Goal: Information Seeking & Learning: Find specific page/section

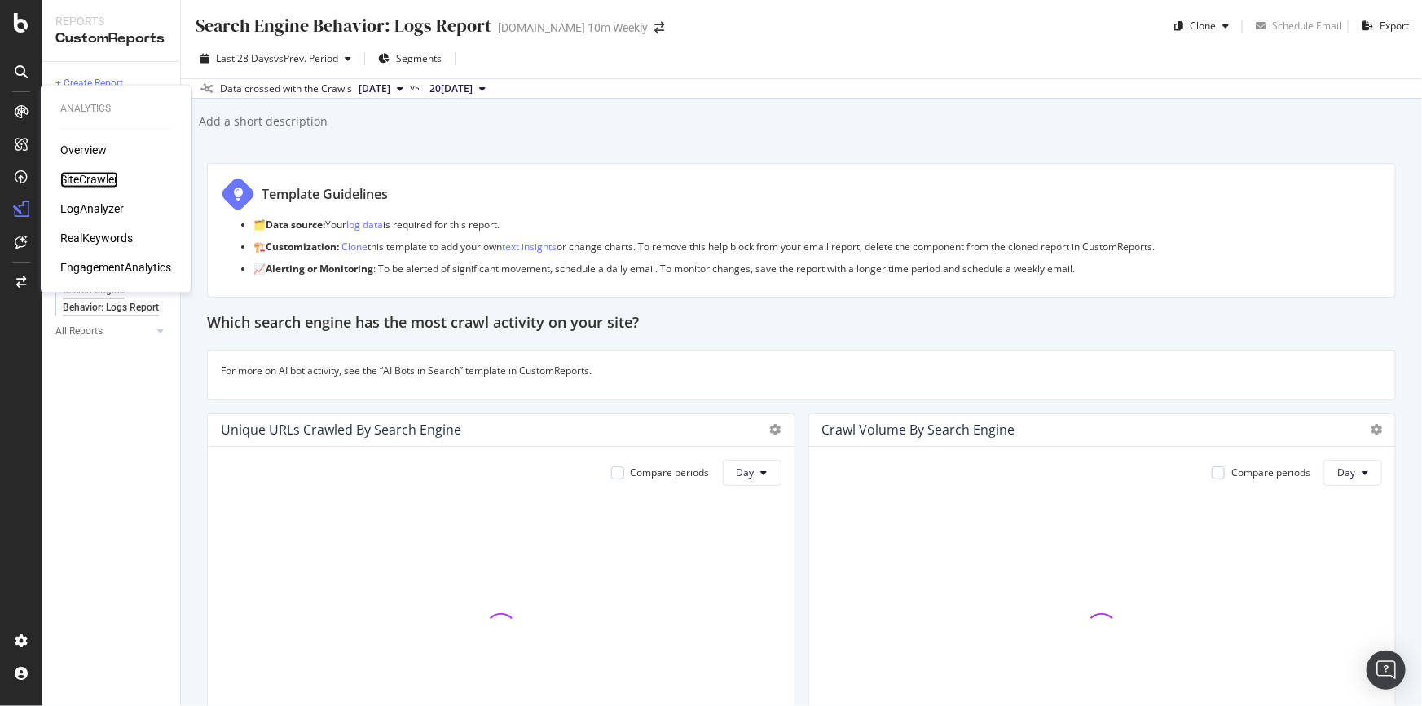
click at [95, 181] on div "SiteCrawler" at bounding box center [89, 180] width 58 height 16
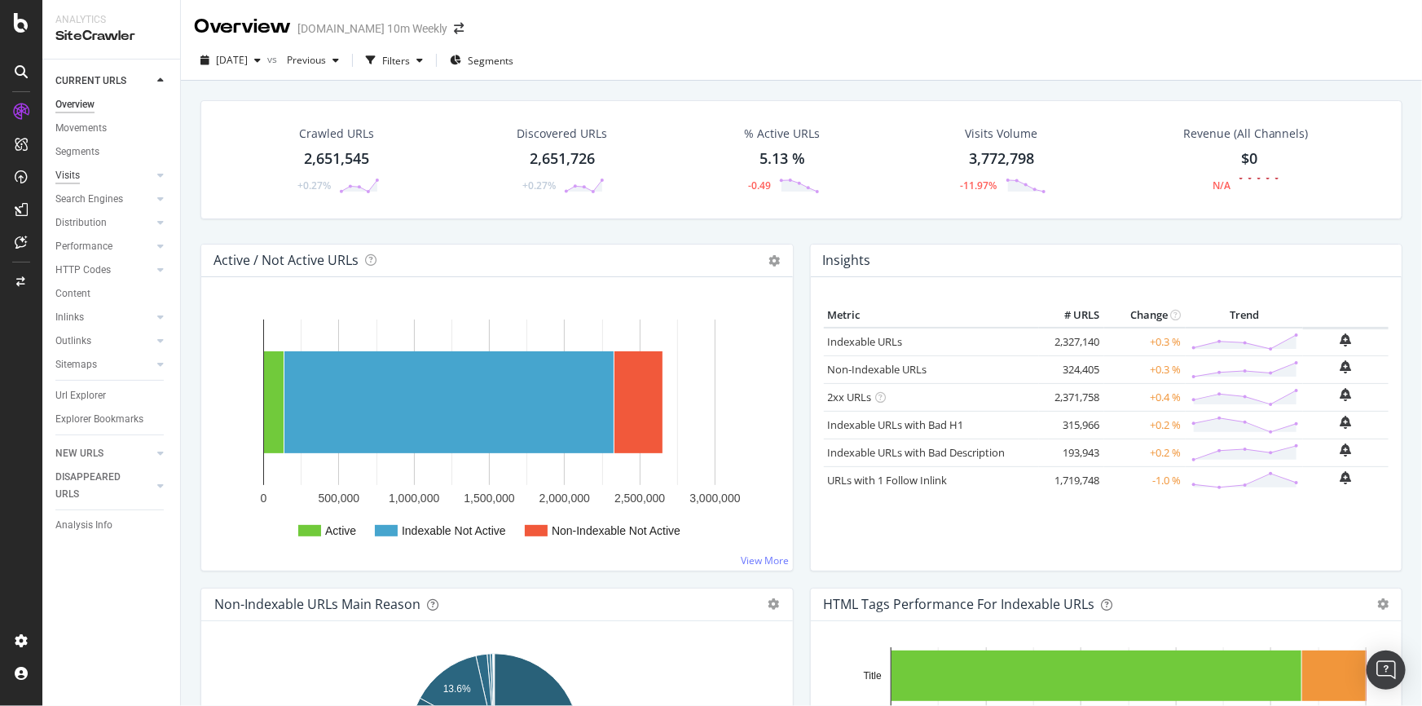
click at [75, 173] on div "Visits" at bounding box center [67, 175] width 24 height 17
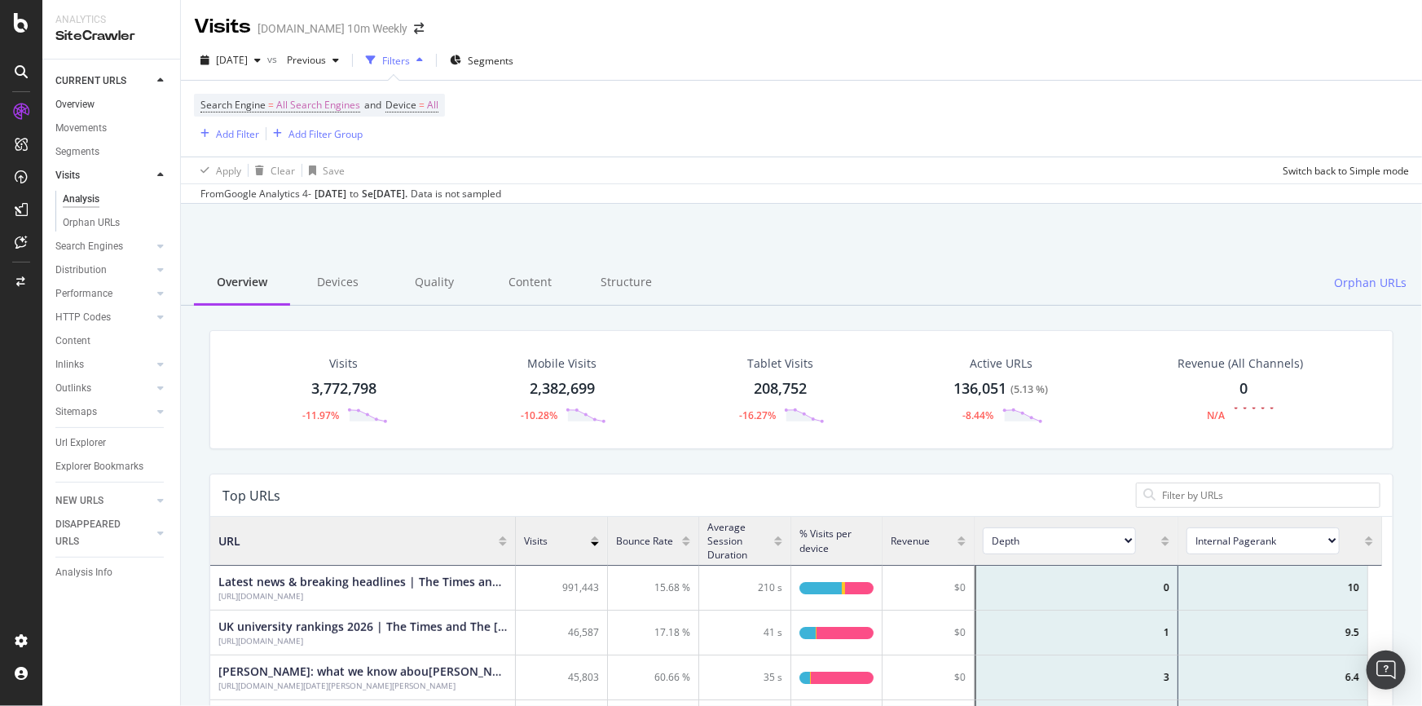
click at [104, 101] on link "Overview" at bounding box center [111, 104] width 113 height 17
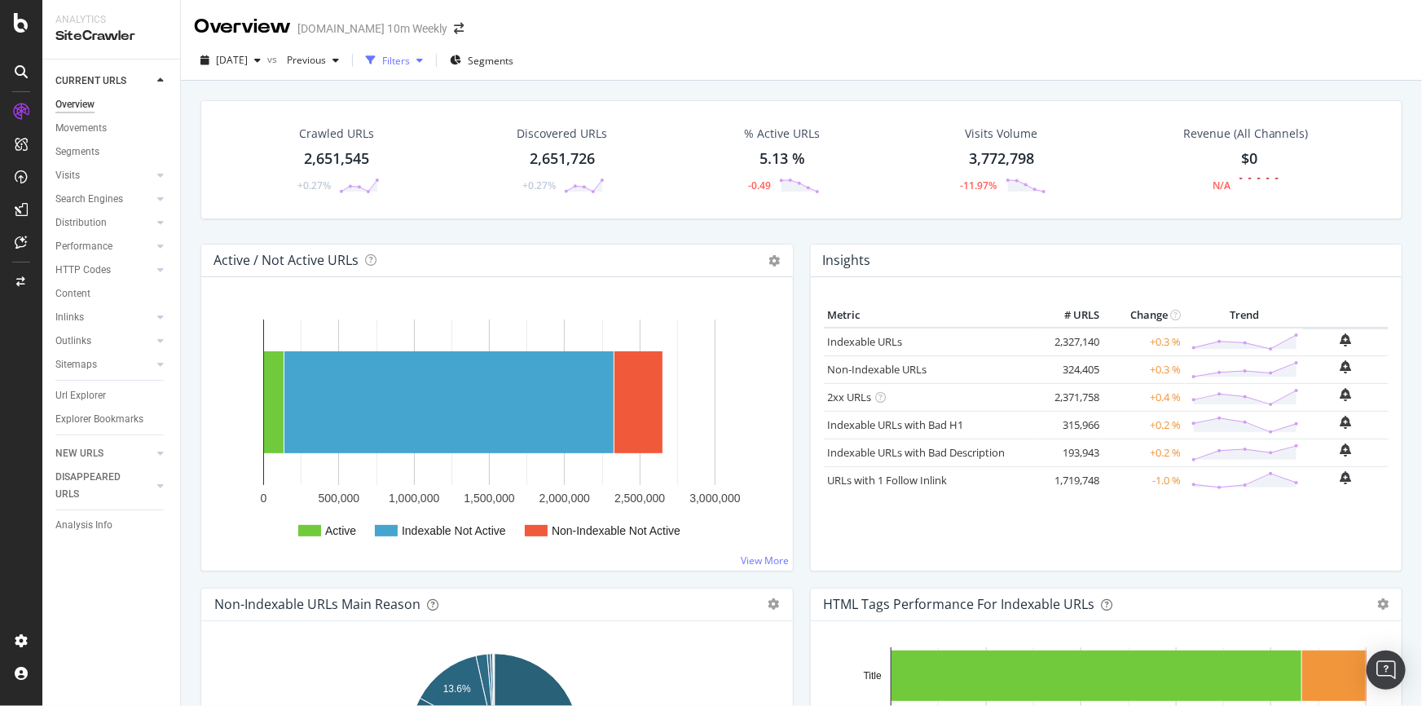
click at [423, 61] on icon "button" at bounding box center [420, 60] width 7 height 10
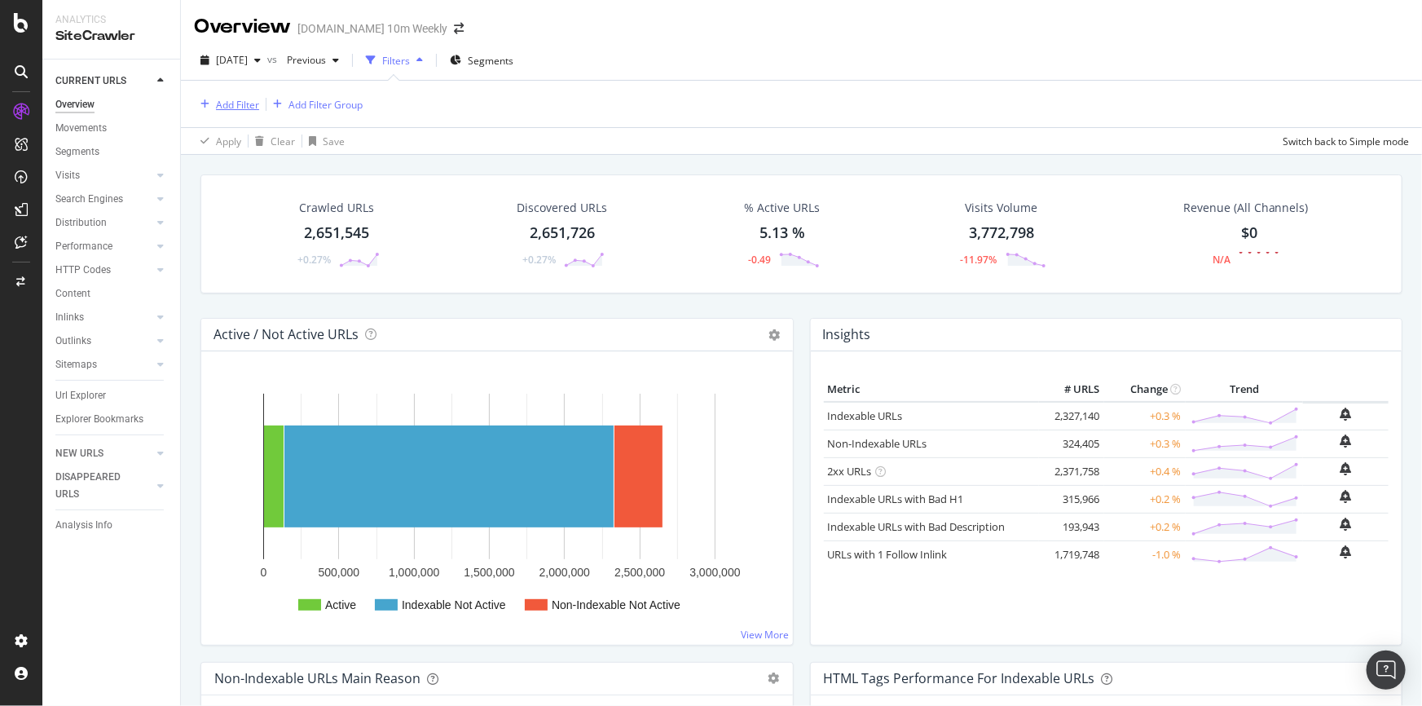
click at [247, 104] on div "Add Filter" at bounding box center [237, 105] width 43 height 14
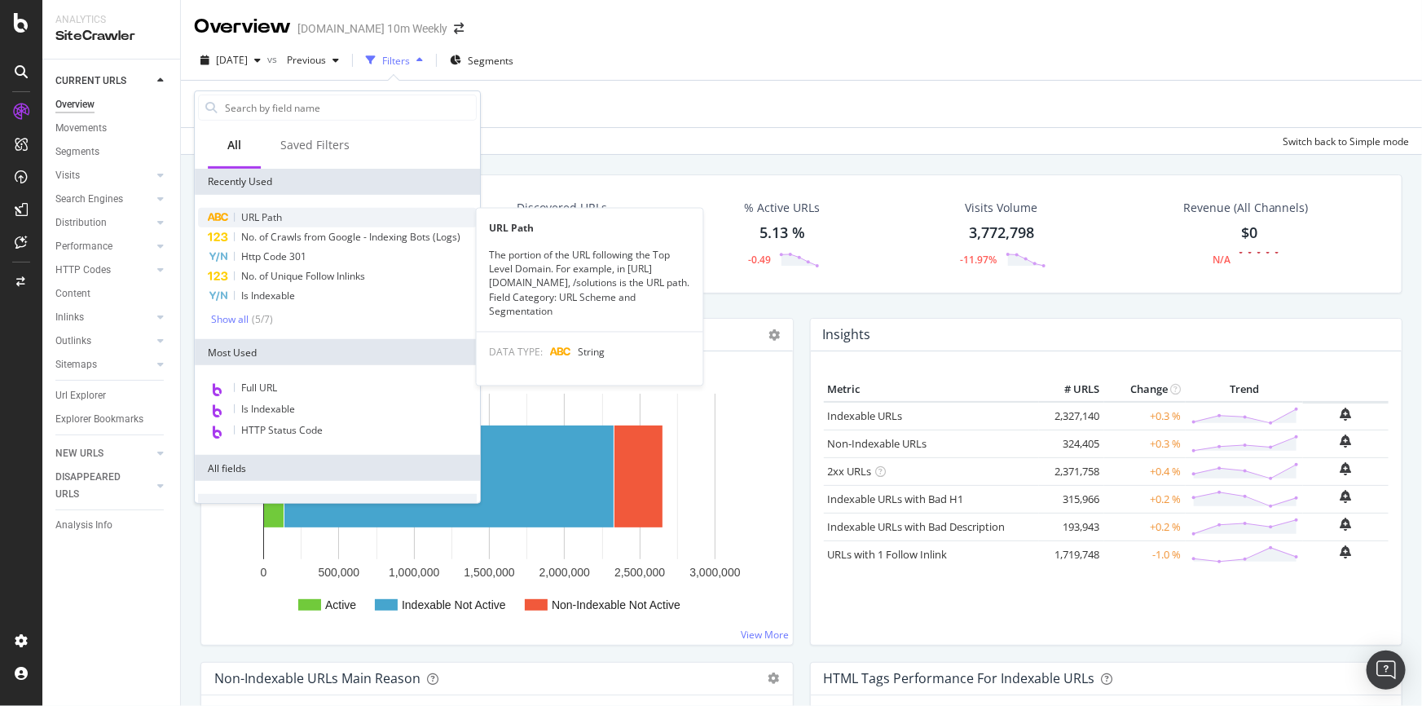
click at [269, 214] on span "URL Path" at bounding box center [261, 217] width 41 height 14
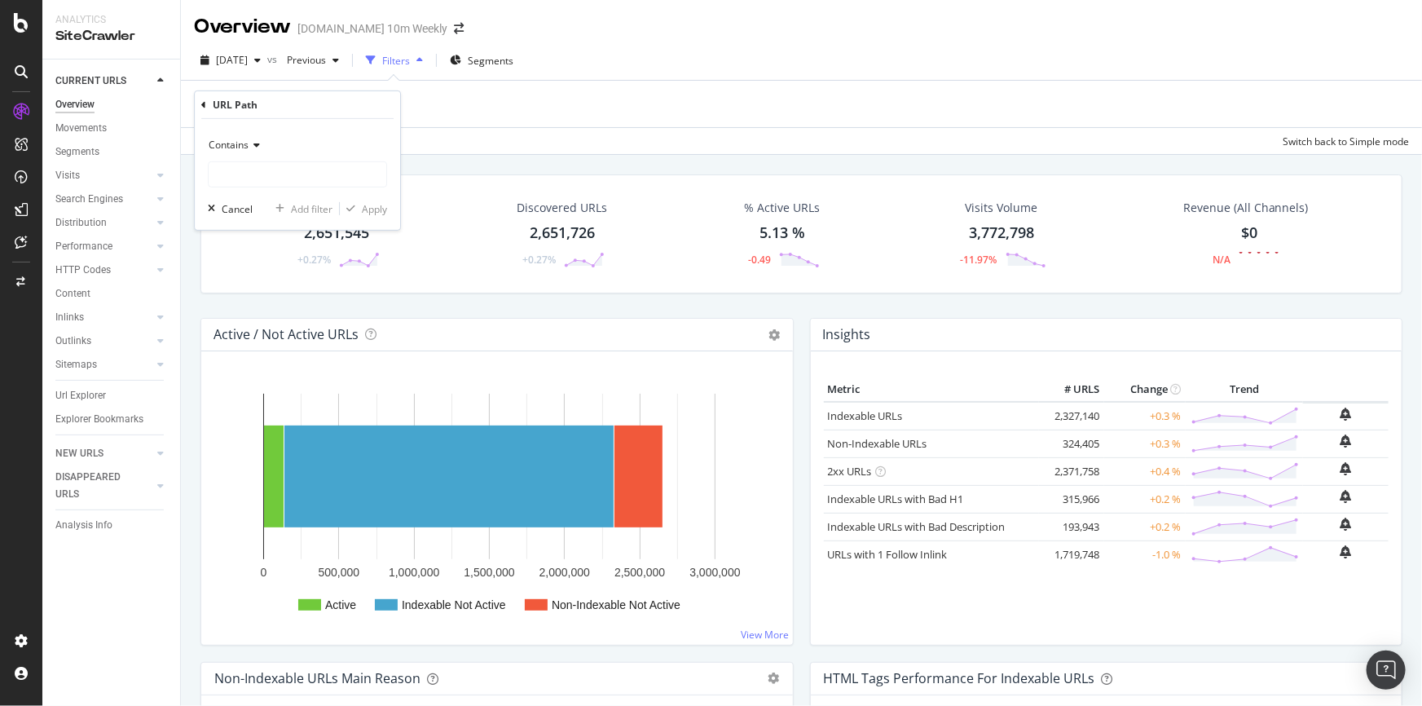
click at [259, 142] on icon at bounding box center [254, 145] width 11 height 10
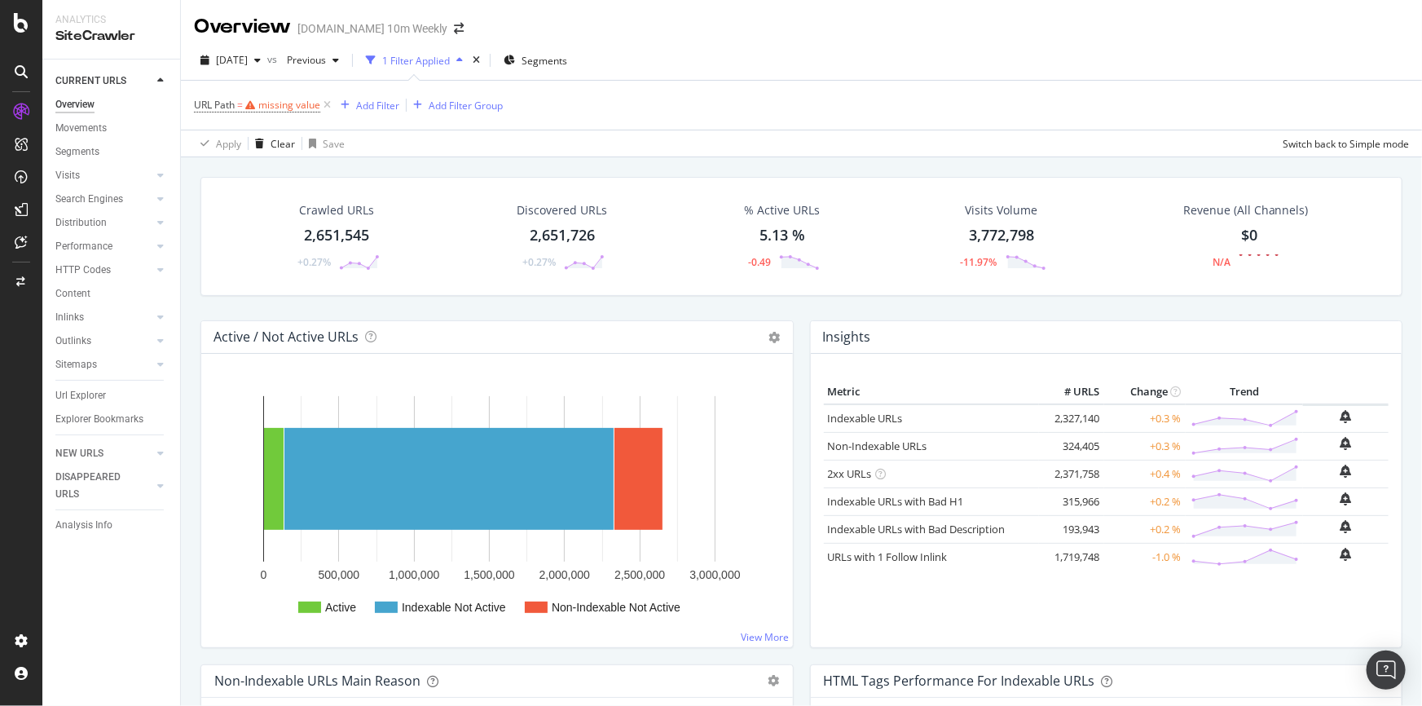
click at [503, 84] on div "URL Path = missing value Add Filter Add Filter Group" at bounding box center [801, 105] width 1215 height 49
click at [567, 59] on span "Segments" at bounding box center [545, 61] width 46 height 14
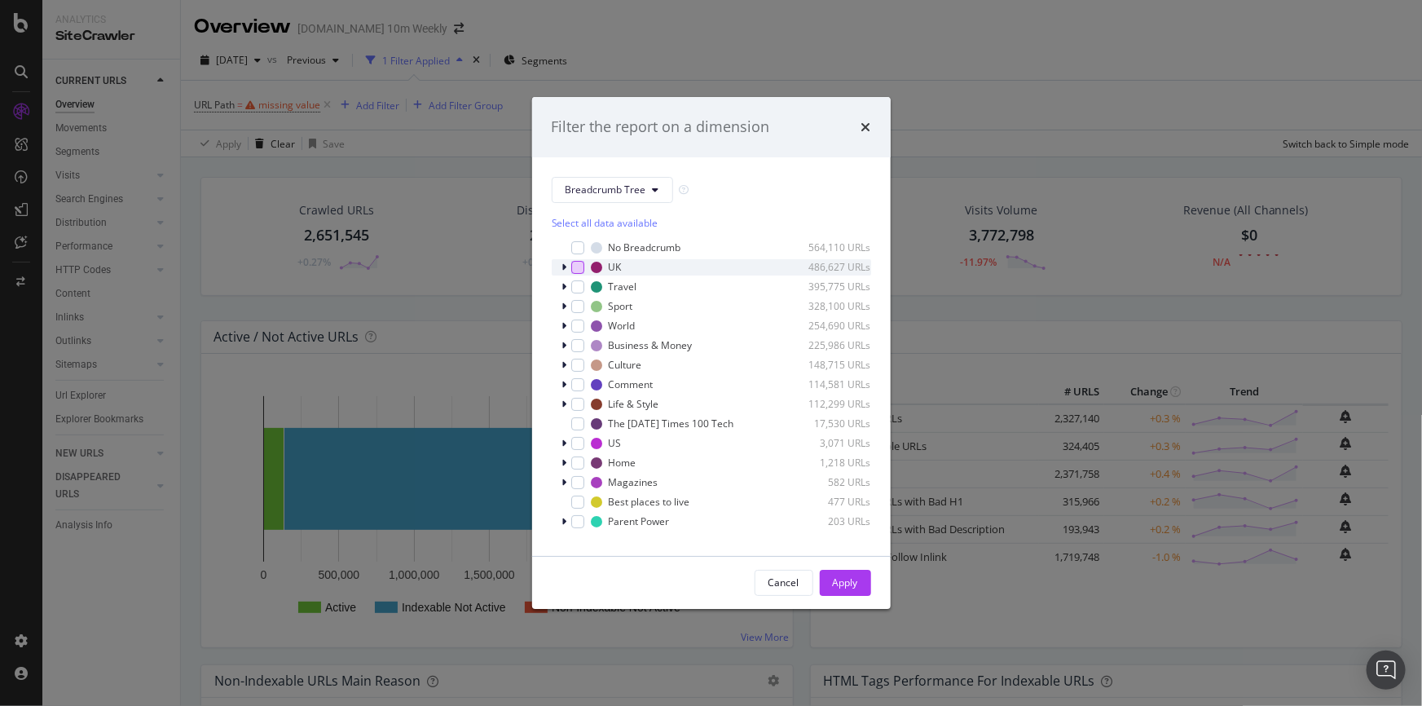
click at [583, 269] on div "modal" at bounding box center [577, 267] width 13 height 13
click at [864, 580] on button "Apply" at bounding box center [845, 583] width 51 height 26
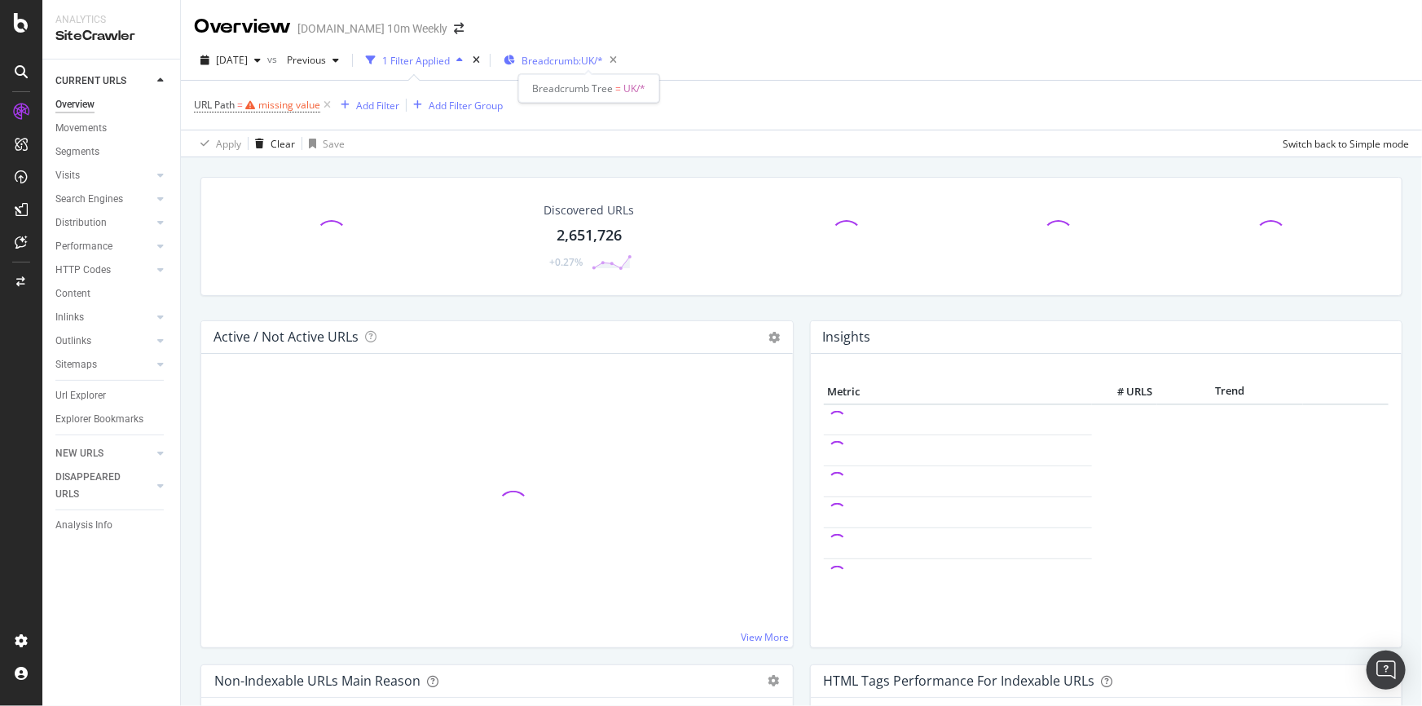
click at [603, 61] on span "Breadcrumb: [GEOGRAPHIC_DATA]/*" at bounding box center [563, 61] width 82 height 14
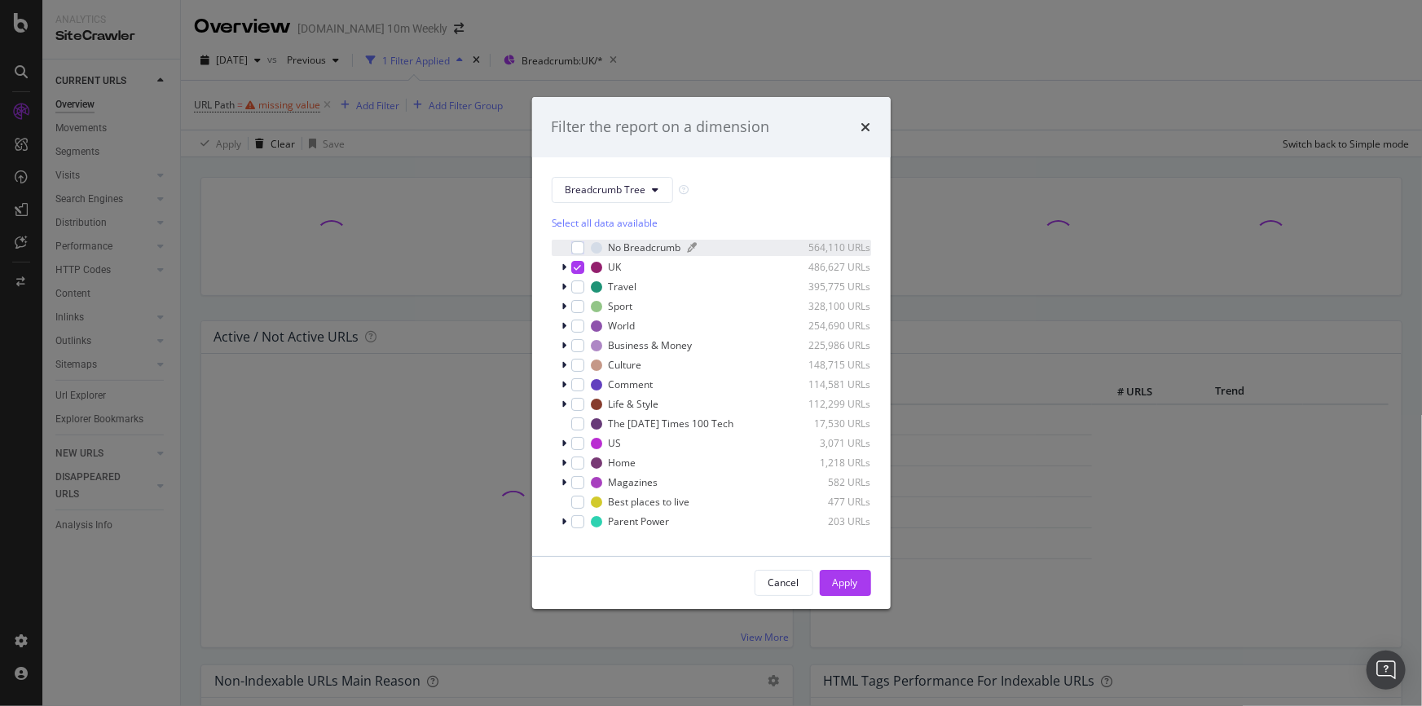
scroll to position [14, 0]
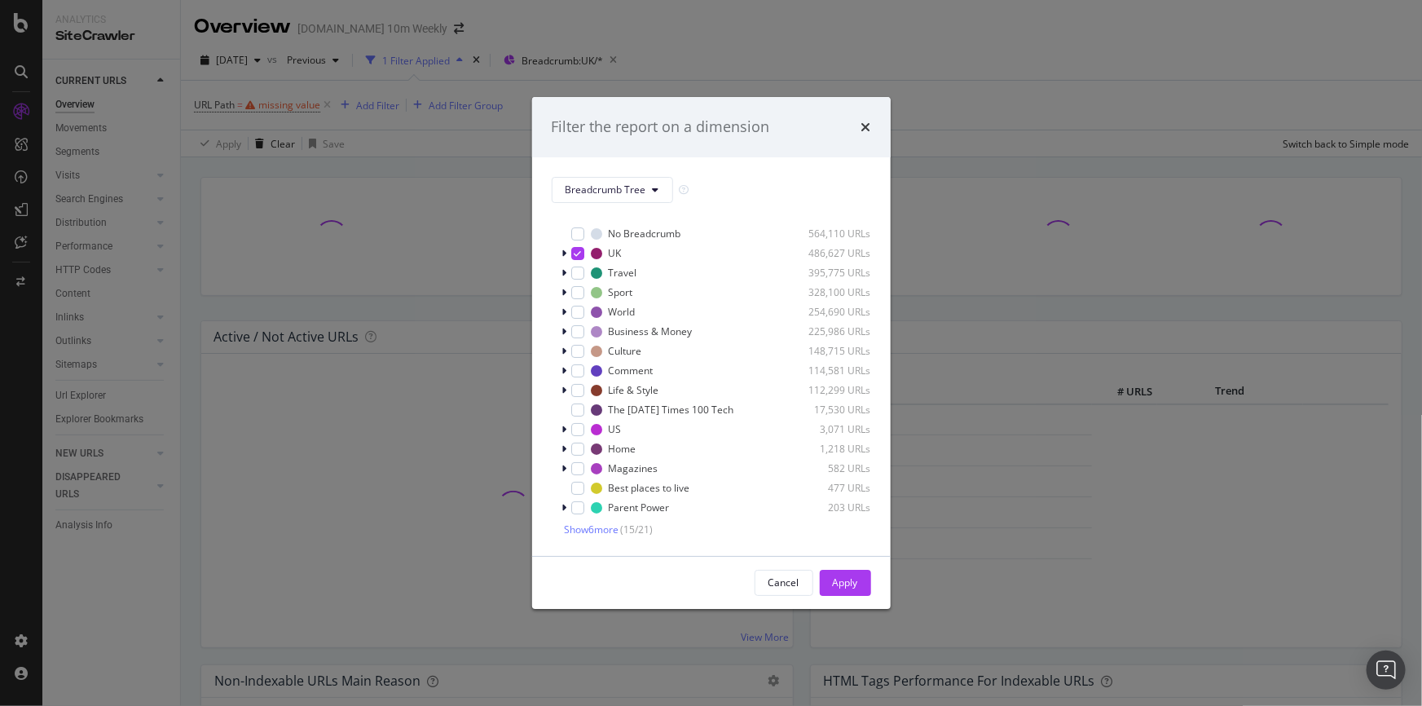
click at [940, 108] on div "Filter the report on a dimension Breadcrumb Tree Select all data available No B…" at bounding box center [711, 353] width 1422 height 706
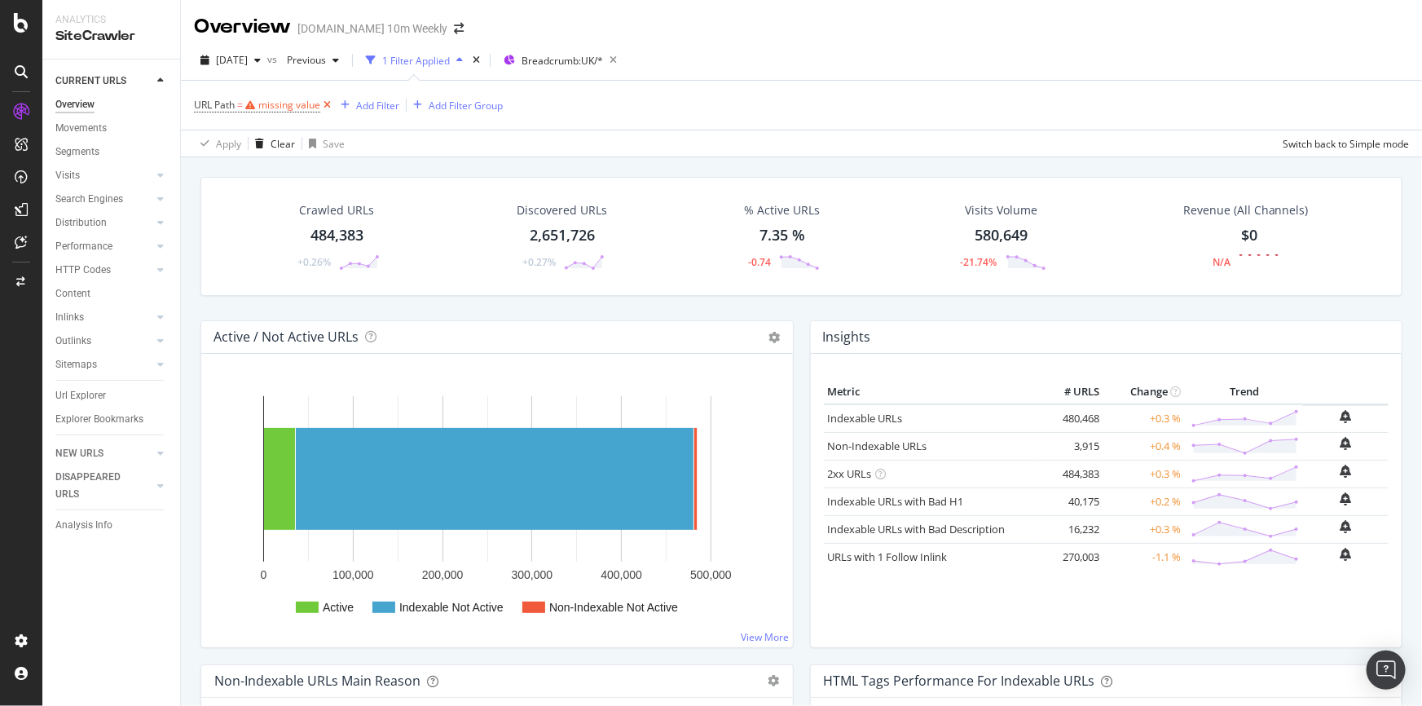
click at [329, 103] on icon at bounding box center [327, 105] width 14 height 16
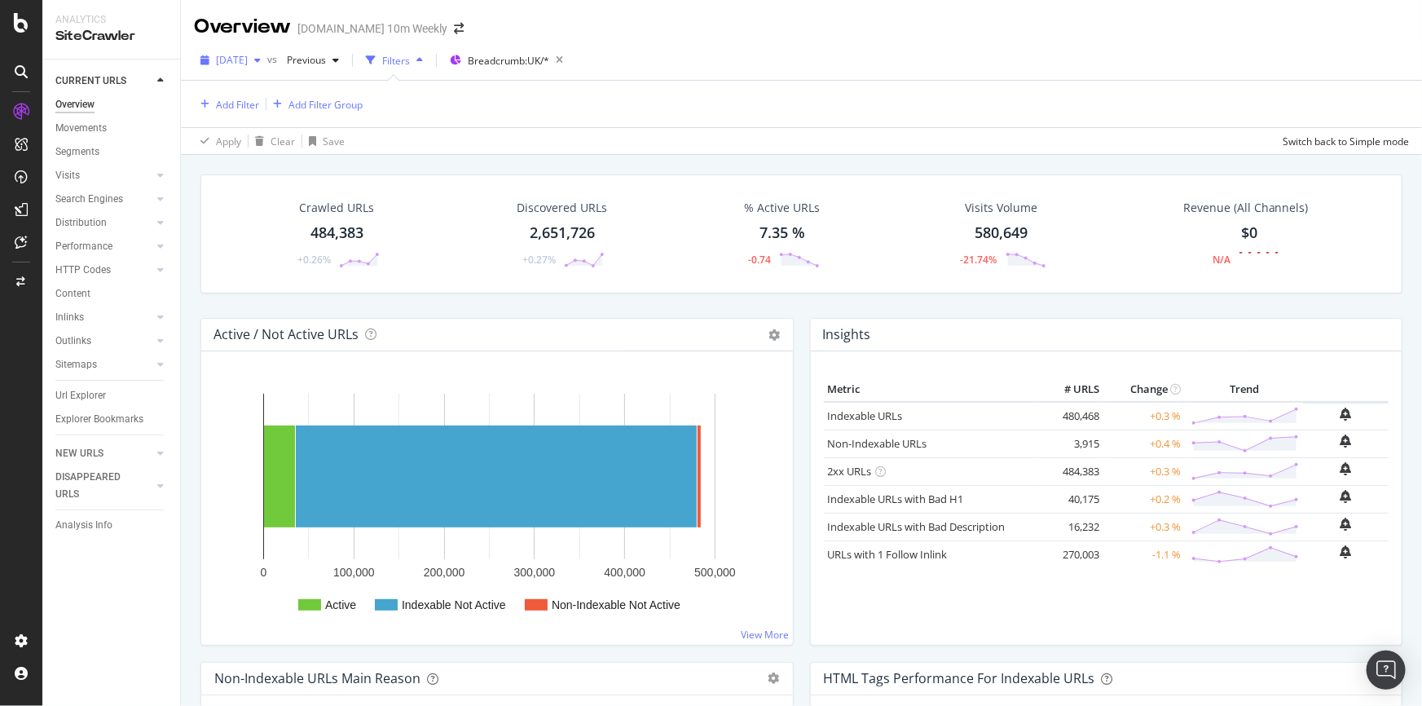
click at [267, 55] on div "button" at bounding box center [258, 60] width 20 height 10
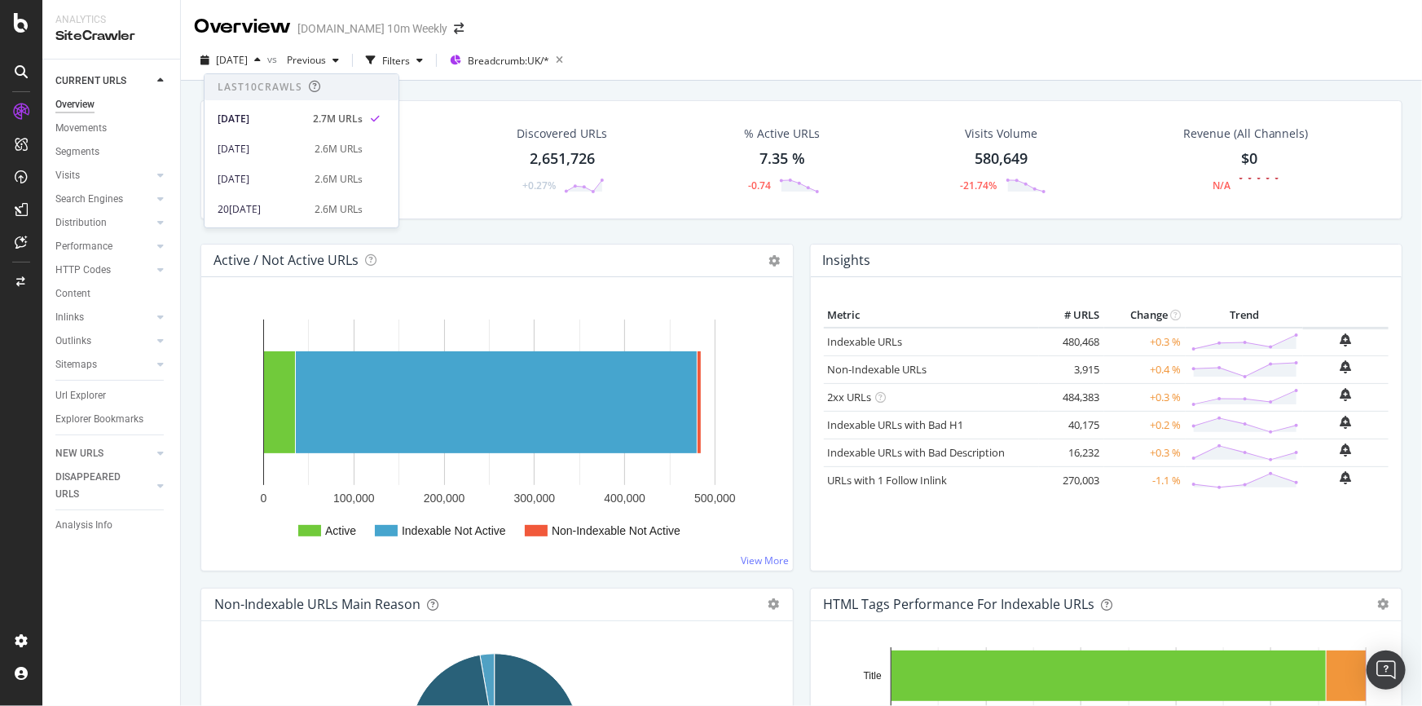
click at [187, 110] on div "Crawled URLs 484,383 +0.26% Discovered URLs 2,651,726 +0.27% % Active URLs 7.35…" at bounding box center [801, 434] width 1241 height 706
click at [430, 57] on div "button" at bounding box center [420, 60] width 20 height 10
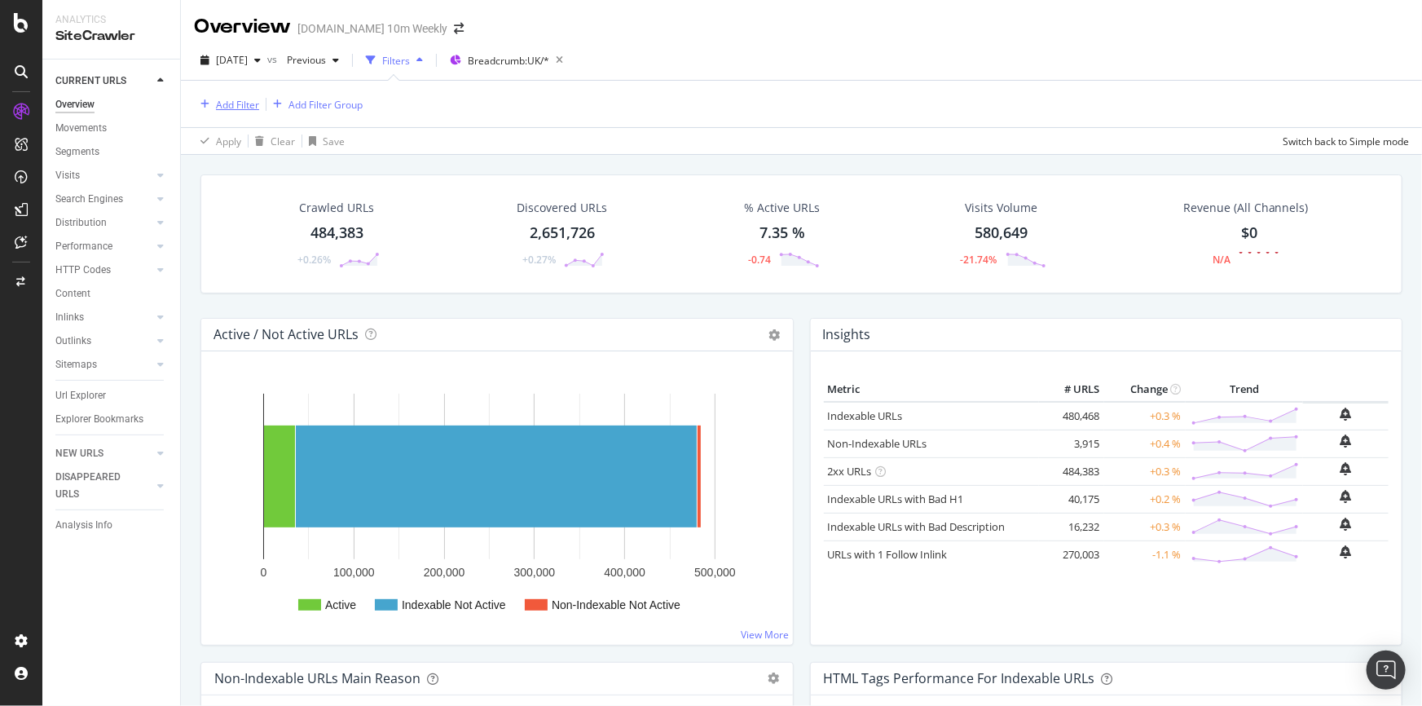
click at [229, 107] on div "Add Filter" at bounding box center [237, 105] width 43 height 14
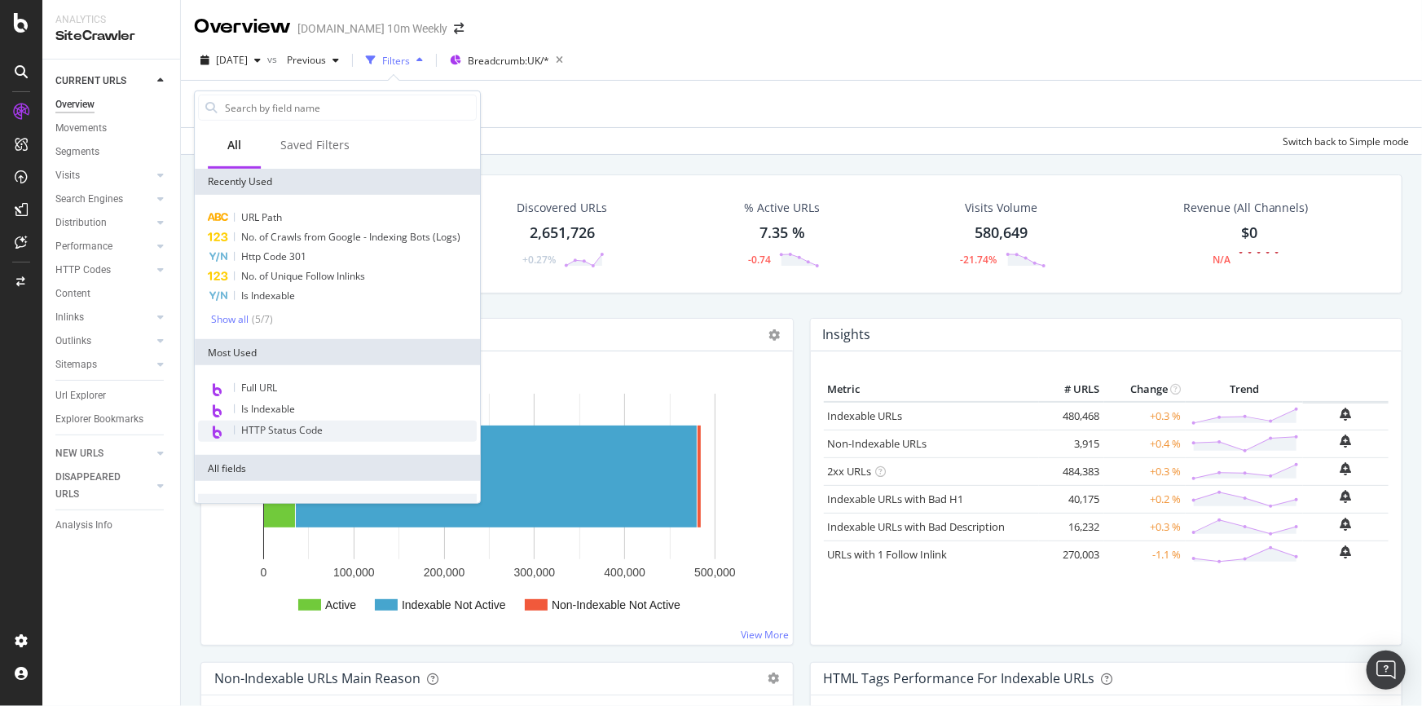
click at [319, 423] on span "HTTP Status Code" at bounding box center [282, 430] width 82 height 14
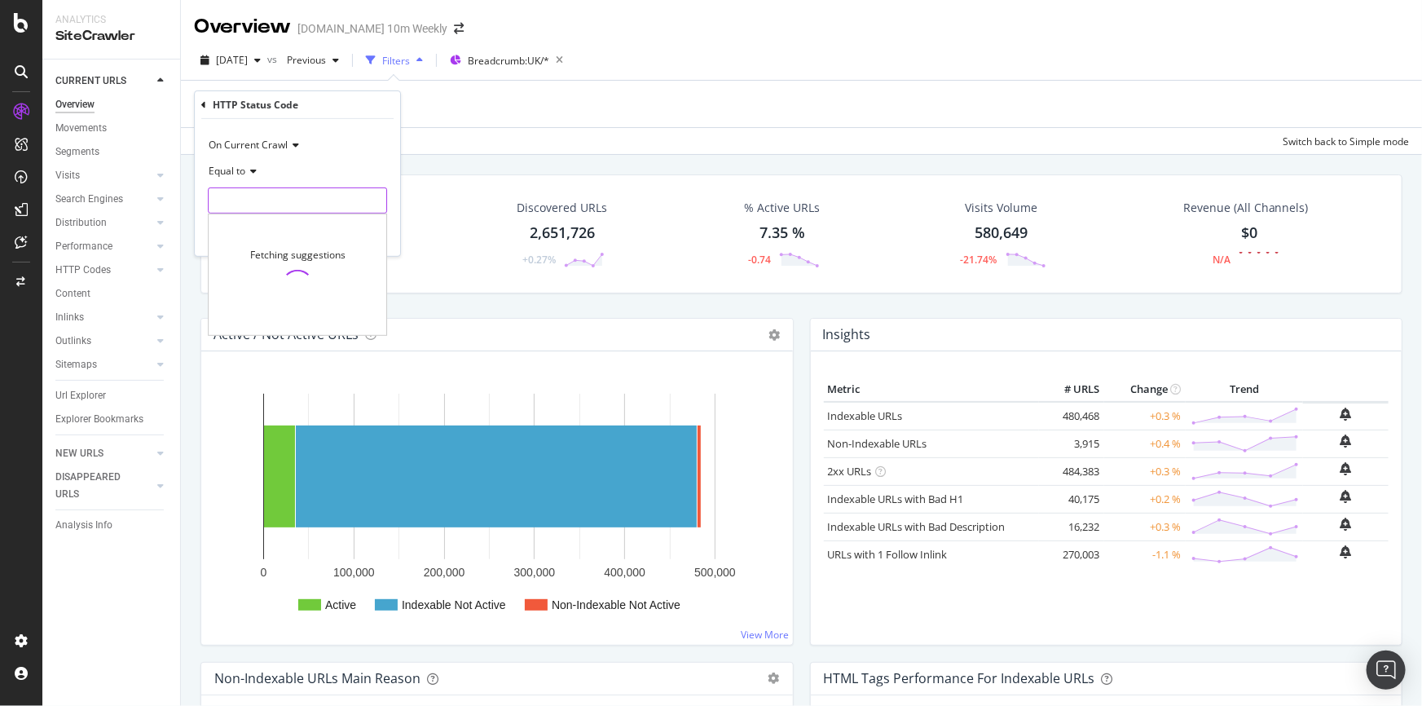
click at [239, 210] on input "number" at bounding box center [297, 200] width 179 height 26
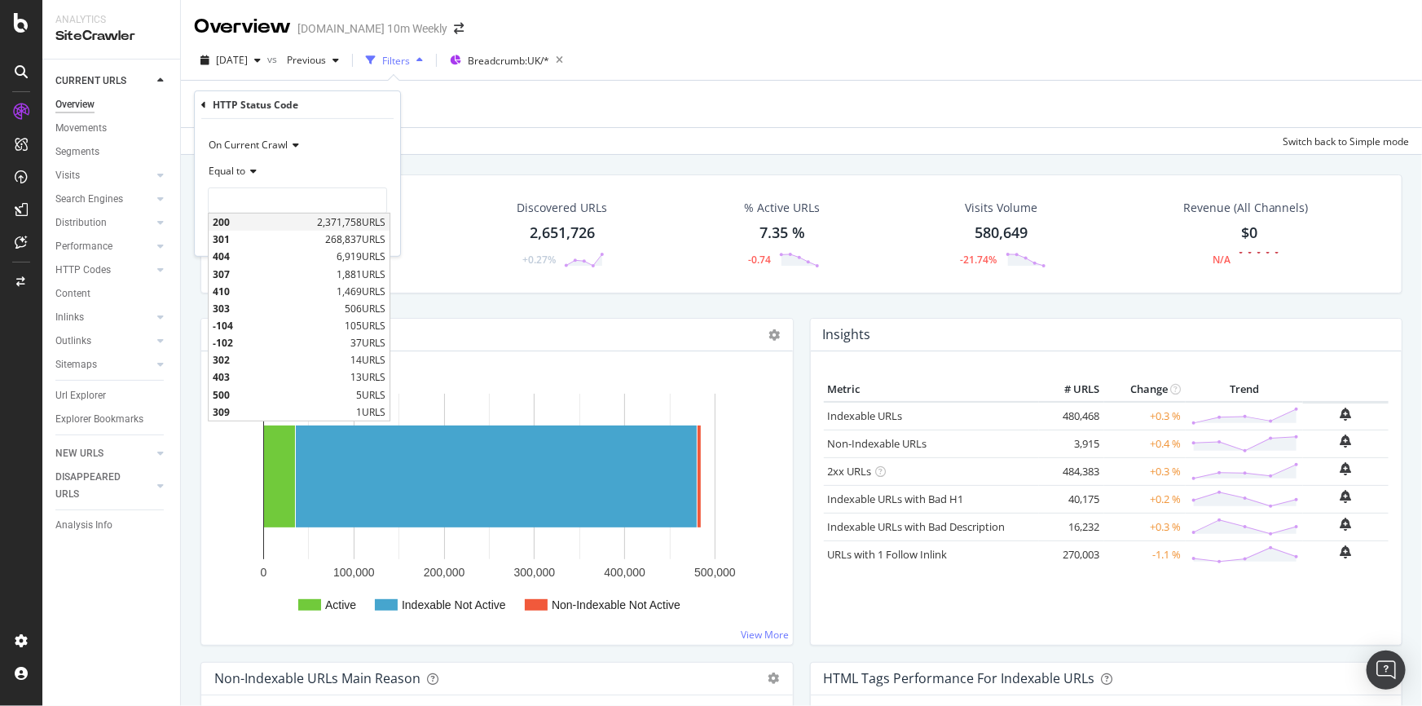
click at [271, 218] on span "200" at bounding box center [263, 222] width 100 height 14
type input "200"
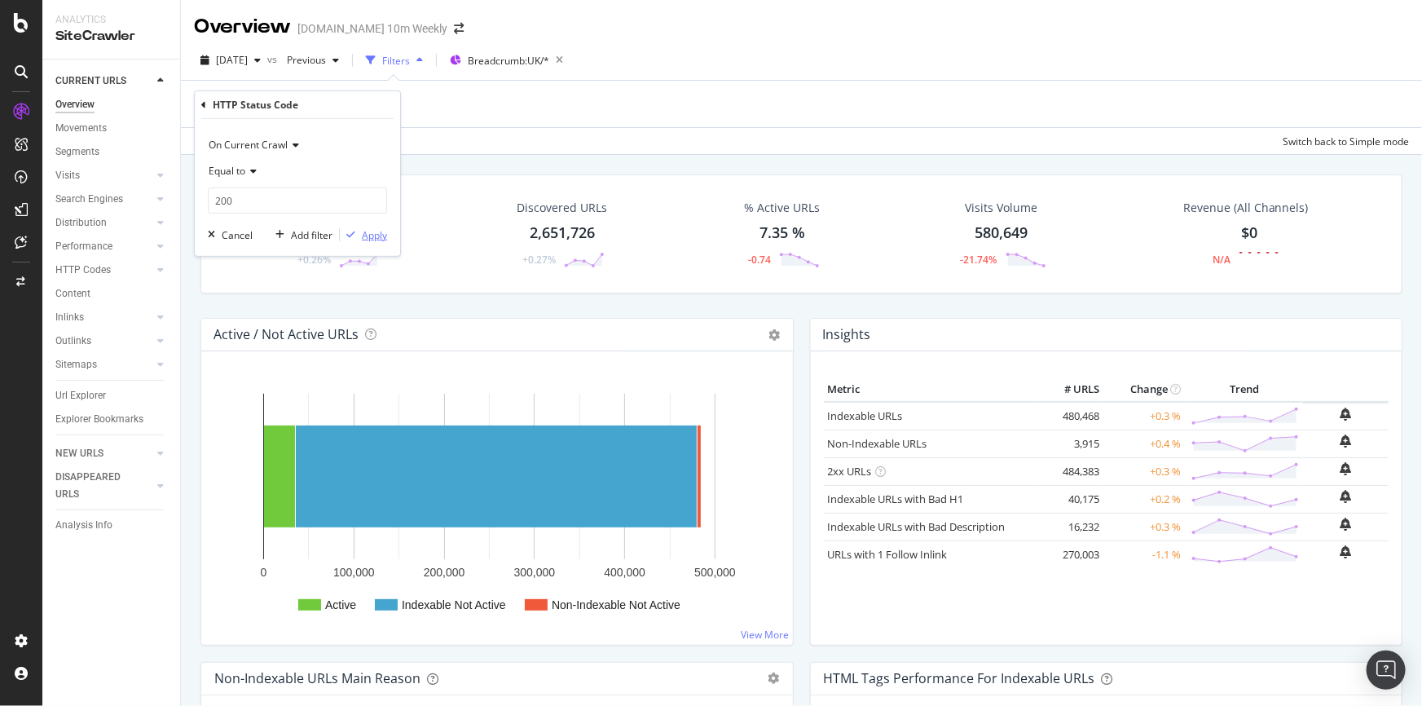
click at [379, 234] on div "Apply" at bounding box center [374, 234] width 25 height 14
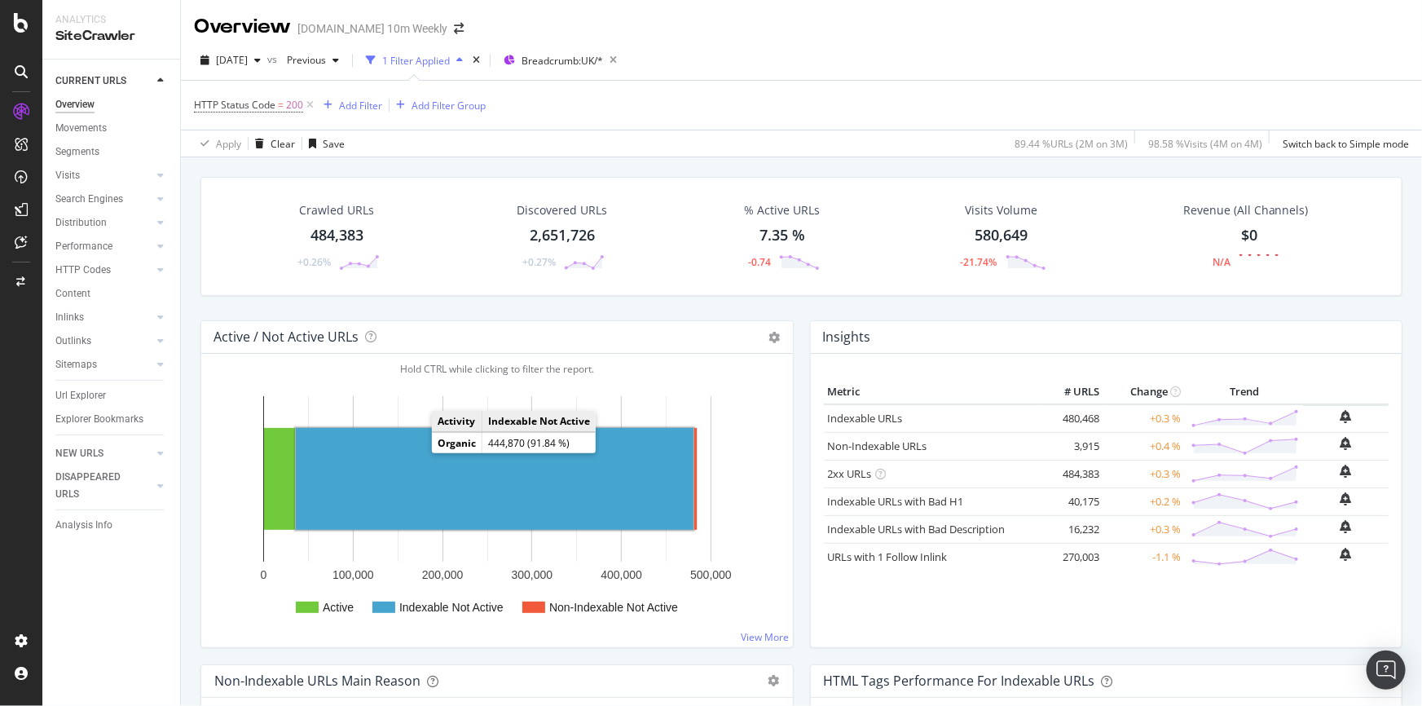
click at [411, 473] on rect "A chart." at bounding box center [495, 479] width 398 height 102
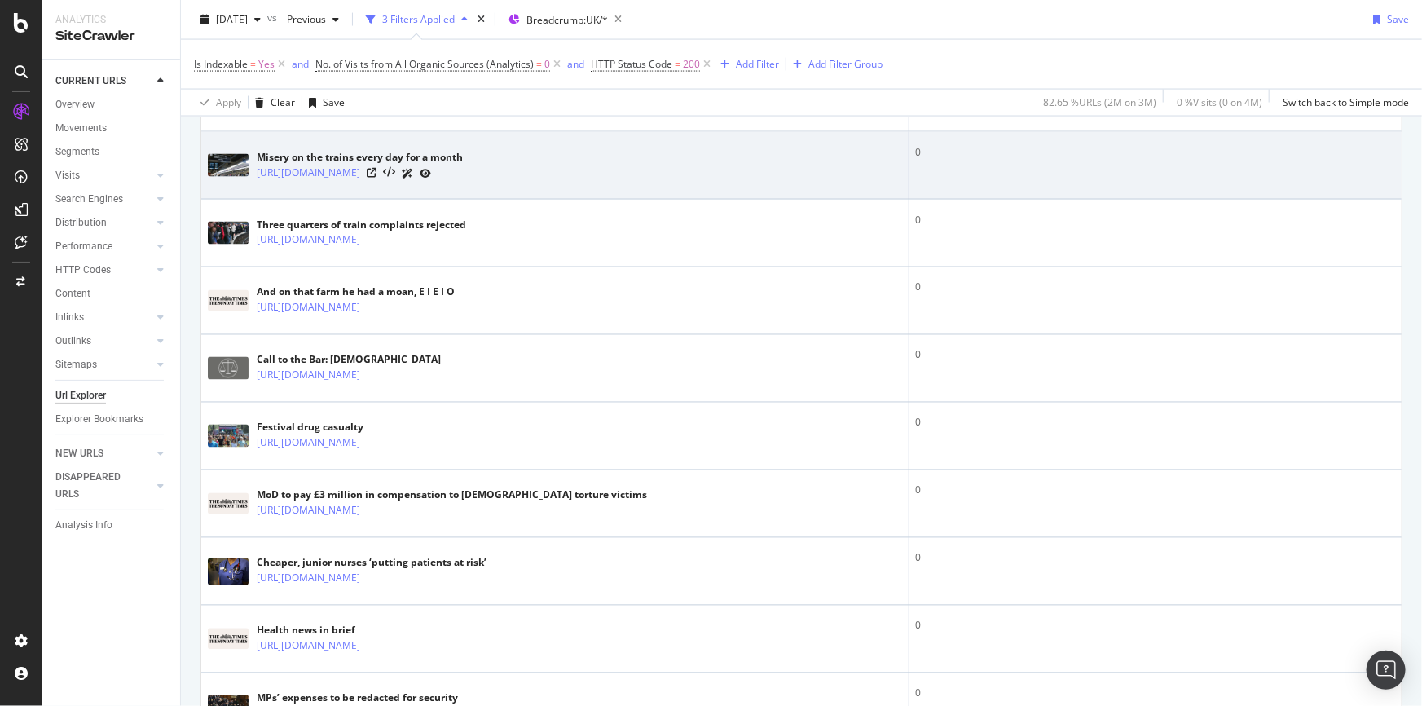
scroll to position [1334, 0]
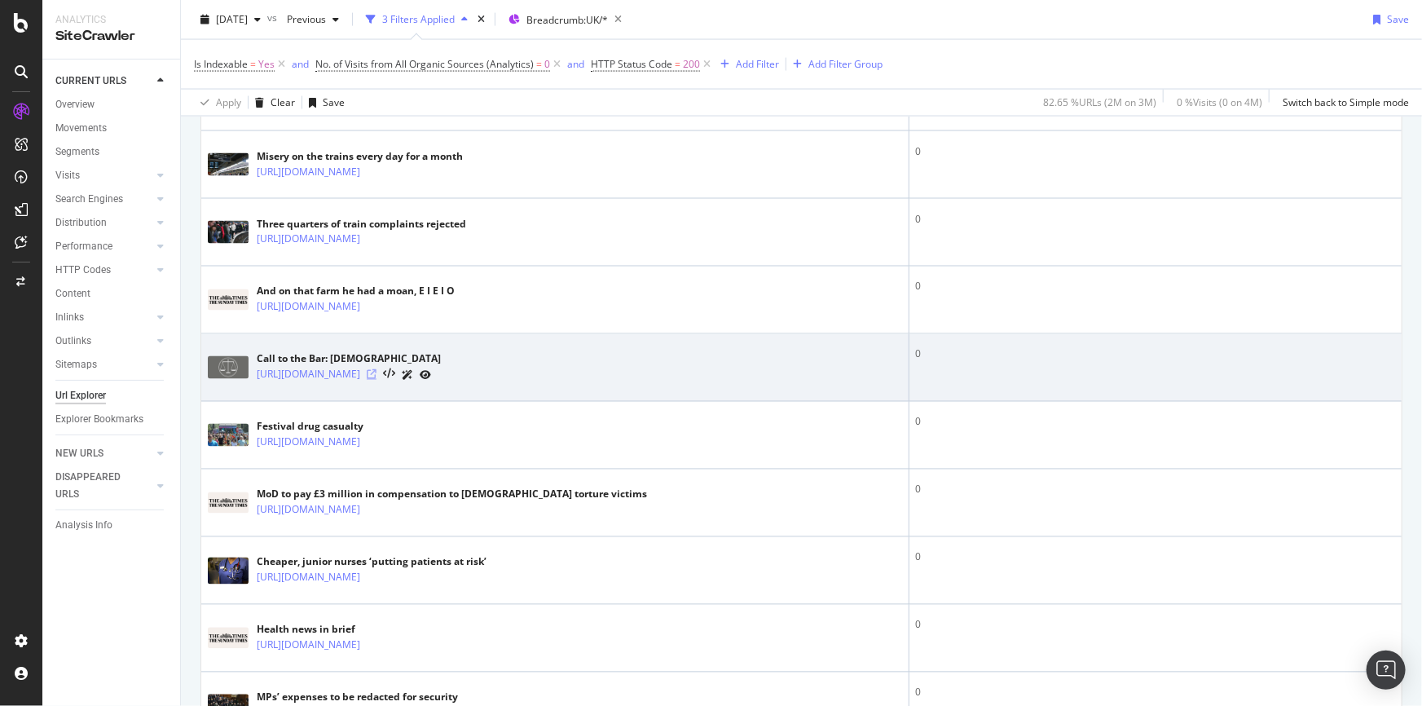
click at [377, 380] on icon at bounding box center [372, 375] width 10 height 10
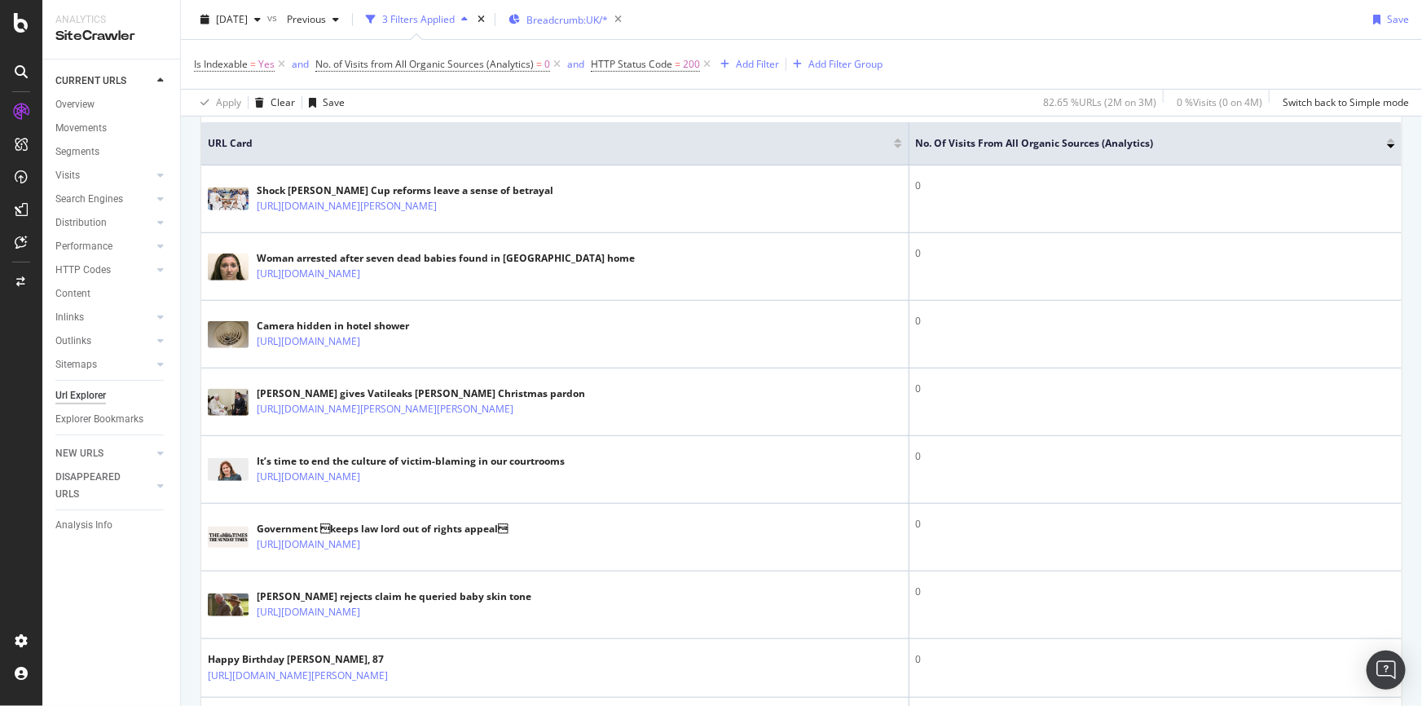
scroll to position [0, 0]
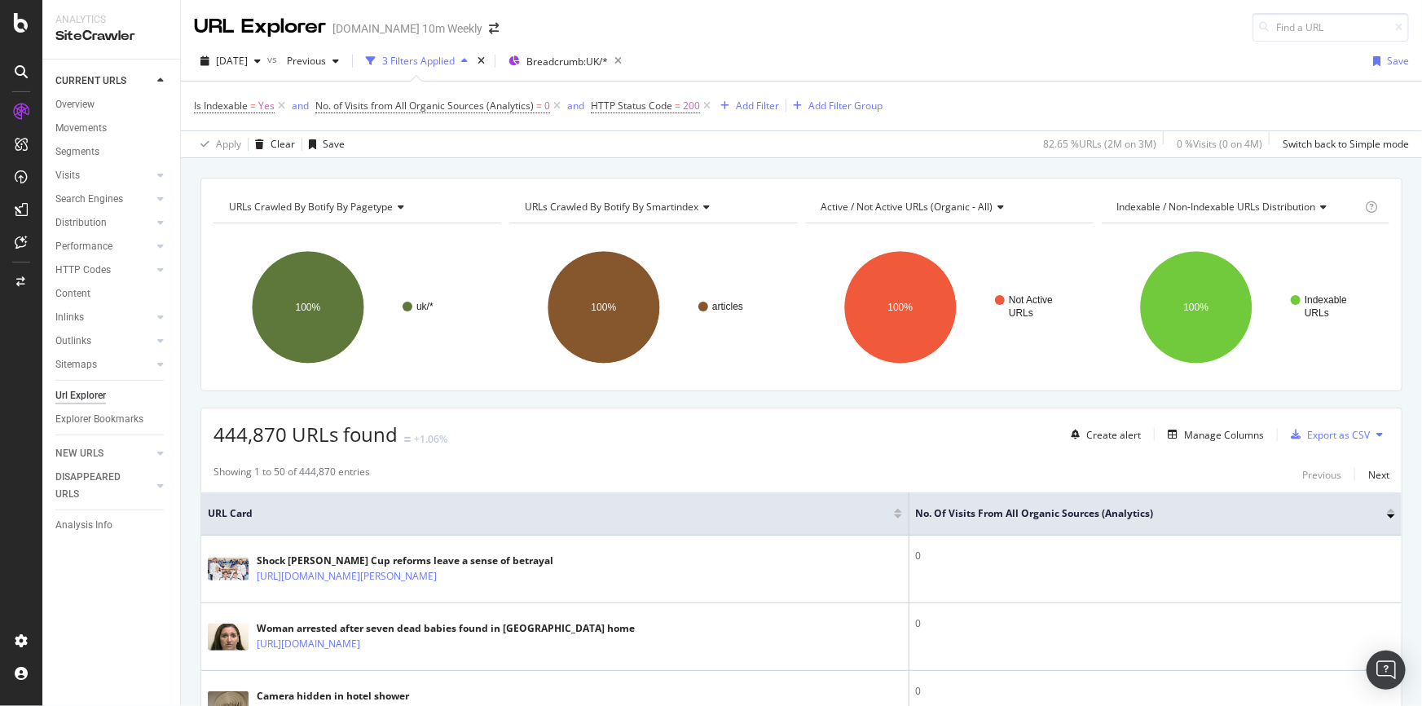
click at [455, 65] on div "3 Filters Applied" at bounding box center [418, 61] width 73 height 14
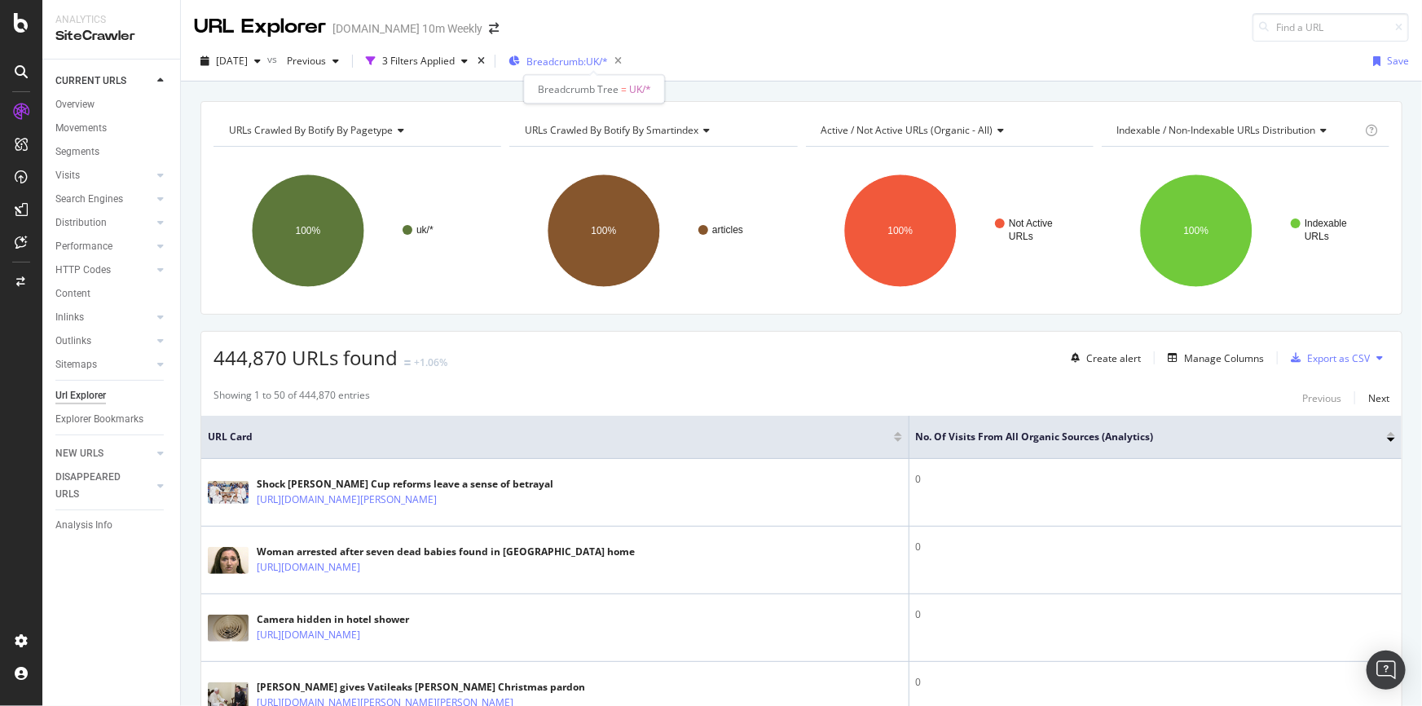
click at [581, 65] on span "Breadcrumb: [GEOGRAPHIC_DATA]/*" at bounding box center [568, 62] width 82 height 14
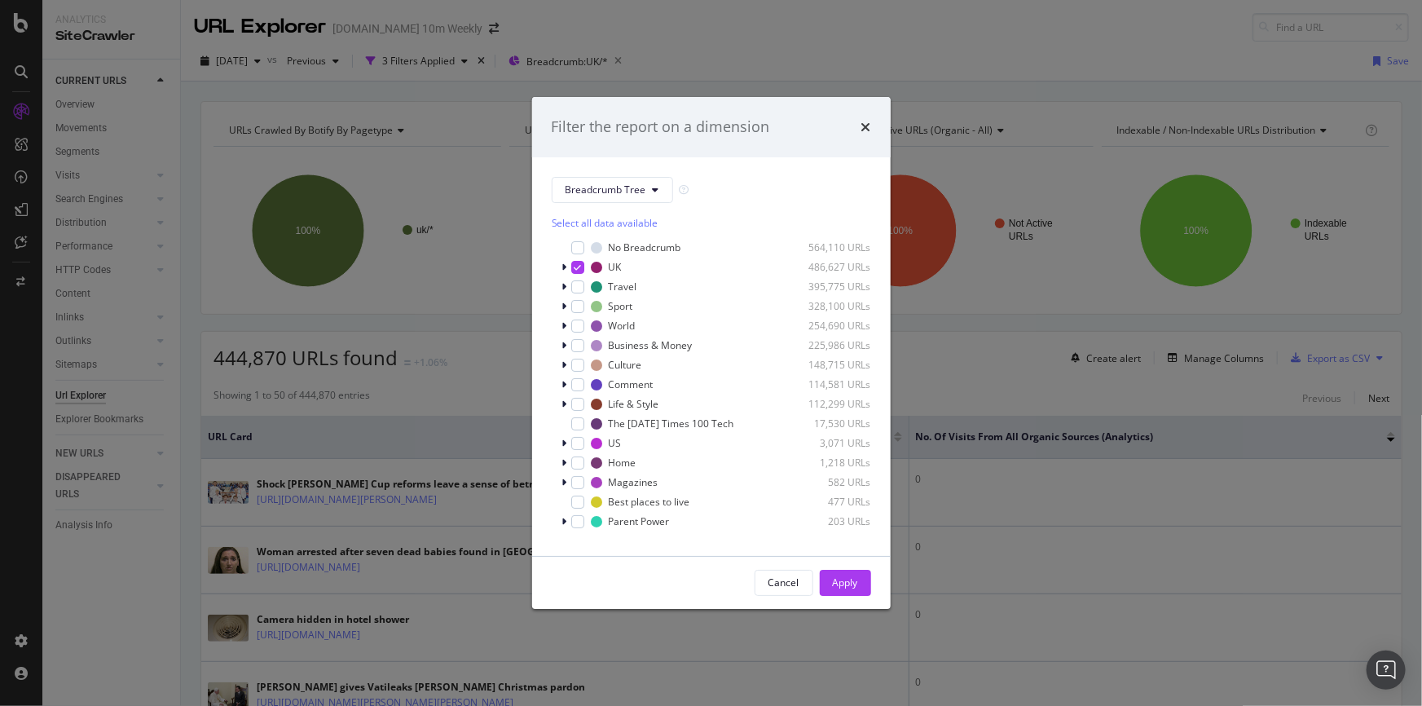
drag, startPoint x: 868, startPoint y: 129, endPoint x: 438, endPoint y: 131, distance: 430.4
click at [442, 131] on div "Filter the report on a dimension Breadcrumb Tree Select all data available No B…" at bounding box center [711, 353] width 1422 height 706
click at [438, 131] on div "Filter the report on a dimension Breadcrumb Tree Select all data available No B…" at bounding box center [711, 353] width 1422 height 706
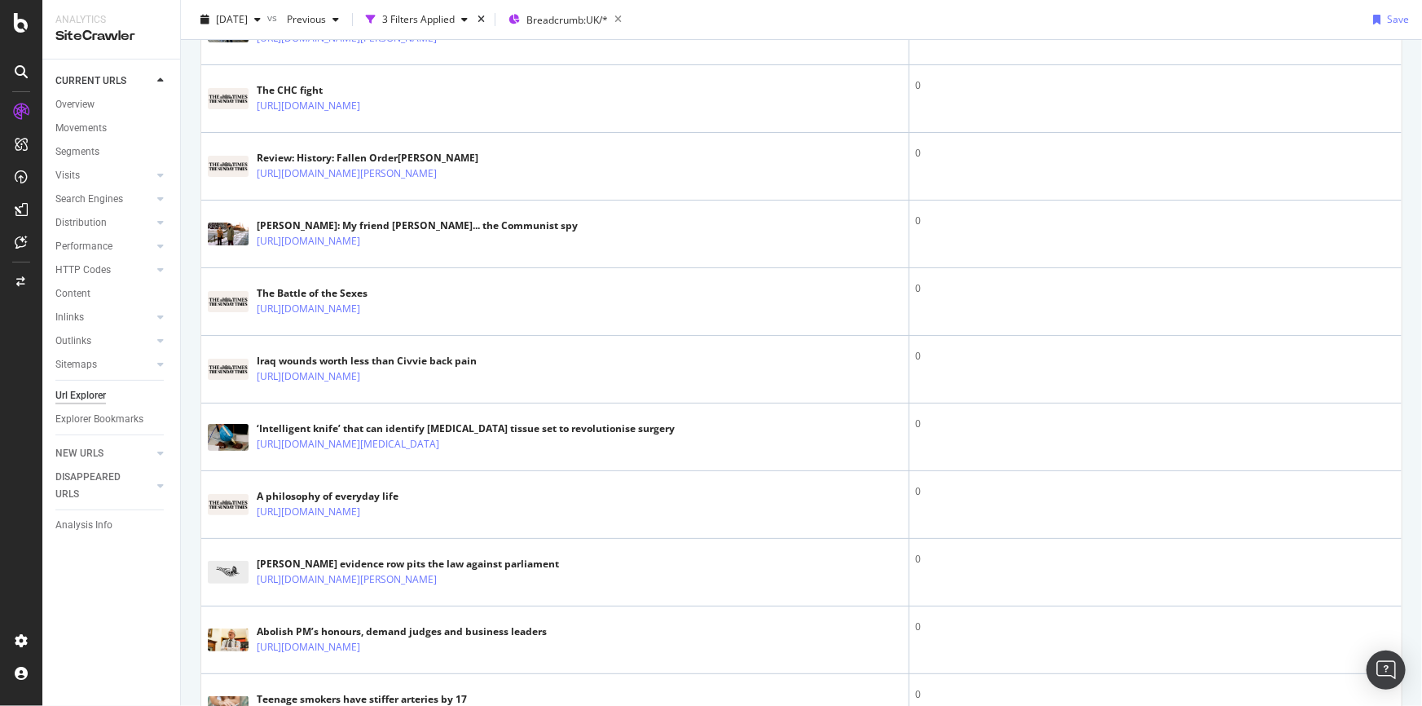
scroll to position [3252, 0]
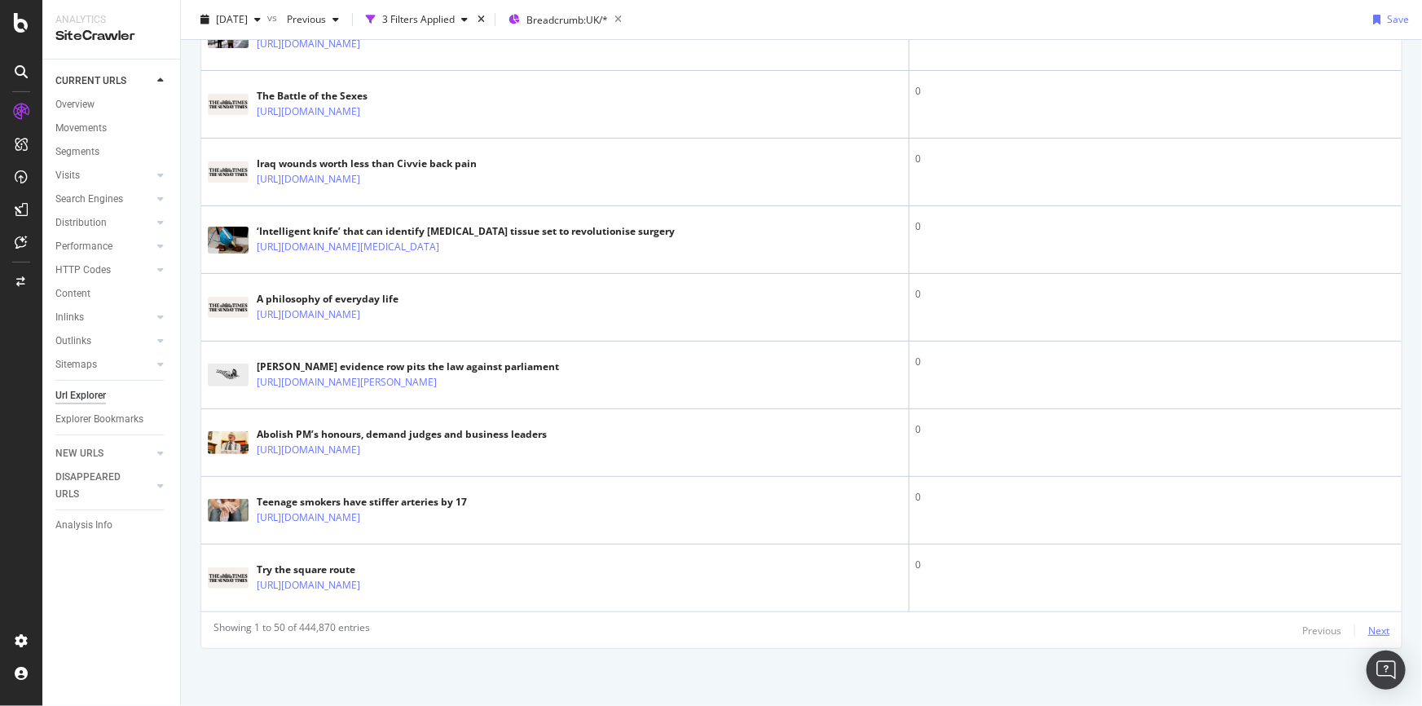
click at [1370, 633] on div "Next" at bounding box center [1379, 631] width 21 height 14
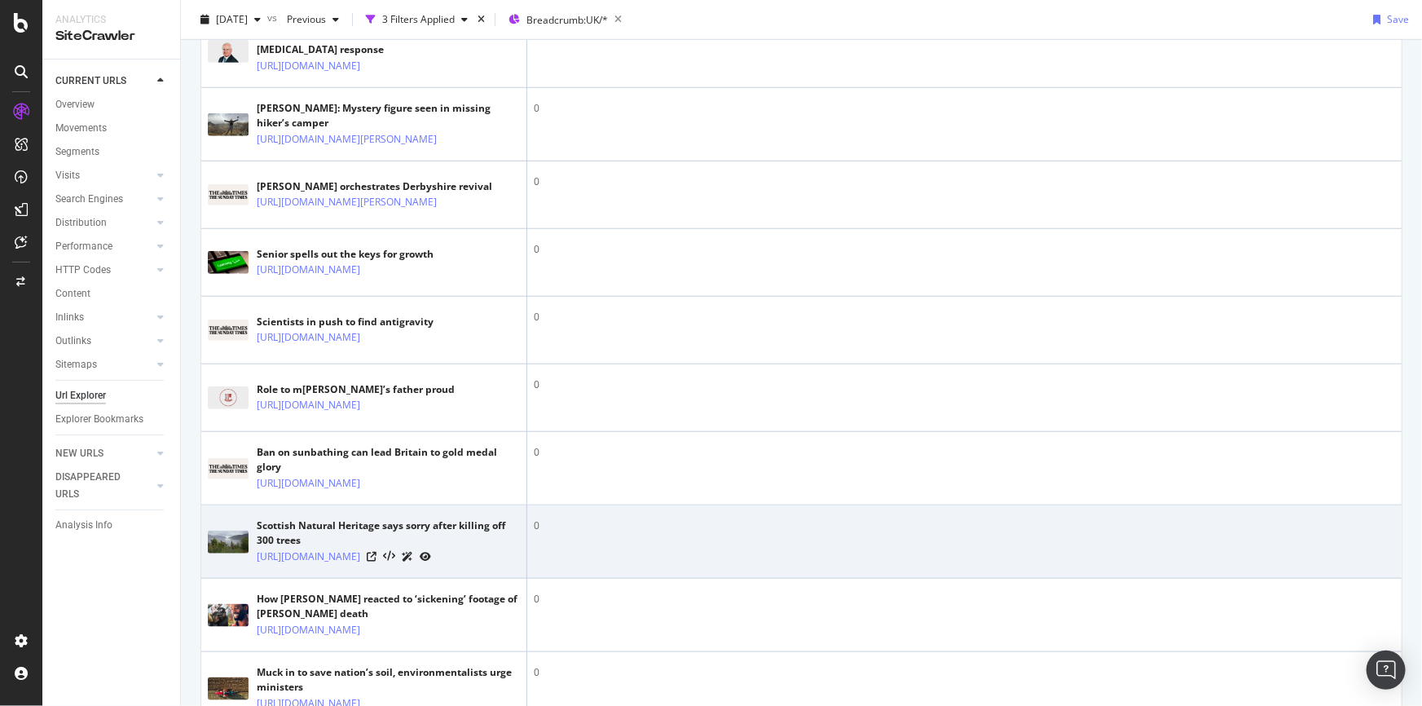
scroll to position [889, 0]
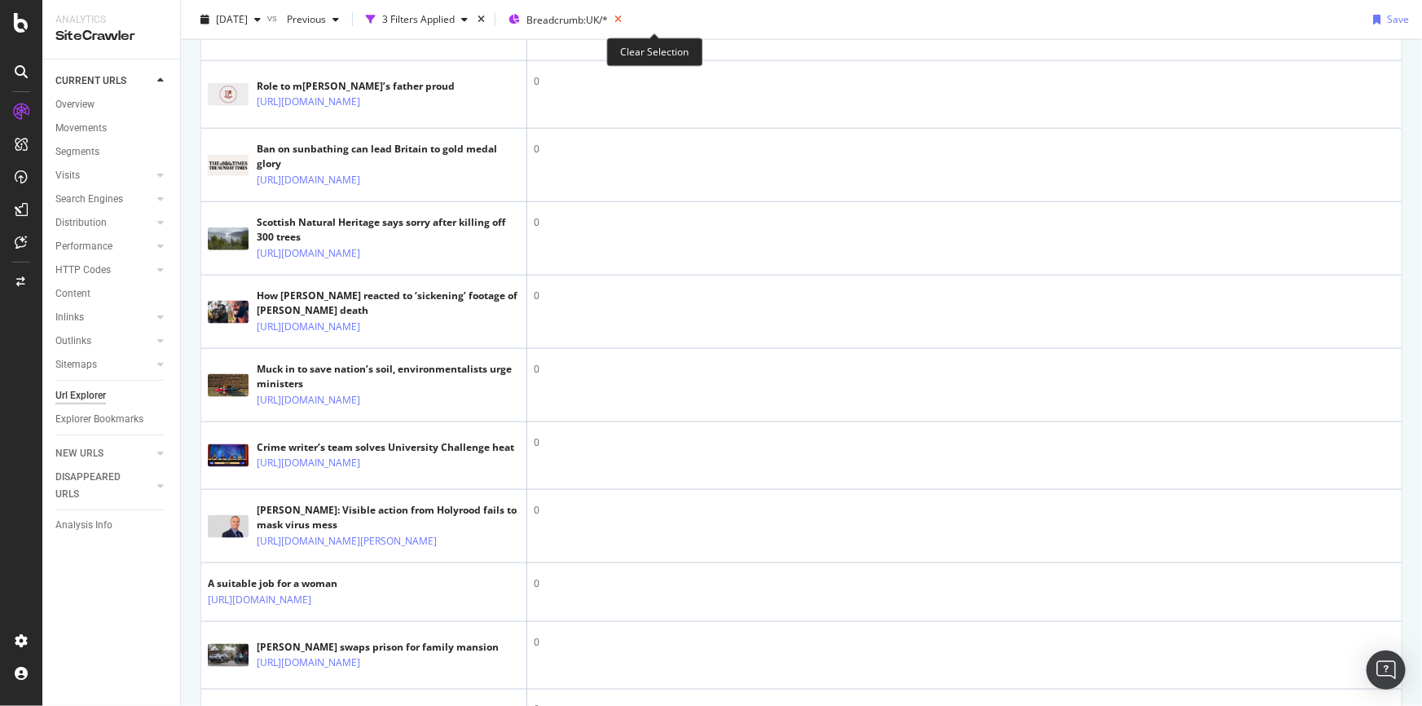
click at [628, 17] on icon at bounding box center [618, 19] width 20 height 23
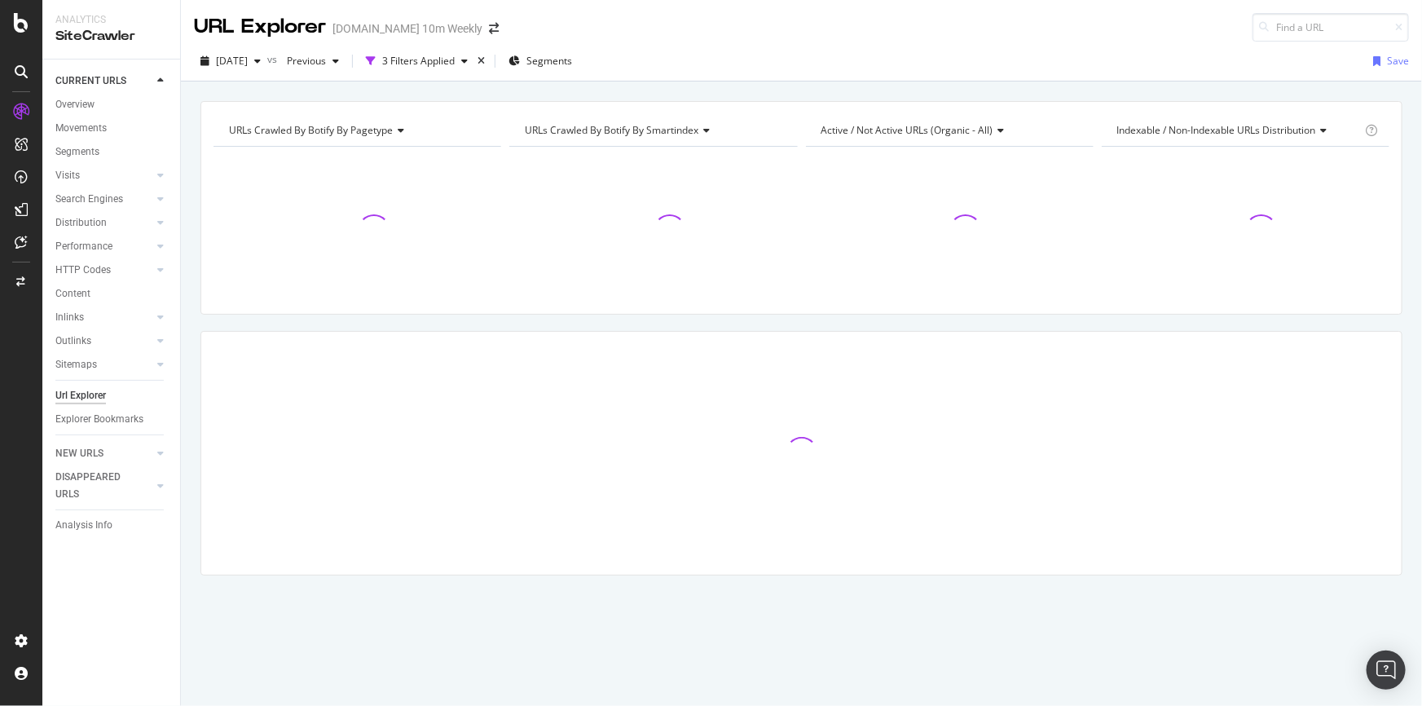
click at [653, 16] on div "URL Explorer [DOMAIN_NAME] 10m Weekly" at bounding box center [801, 21] width 1241 height 42
click at [488, 57] on div "times" at bounding box center [481, 61] width 14 height 16
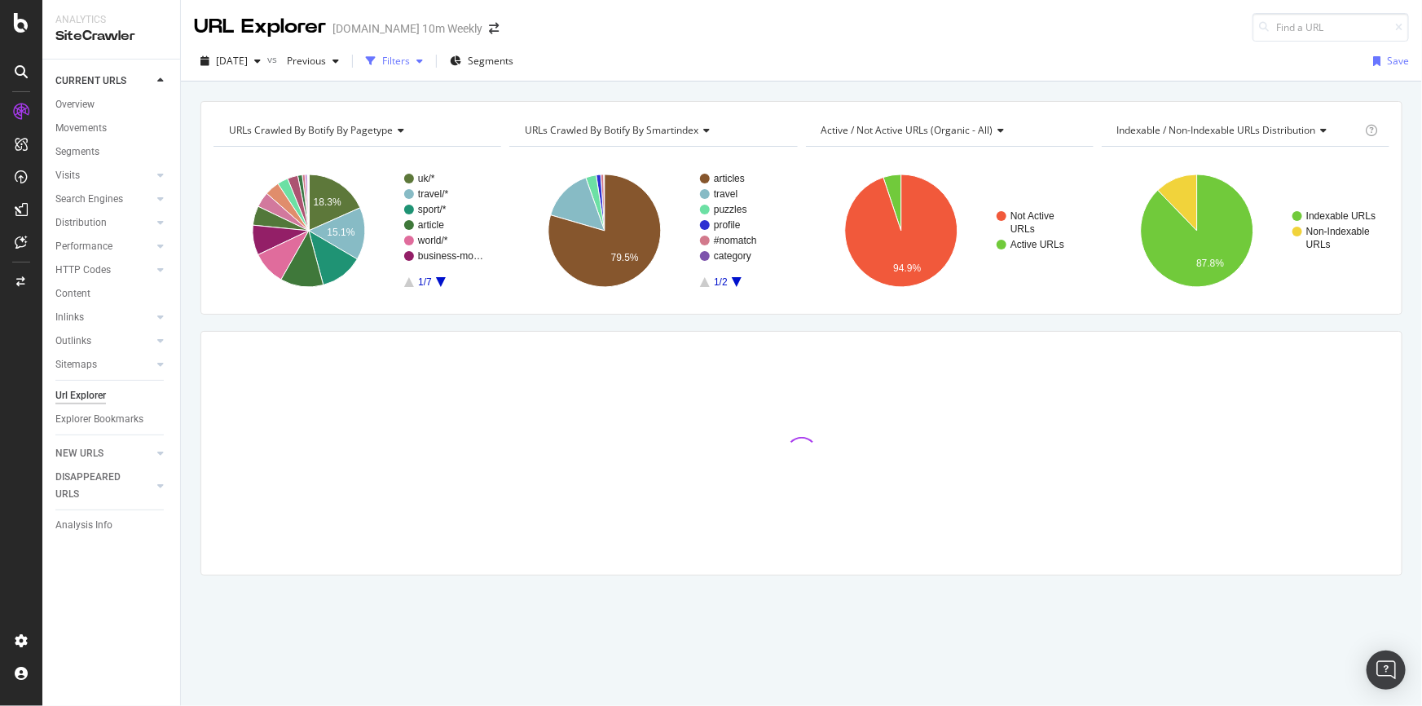
click at [423, 62] on icon "button" at bounding box center [420, 61] width 7 height 10
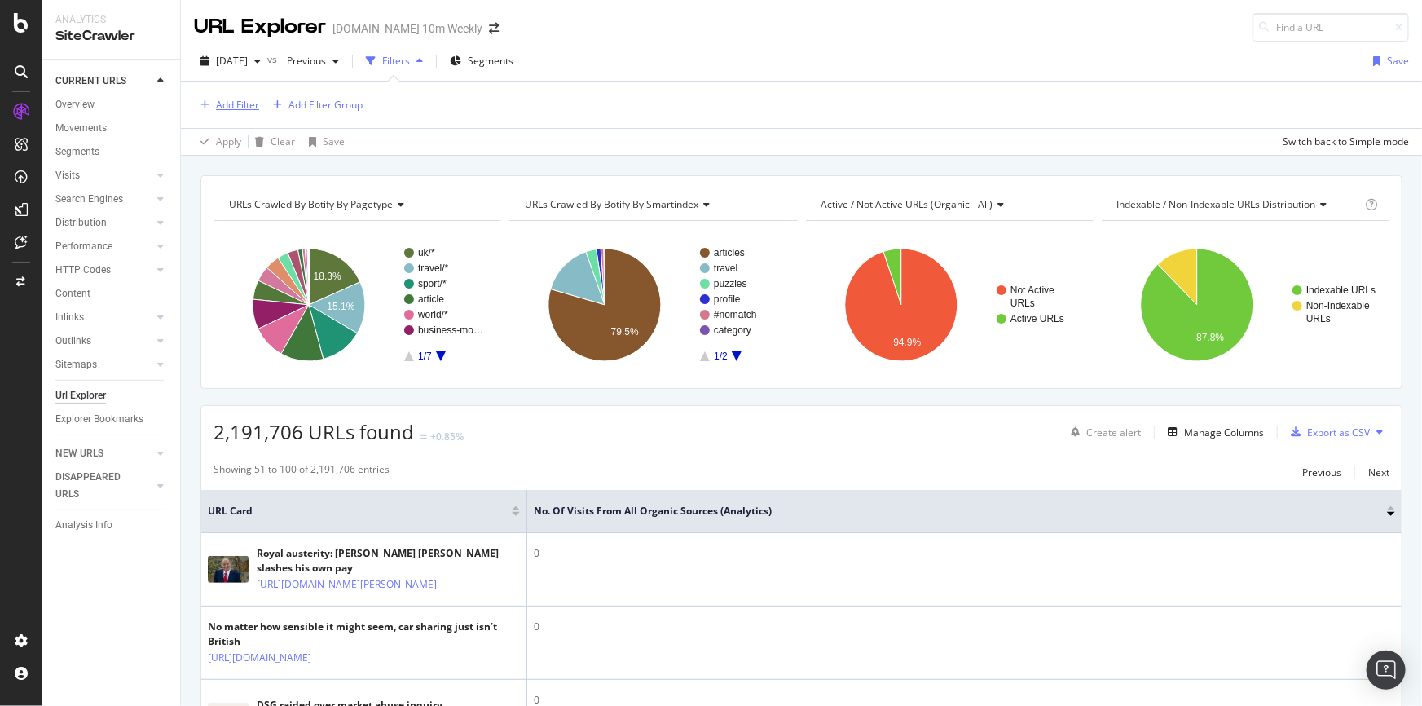
click at [228, 101] on div "Add Filter" at bounding box center [237, 105] width 43 height 14
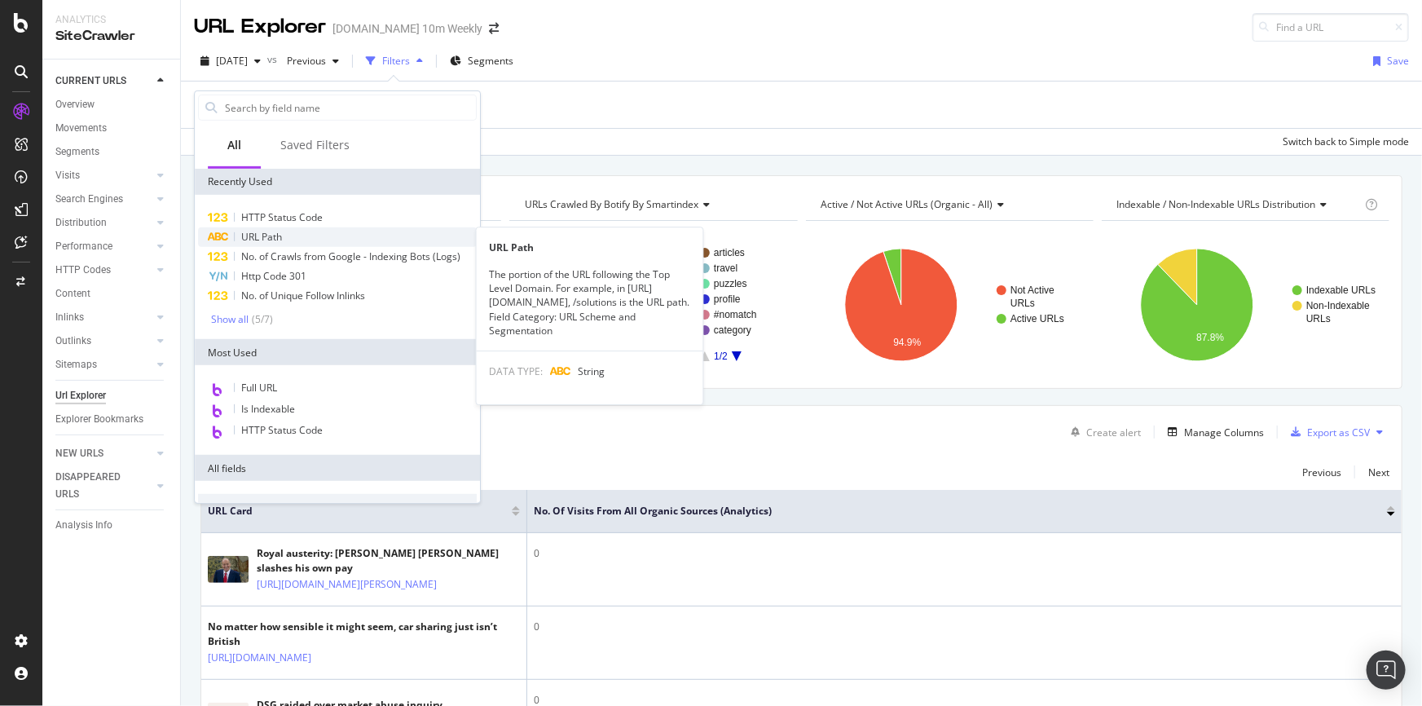
click at [263, 231] on span "URL Path" at bounding box center [261, 237] width 41 height 14
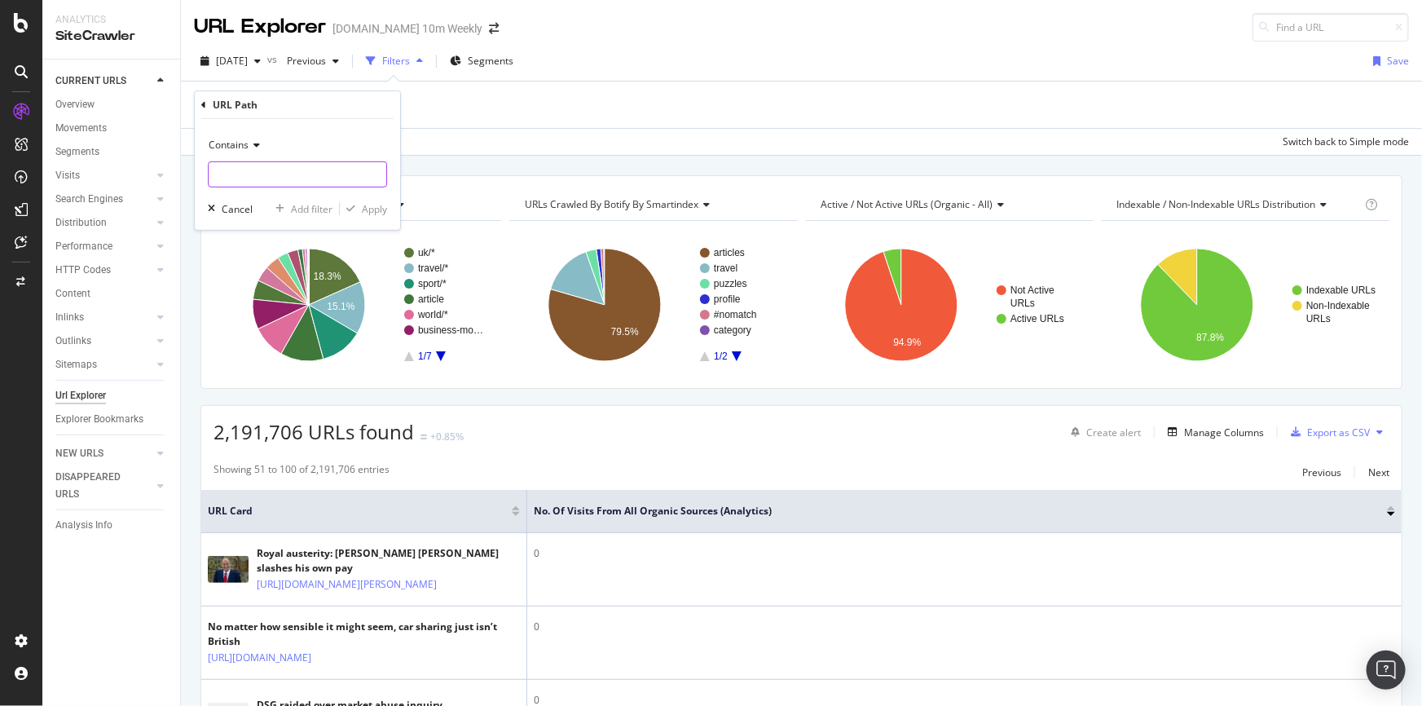
click at [261, 181] on input "text" at bounding box center [298, 174] width 178 height 26
type input "uk/politics"
click at [368, 218] on div "Contains uk/politics Cancel Add filter Apply" at bounding box center [297, 174] width 205 height 111
click at [375, 215] on div "Apply" at bounding box center [363, 208] width 47 height 15
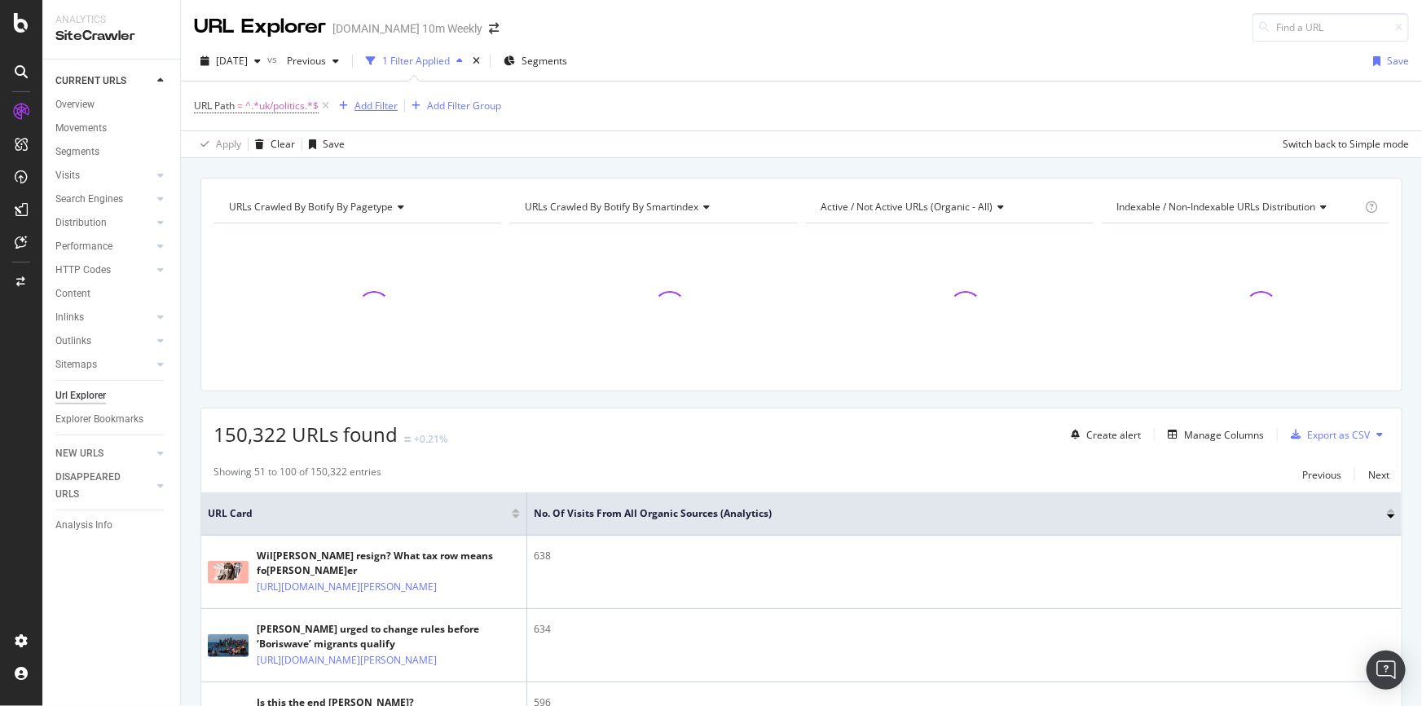
click at [375, 107] on div "Add Filter" at bounding box center [376, 106] width 43 height 14
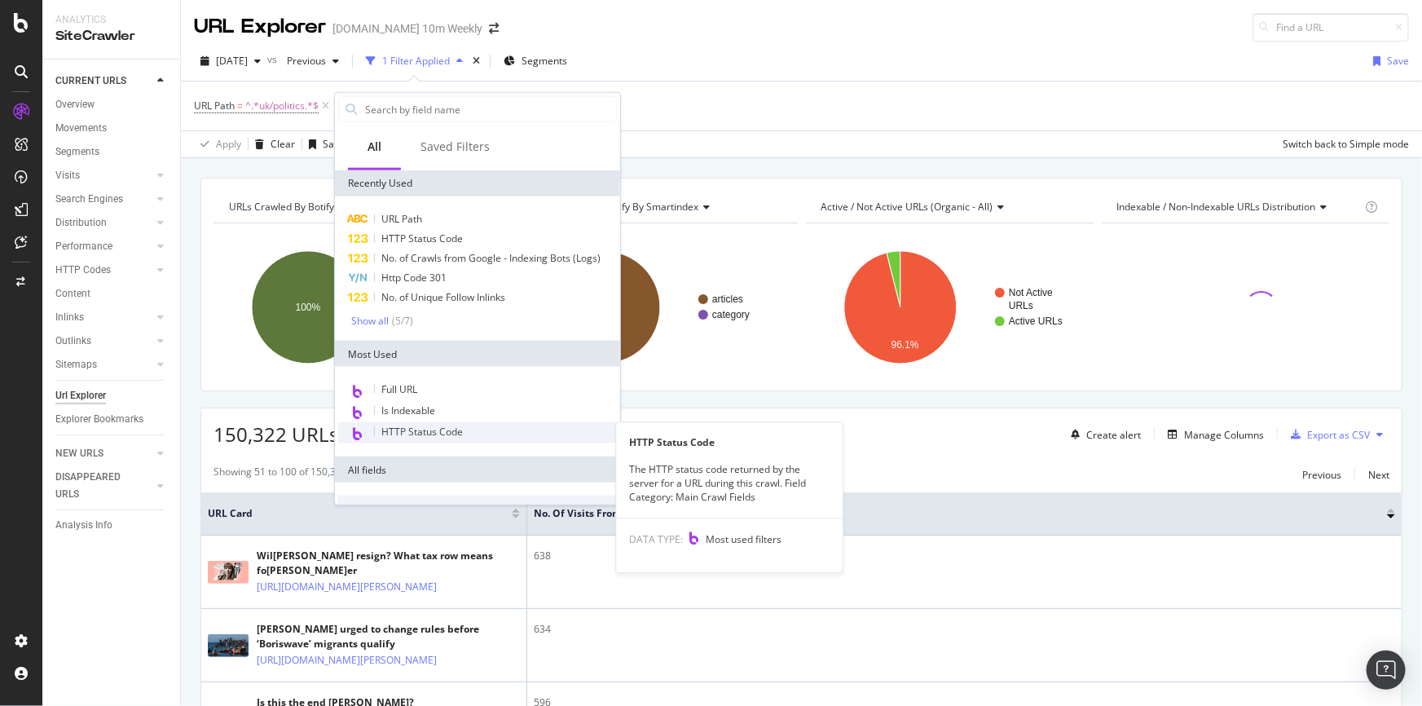
click at [417, 426] on span "HTTP Status Code" at bounding box center [422, 432] width 82 height 14
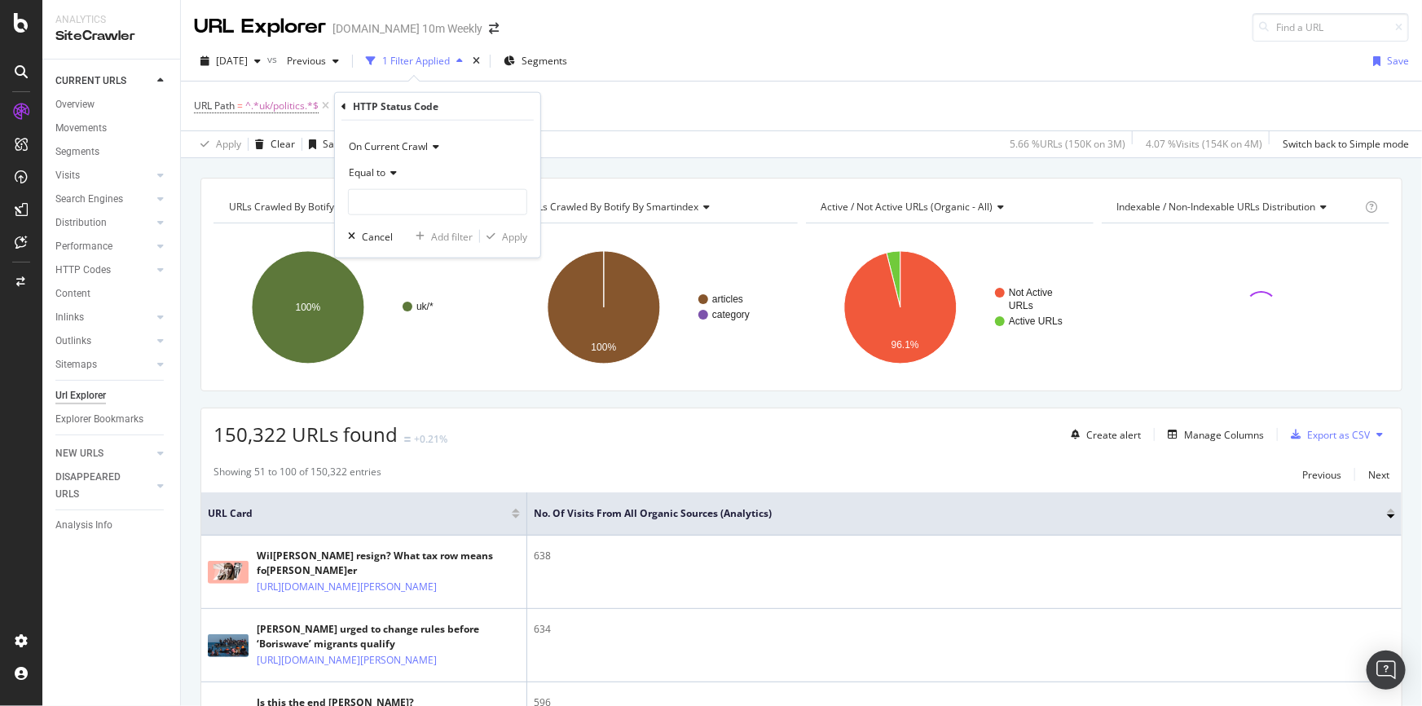
click at [387, 215] on div "On Current Crawl Equal to Cancel Add filter Apply" at bounding box center [437, 189] width 205 height 137
click at [389, 214] on div "On Current Crawl Equal to Cancel Add filter Apply" at bounding box center [437, 189] width 205 height 137
click at [395, 209] on input "number" at bounding box center [437, 202] width 179 height 26
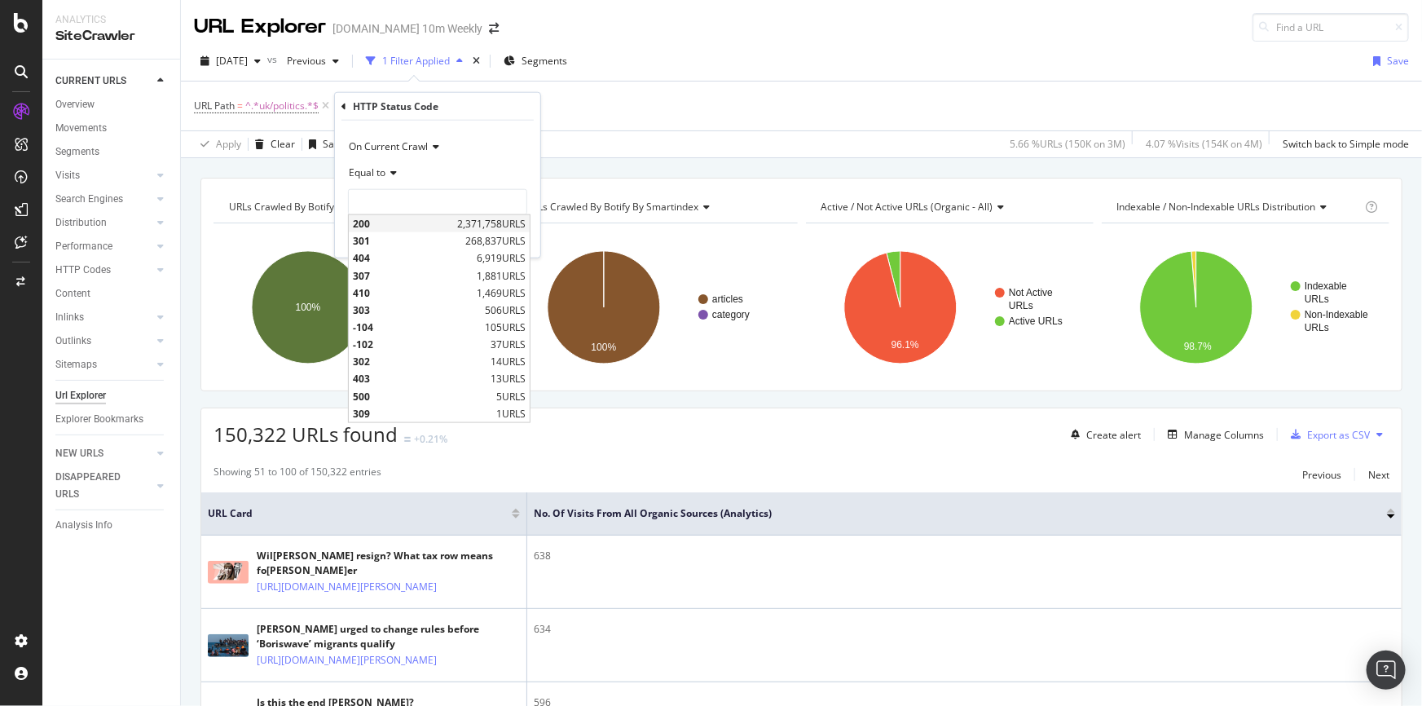
click at [396, 227] on span "200" at bounding box center [403, 224] width 100 height 14
type input "200"
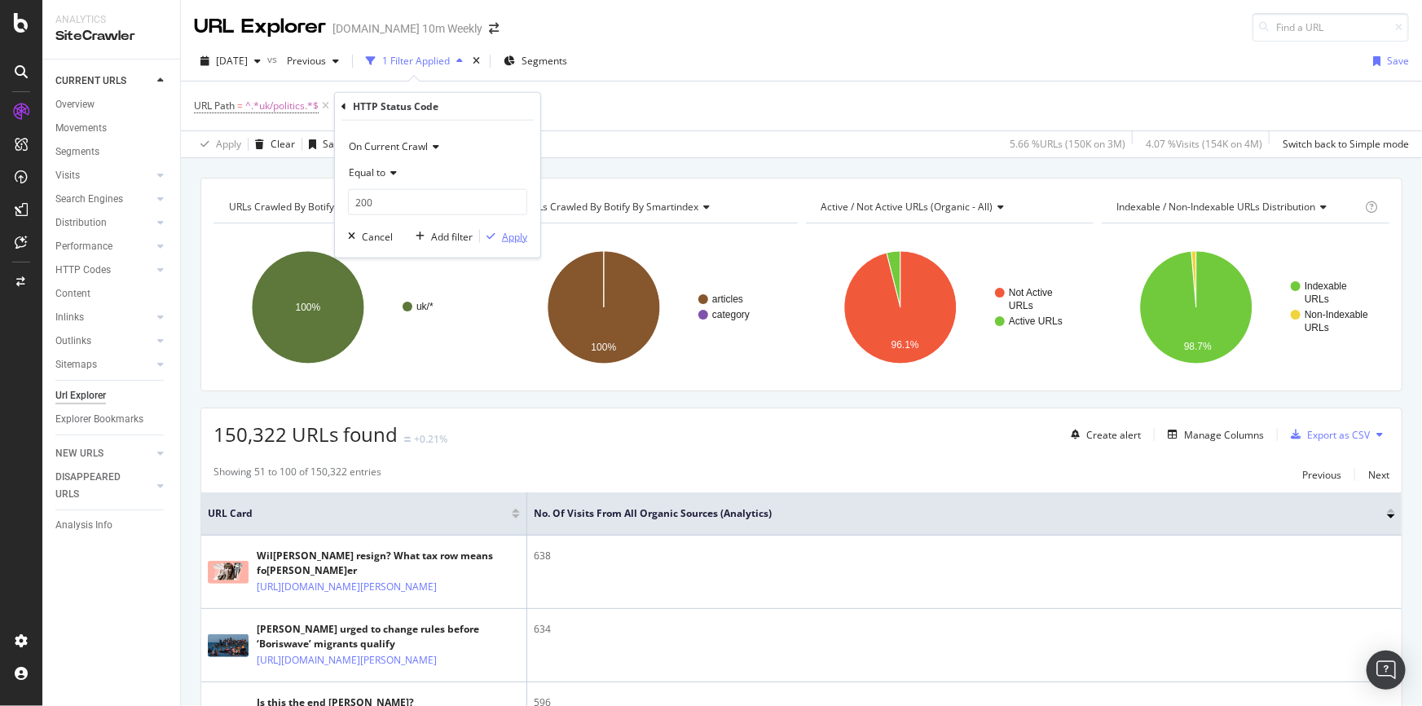
click at [504, 236] on div "Apply" at bounding box center [514, 236] width 25 height 14
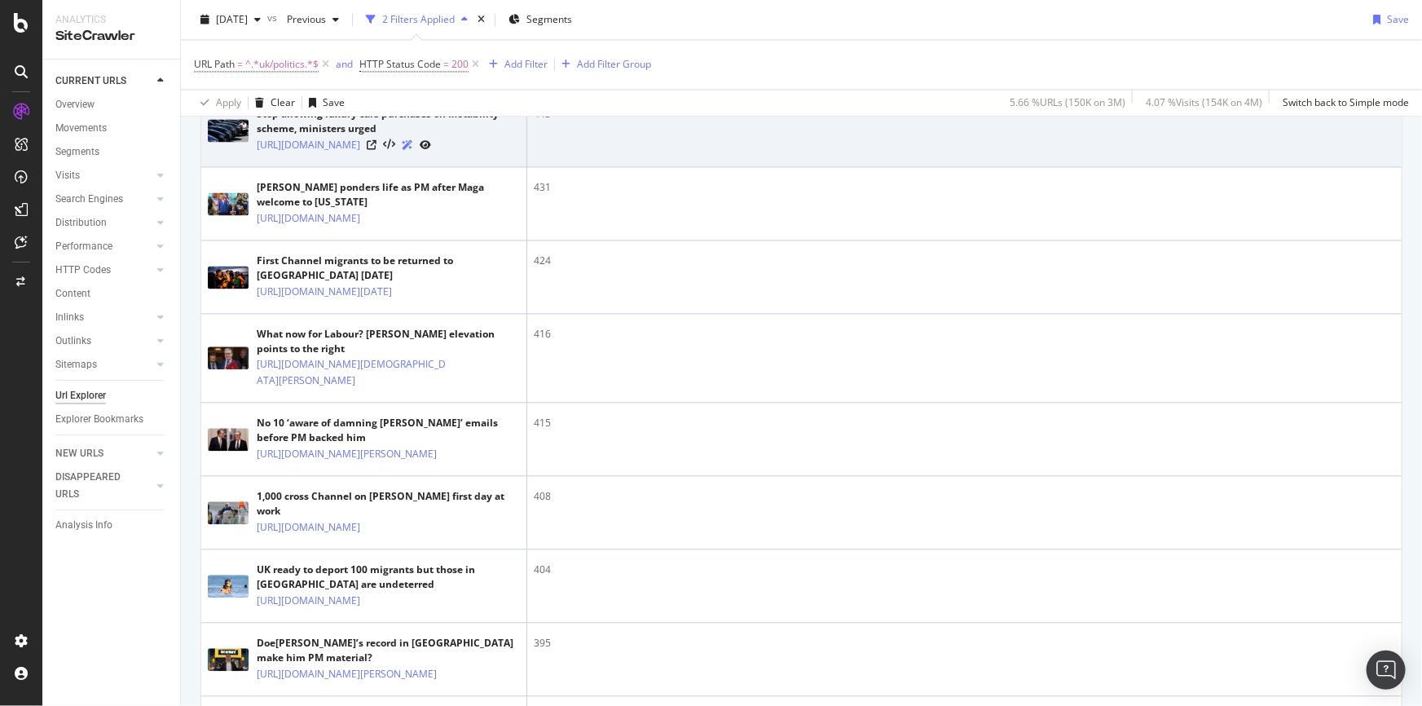
scroll to position [1852, 0]
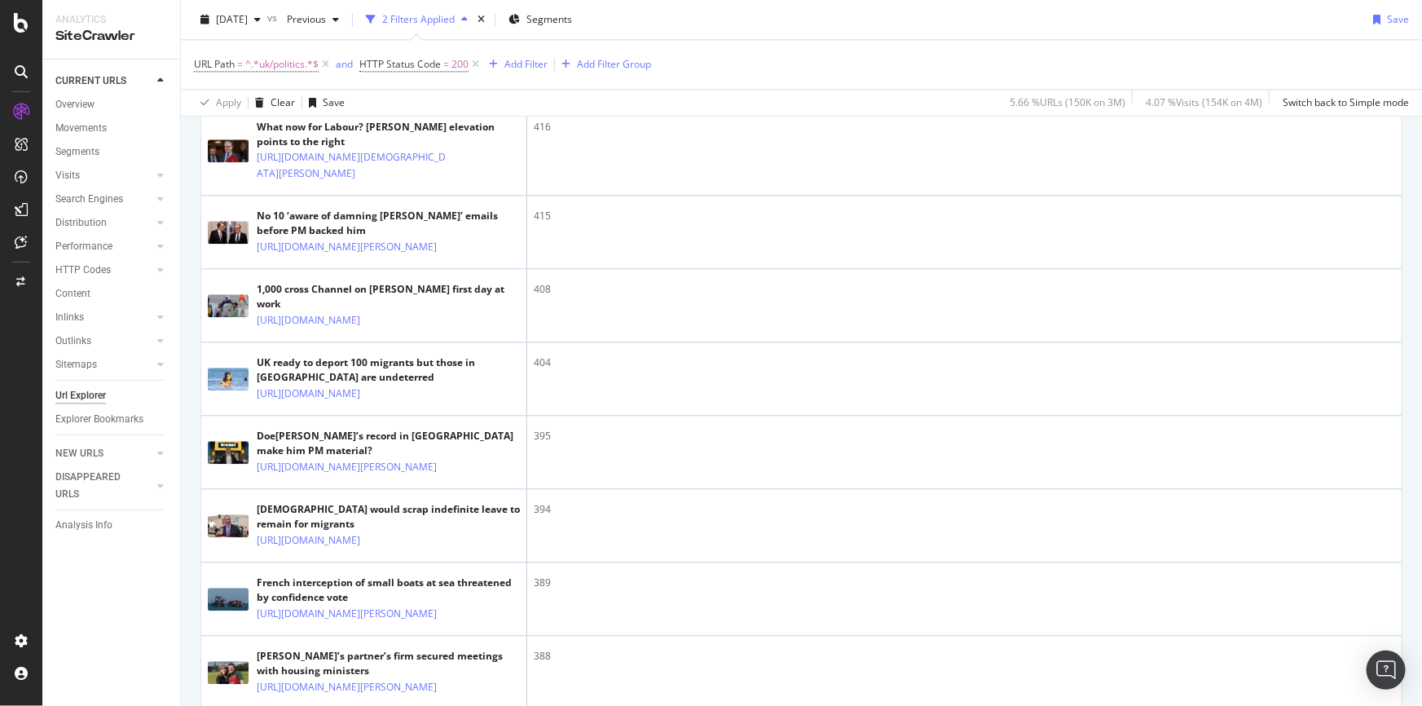
click at [377, 16] on icon at bounding box center [372, 12] width 10 height 10
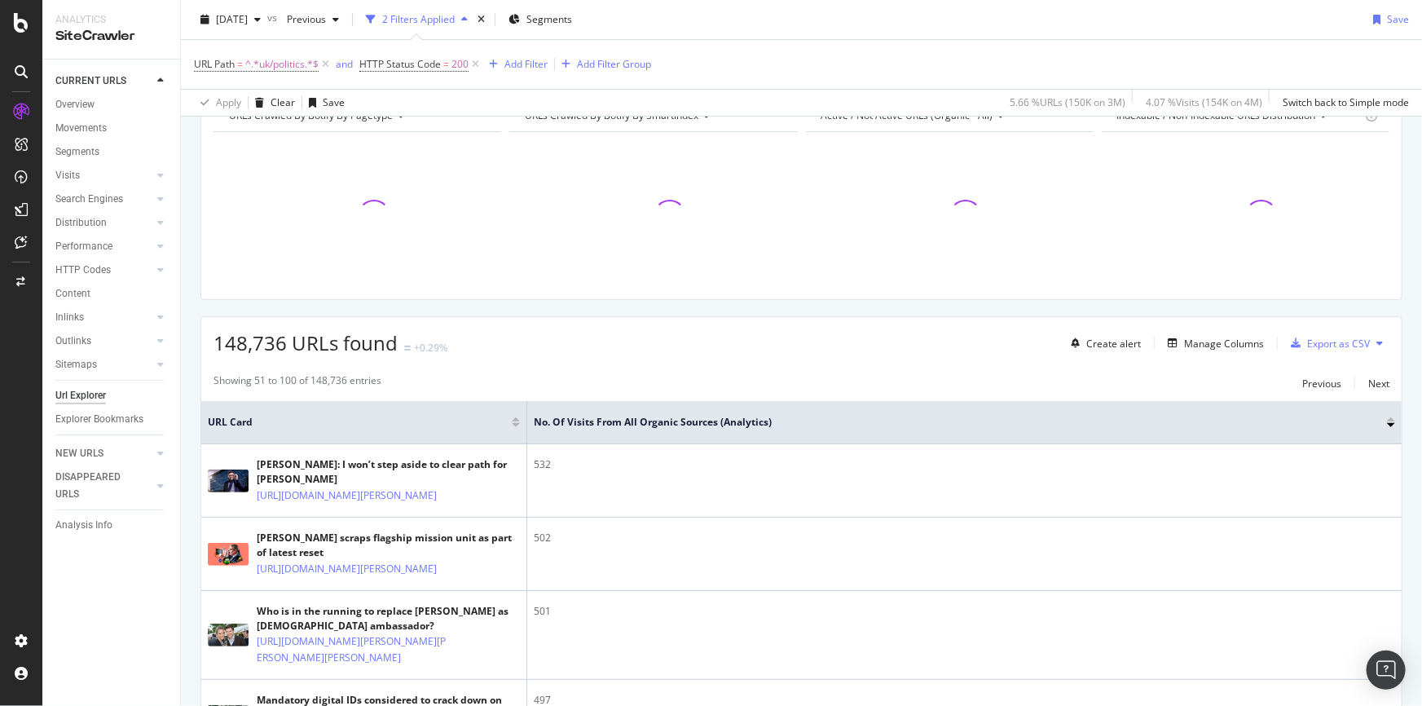
scroll to position [0, 0]
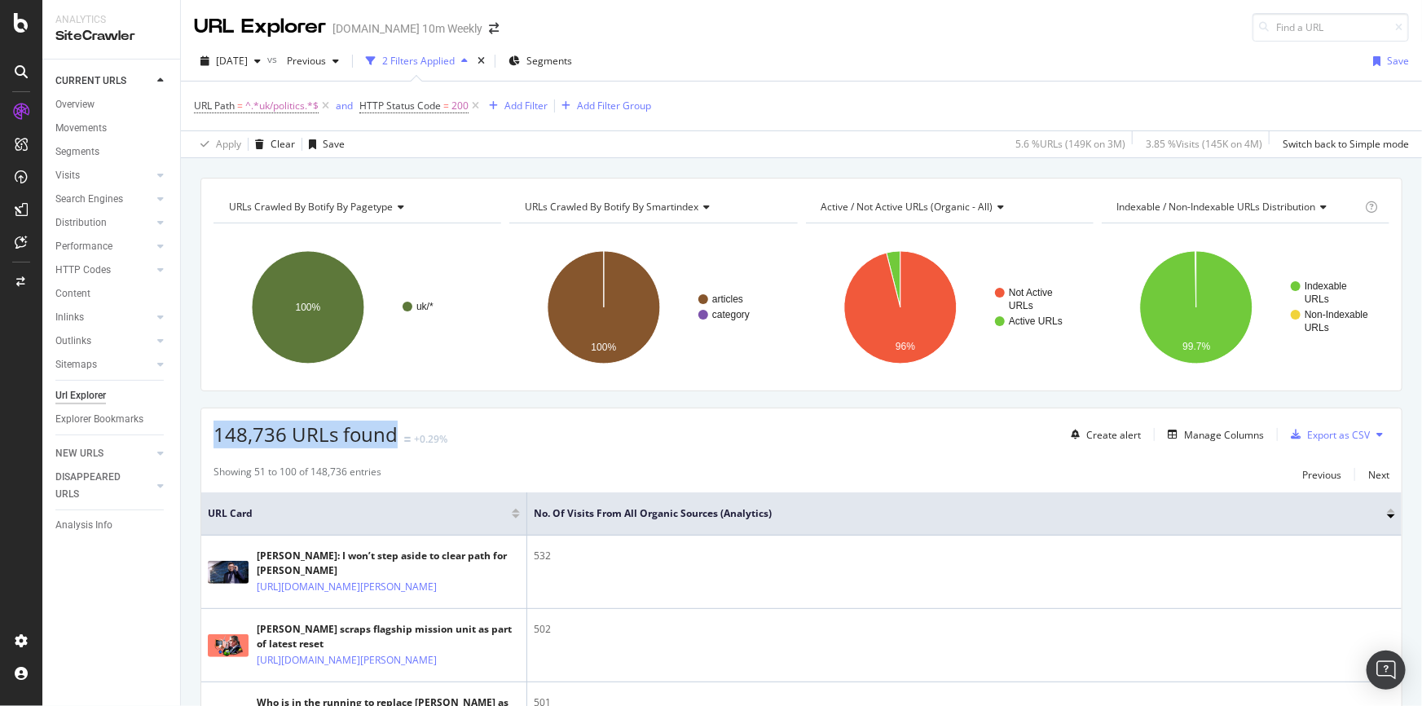
drag, startPoint x: 218, startPoint y: 435, endPoint x: 395, endPoint y: 432, distance: 176.1
click at [395, 432] on span "148,736 URLs found" at bounding box center [306, 434] width 184 height 27
copy span "148,736 URLs found"
click at [522, 101] on div "Add Filter" at bounding box center [526, 106] width 43 height 14
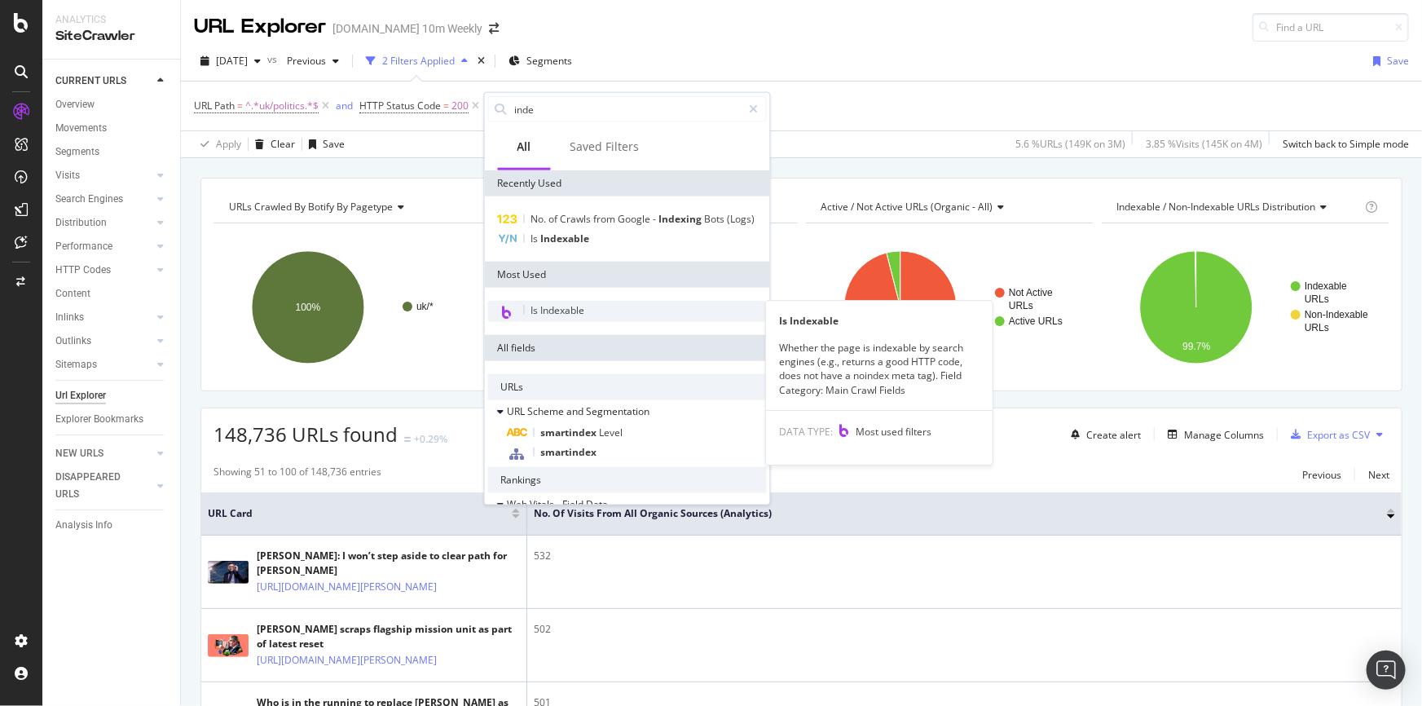
type input "inde"
click at [621, 314] on div "Is Indexable" at bounding box center [627, 311] width 279 height 21
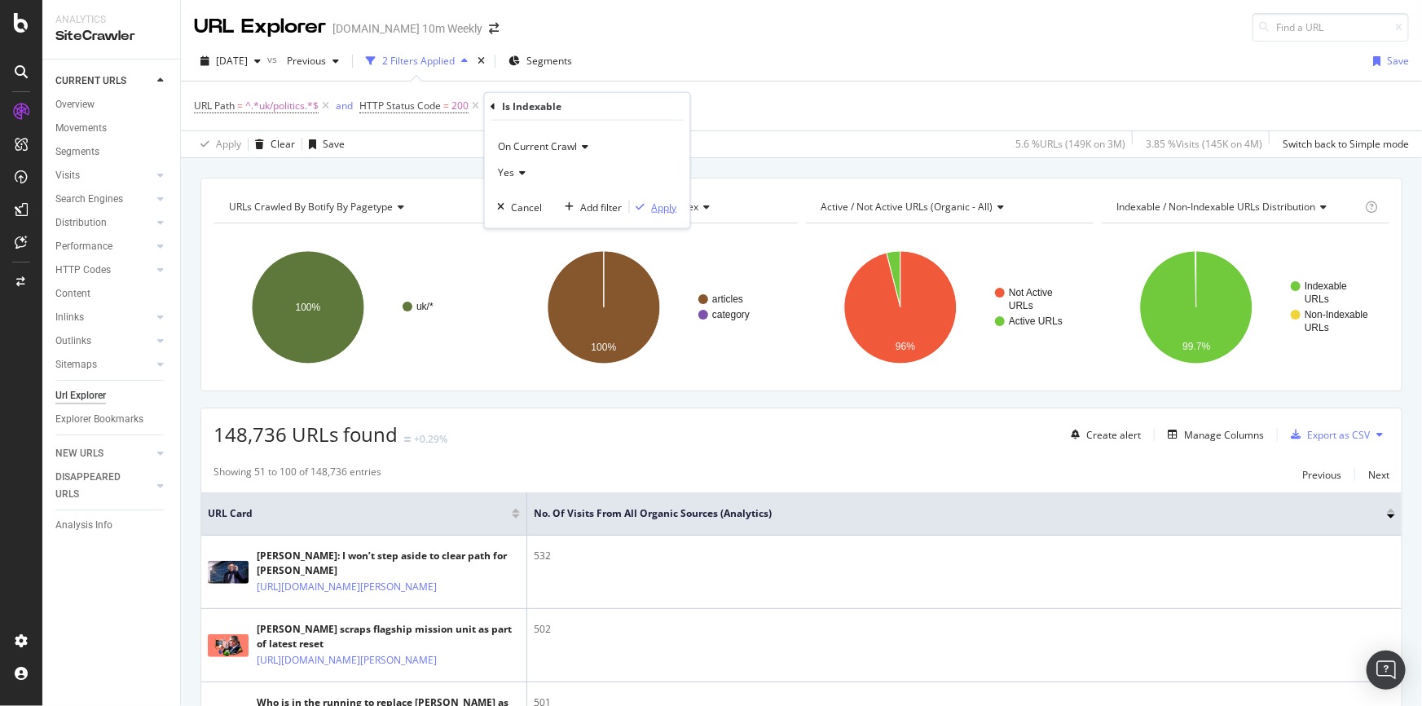
click at [667, 209] on div "Apply" at bounding box center [664, 207] width 25 height 14
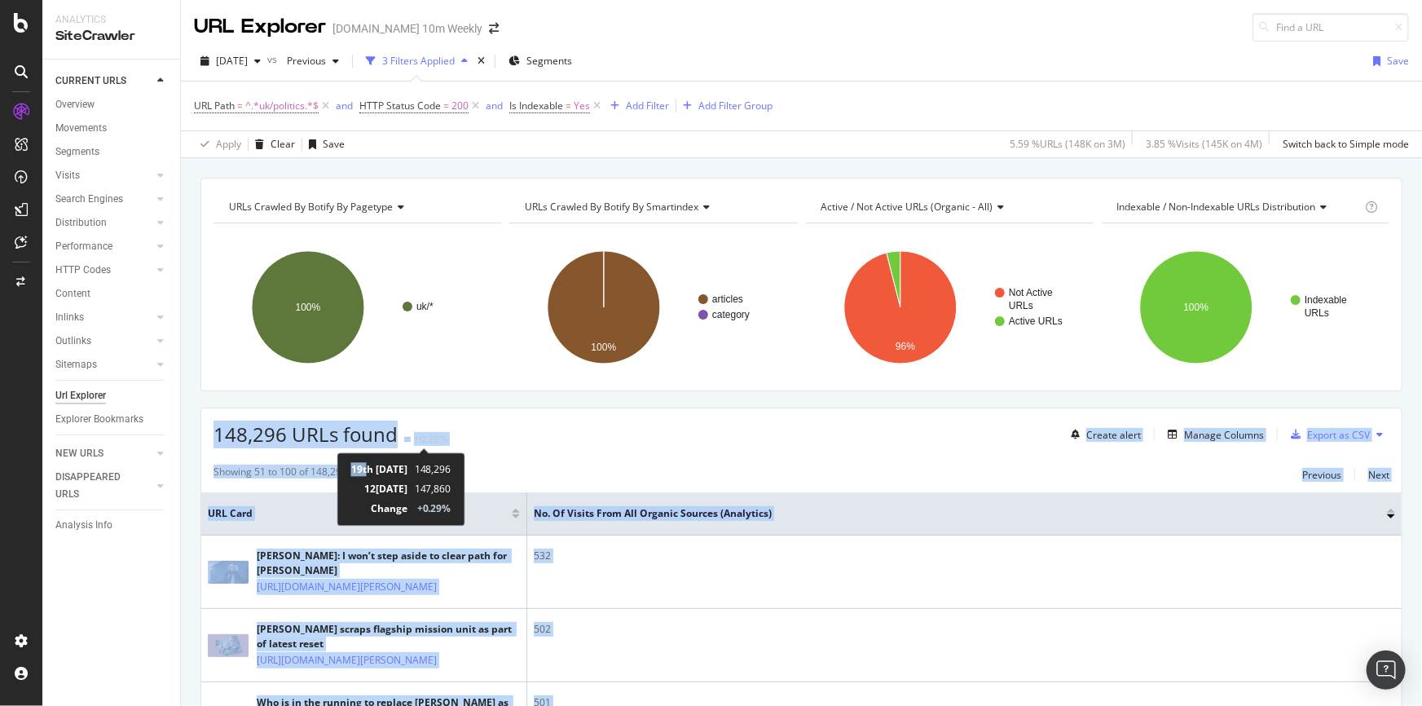
drag, startPoint x: 215, startPoint y: 433, endPoint x: 368, endPoint y: 461, distance: 155.7
click at [368, 461] on div "Analytics SiteCrawler CURRENT URLS Overview Movements Segments Visits Analysis …" at bounding box center [711, 353] width 1422 height 706
click at [249, 440] on span "148,296 URLs found" at bounding box center [306, 434] width 184 height 27
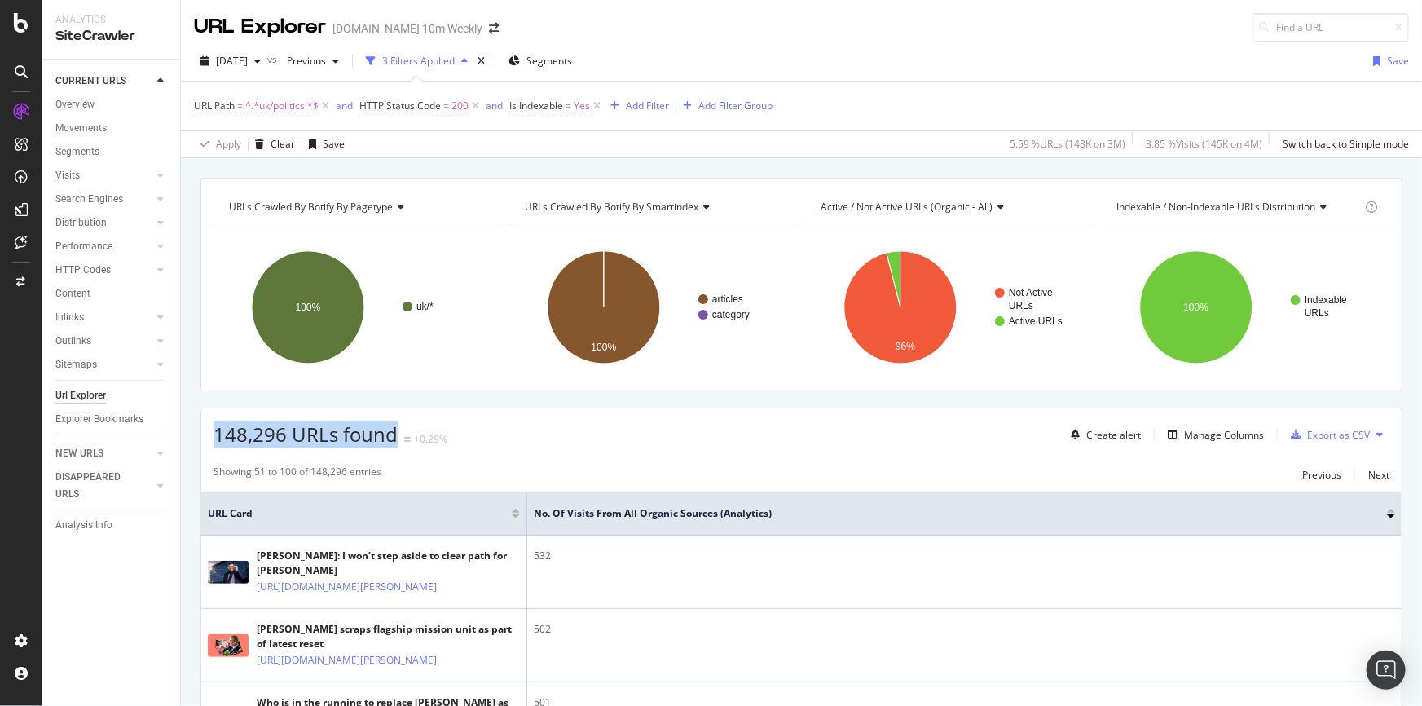
drag, startPoint x: 211, startPoint y: 430, endPoint x: 393, endPoint y: 429, distance: 181.8
click at [393, 429] on div "148,296 URLs found +0.29% Create alert Manage Columns Export as CSV" at bounding box center [801, 428] width 1201 height 40
copy span "148,296 URLs found"
click at [261, 56] on icon "button" at bounding box center [257, 61] width 7 height 10
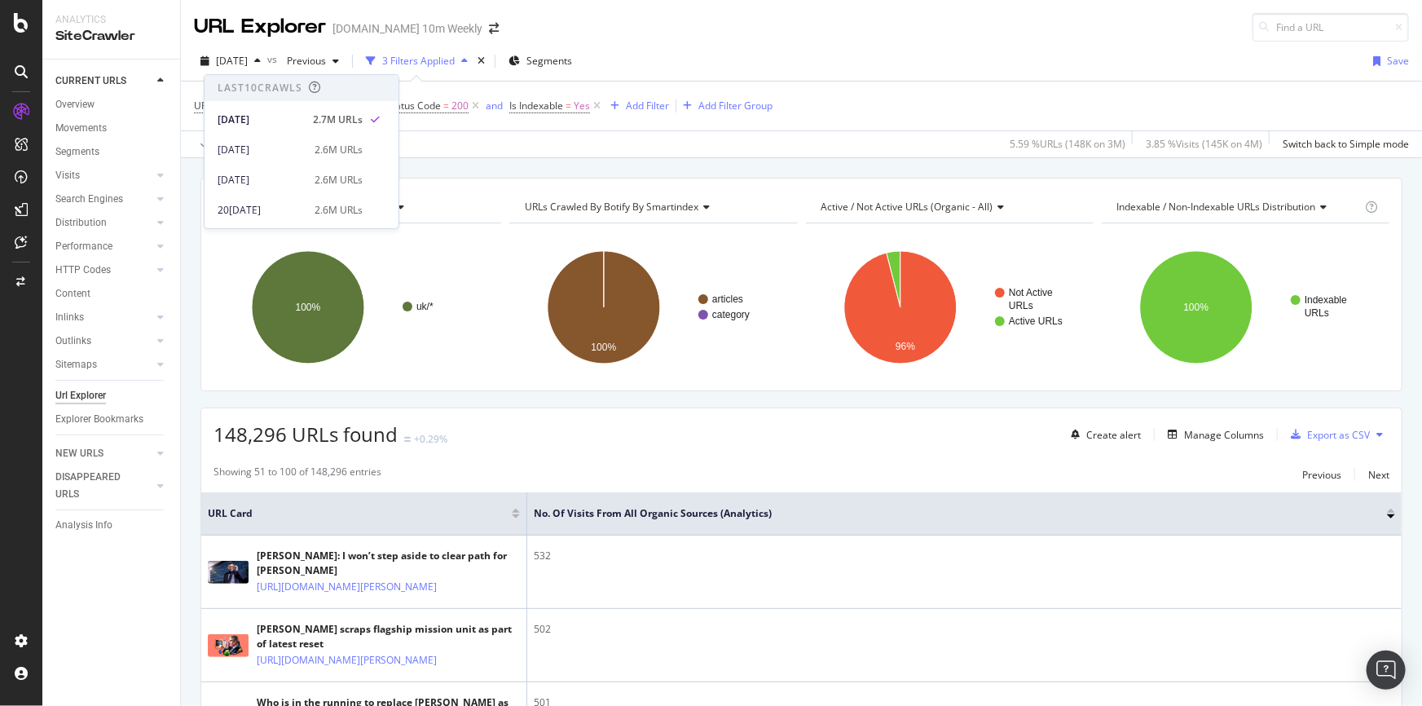
click at [606, 139] on div "Apply Clear Save 5.59 % URLs ( 148K on 3M ) 3.85 % Visits ( 145K on 4M ) Switch…" at bounding box center [801, 143] width 1241 height 27
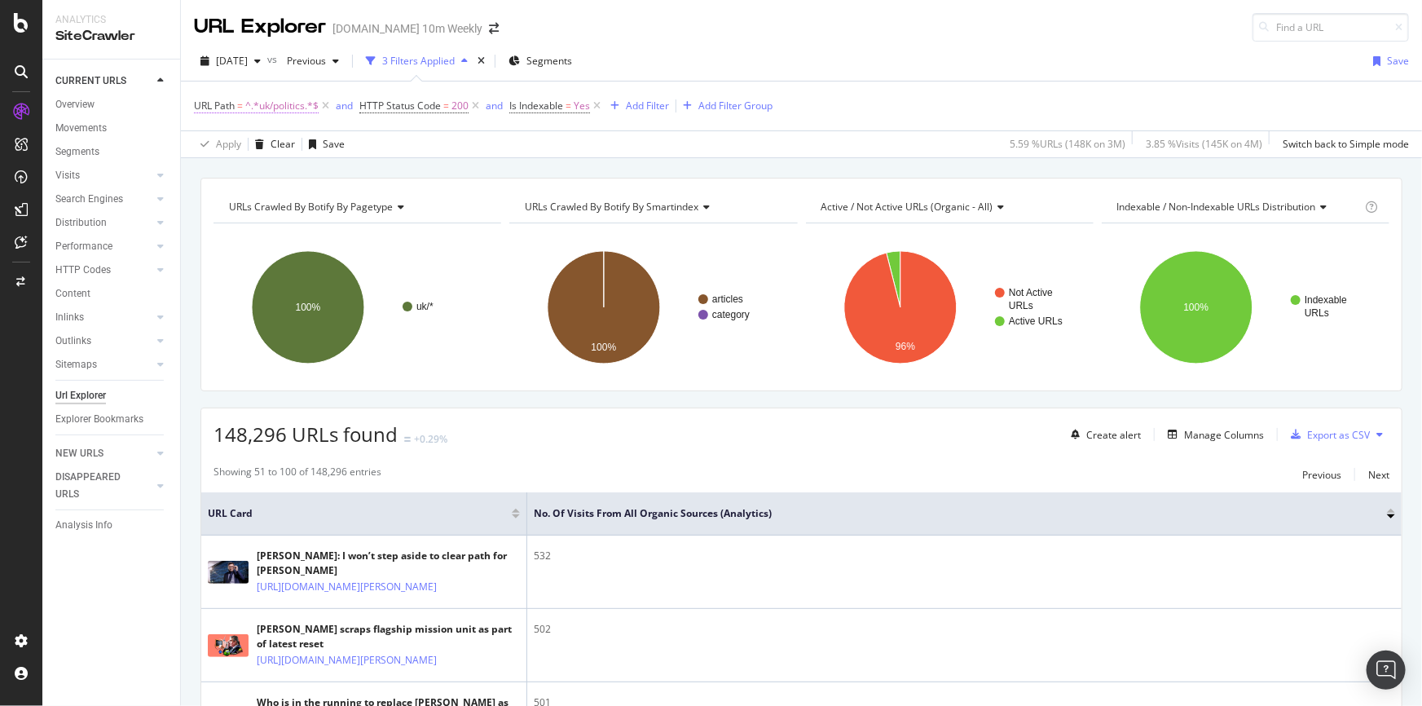
click at [292, 104] on span "^.*uk/politics.*$" at bounding box center [281, 106] width 73 height 23
click at [244, 170] on input "uk/politics" at bounding box center [286, 173] width 154 height 26
drag, startPoint x: 232, startPoint y: 172, endPoint x: 294, endPoint y: 173, distance: 62.8
click at [289, 173] on input "uk/politics" at bounding box center [286, 173] width 154 height 26
type input "[GEOGRAPHIC_DATA]/[GEOGRAPHIC_DATA]"
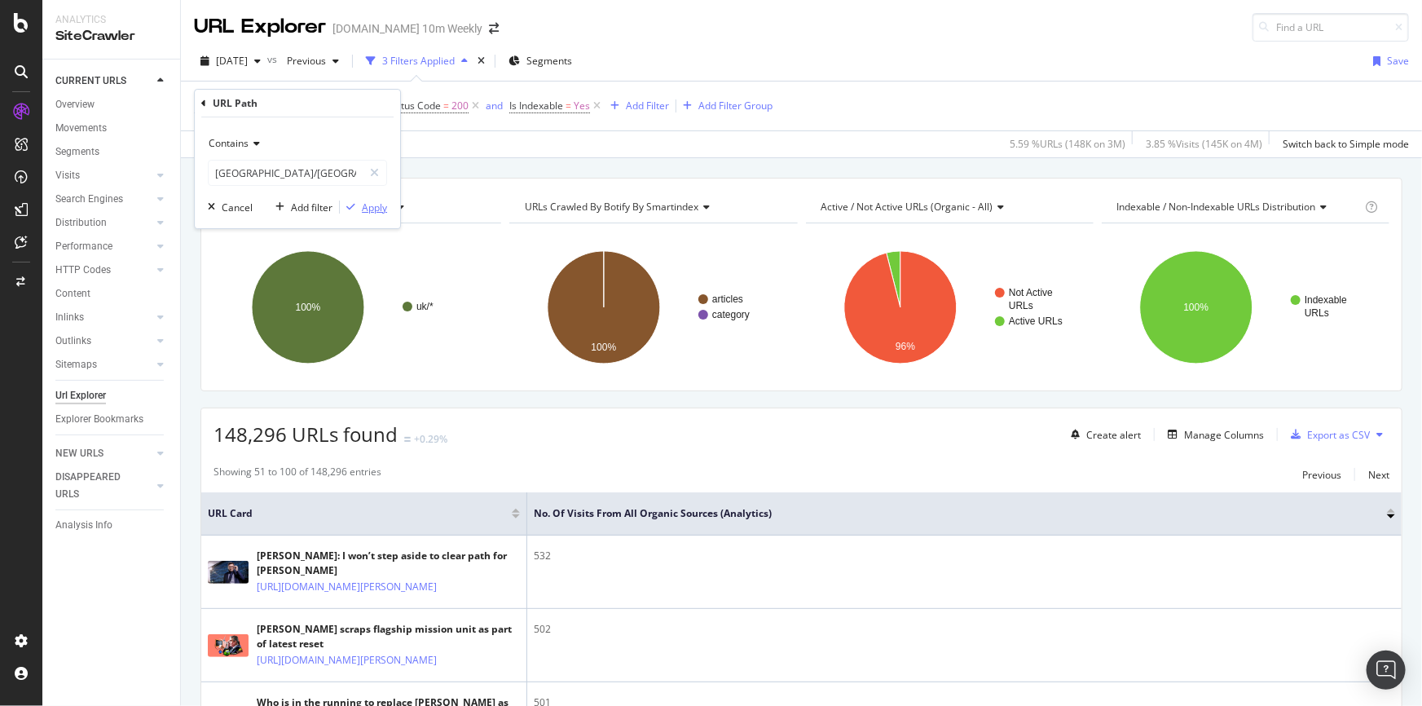
click at [374, 212] on div "Apply" at bounding box center [374, 208] width 25 height 14
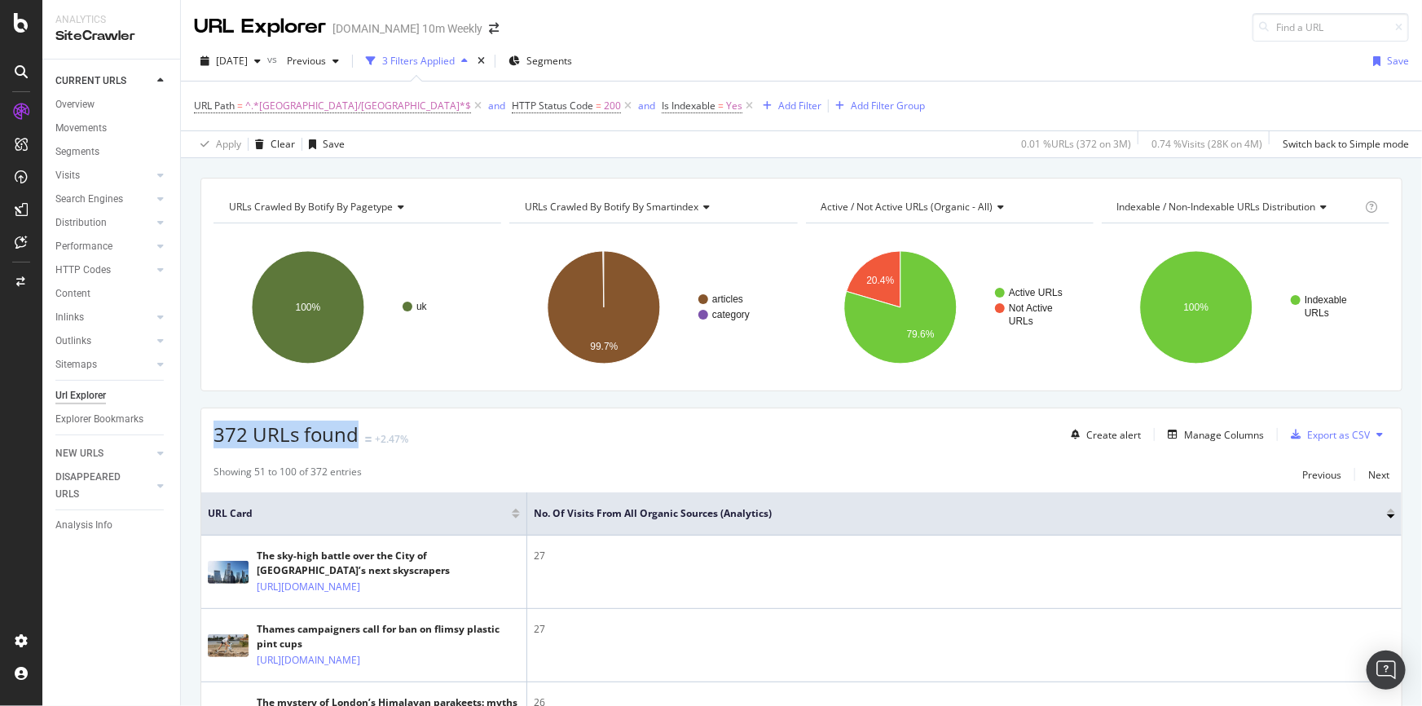
drag, startPoint x: 216, startPoint y: 433, endPoint x: 355, endPoint y: 427, distance: 139.5
click at [355, 427] on span "372 URLs found" at bounding box center [286, 434] width 145 height 27
copy span "372 URLs found"
click at [289, 98] on span "^.*[GEOGRAPHIC_DATA]/[GEOGRAPHIC_DATA]*$" at bounding box center [358, 106] width 226 height 23
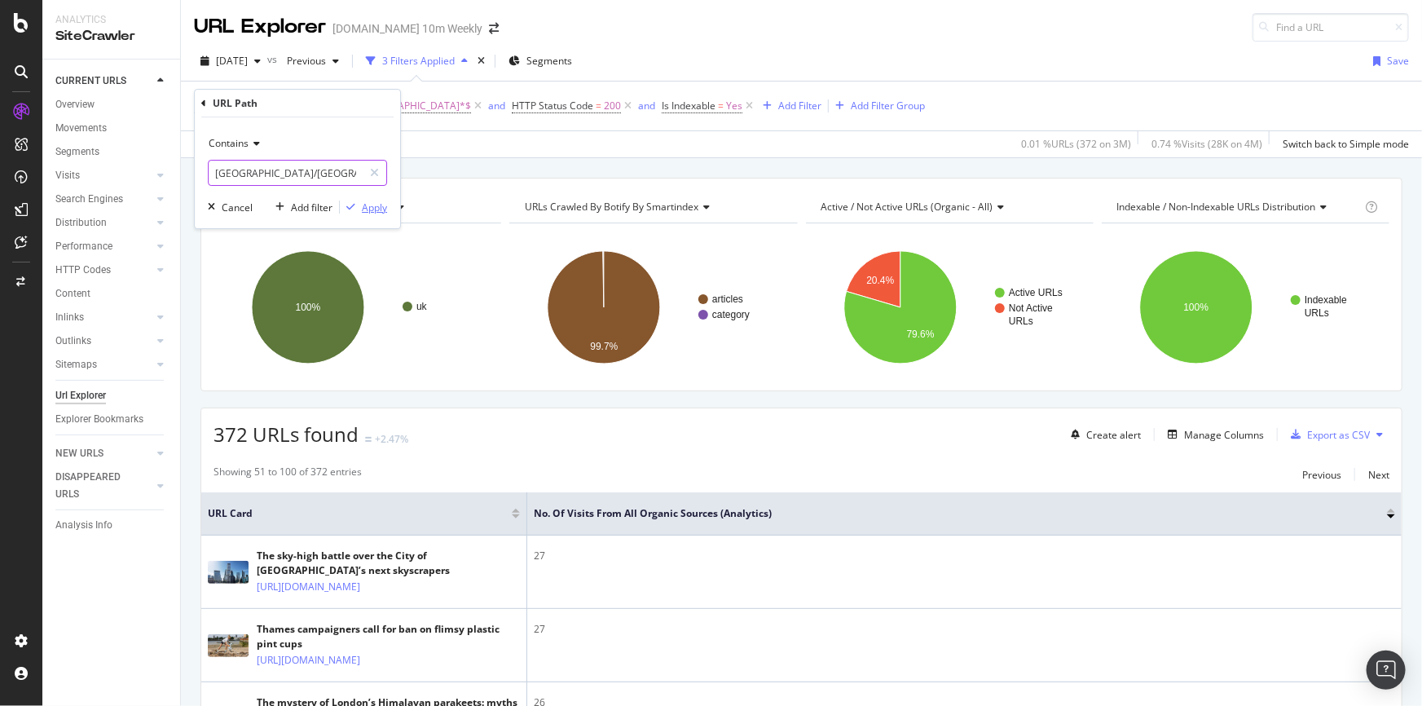
paste input "/[GEOGRAPHIC_DATA]/[GEOGRAPHIC_DATA]"
type input "/[GEOGRAPHIC_DATA]/[GEOGRAPHIC_DATA]"
drag, startPoint x: 364, startPoint y: 206, endPoint x: 687, endPoint y: 143, distance: 329.0
click at [365, 206] on div "Apply" at bounding box center [374, 208] width 25 height 14
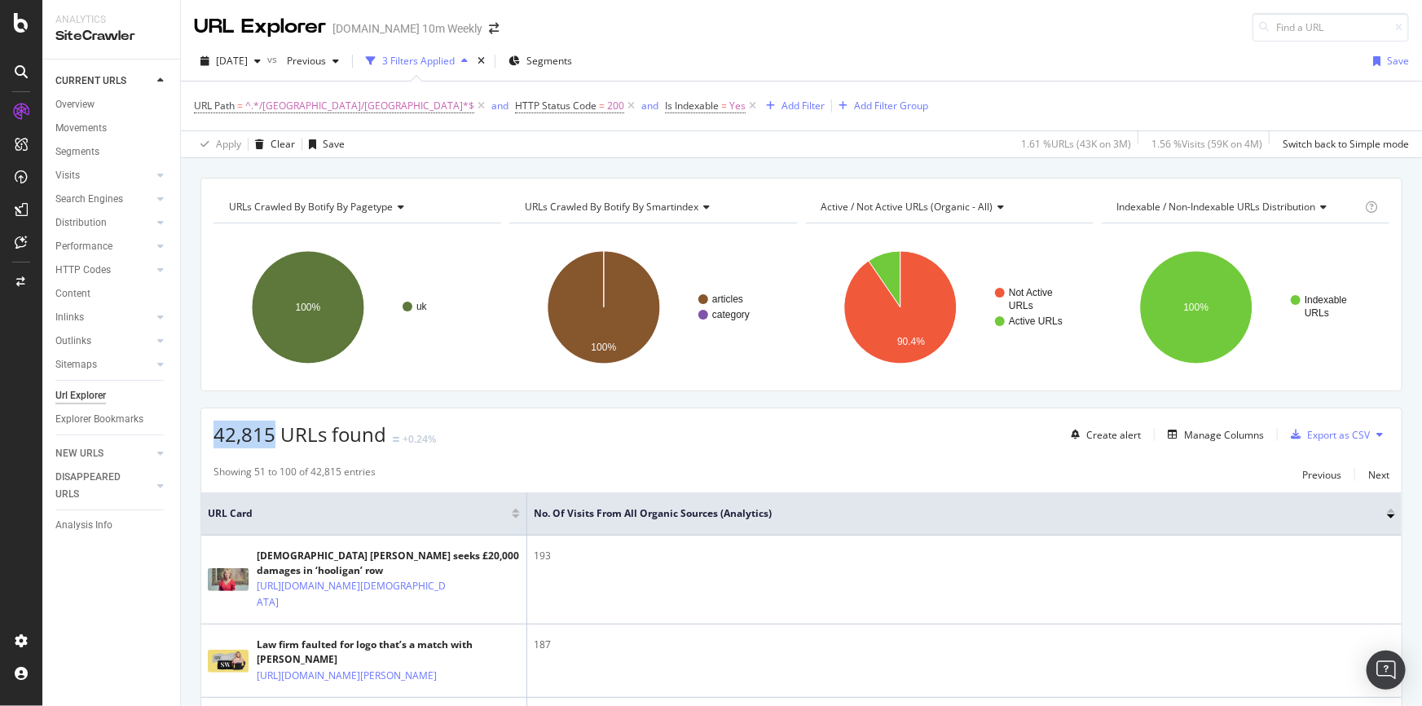
drag, startPoint x: 213, startPoint y: 435, endPoint x: 269, endPoint y: 435, distance: 56.2
click at [269, 435] on span "42,815 URLs found" at bounding box center [300, 434] width 173 height 27
copy span "42,815"
click at [320, 107] on span "^.*/[GEOGRAPHIC_DATA]/[GEOGRAPHIC_DATA]*$" at bounding box center [359, 106] width 229 height 23
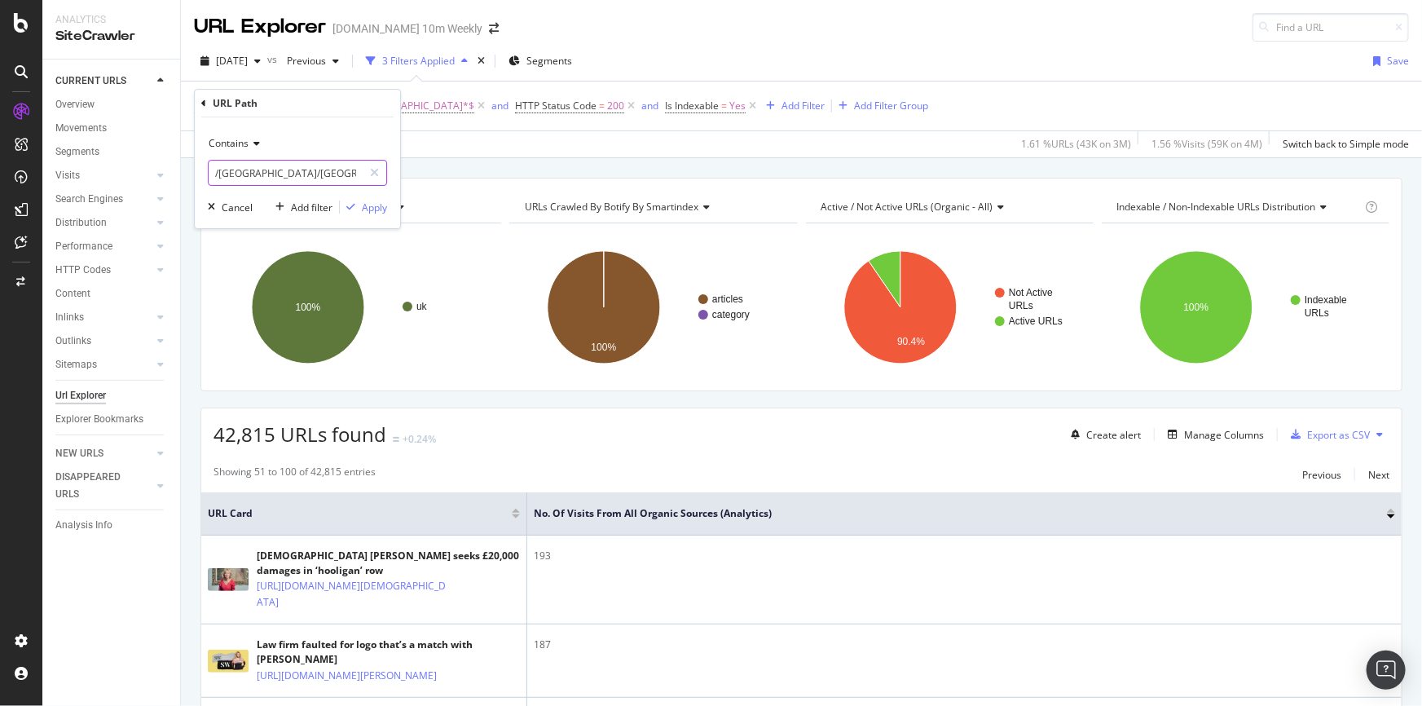
paste input "royal-family"
type input "/[GEOGRAPHIC_DATA]/royal-family"
click at [374, 201] on div "Apply" at bounding box center [374, 208] width 25 height 14
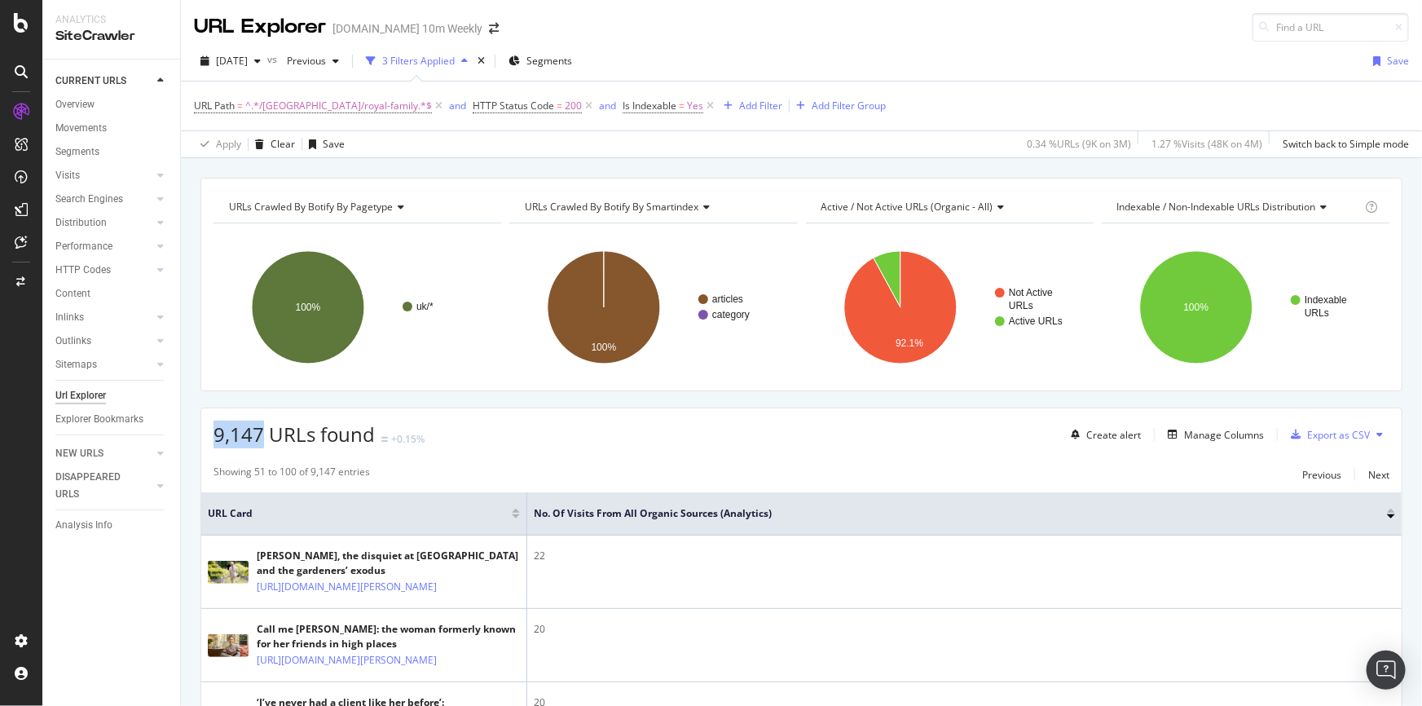
drag, startPoint x: 214, startPoint y: 435, endPoint x: 258, endPoint y: 434, distance: 44.0
click at [258, 434] on span "9,147 URLs found" at bounding box center [294, 434] width 161 height 27
copy span "9,147"
click at [312, 106] on span "^.*/[GEOGRAPHIC_DATA]/royal-family.*$" at bounding box center [338, 106] width 187 height 23
click at [161, 616] on div "CURRENT URLS Overview Movements Segments Visits Analysis Orphan URLs Search Eng…" at bounding box center [111, 383] width 138 height 646
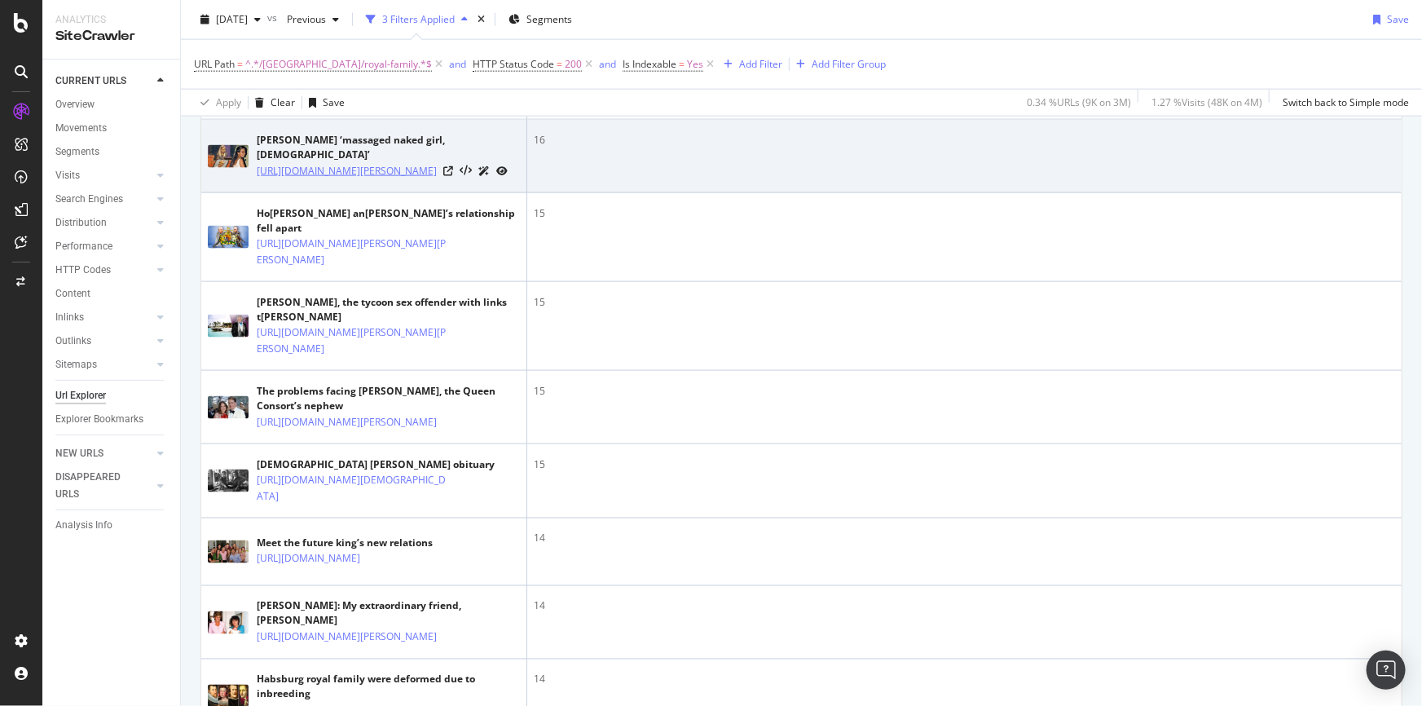
scroll to position [1037, 0]
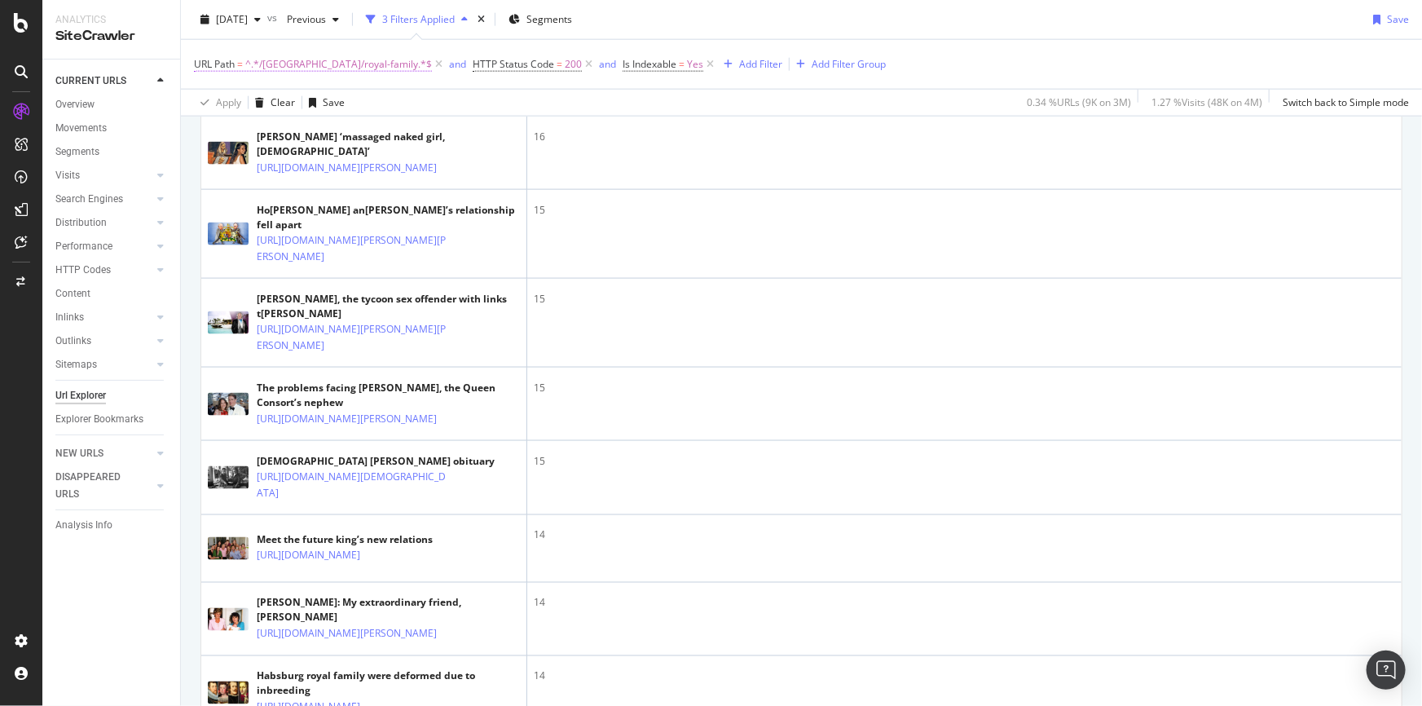
click at [294, 59] on span "^.*/[GEOGRAPHIC_DATA]/royal-family.*$" at bounding box center [338, 64] width 187 height 23
paste input "healthcare"
type input "/uk/healthcare"
click at [375, 164] on div "Apply" at bounding box center [374, 166] width 25 height 14
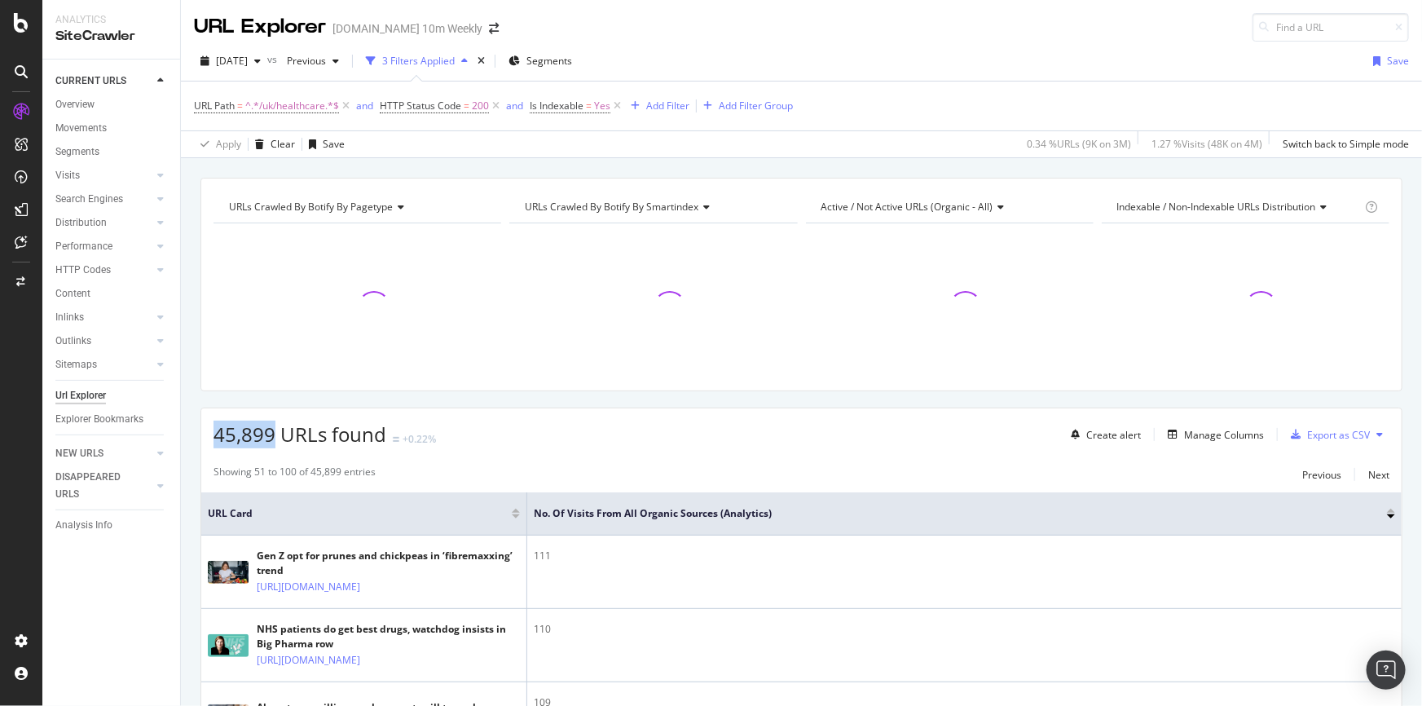
drag, startPoint x: 213, startPoint y: 429, endPoint x: 274, endPoint y: 432, distance: 61.2
click at [274, 432] on span "45,899 URLs found" at bounding box center [300, 434] width 173 height 27
copy span "45,899"
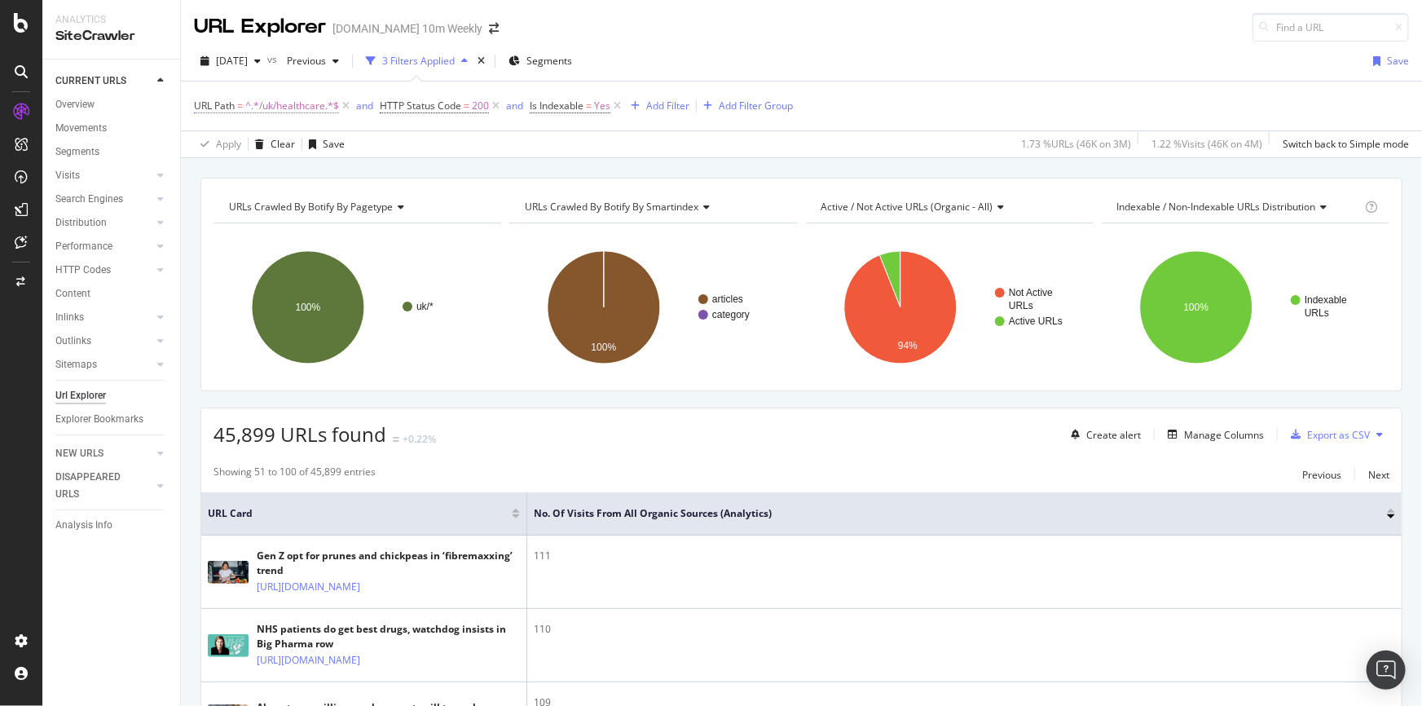
click at [287, 105] on span "^.*/uk/healthcare.*$" at bounding box center [292, 106] width 94 height 23
paste input "education"
type input "/uk/education"
click at [366, 207] on div "Apply" at bounding box center [374, 208] width 25 height 14
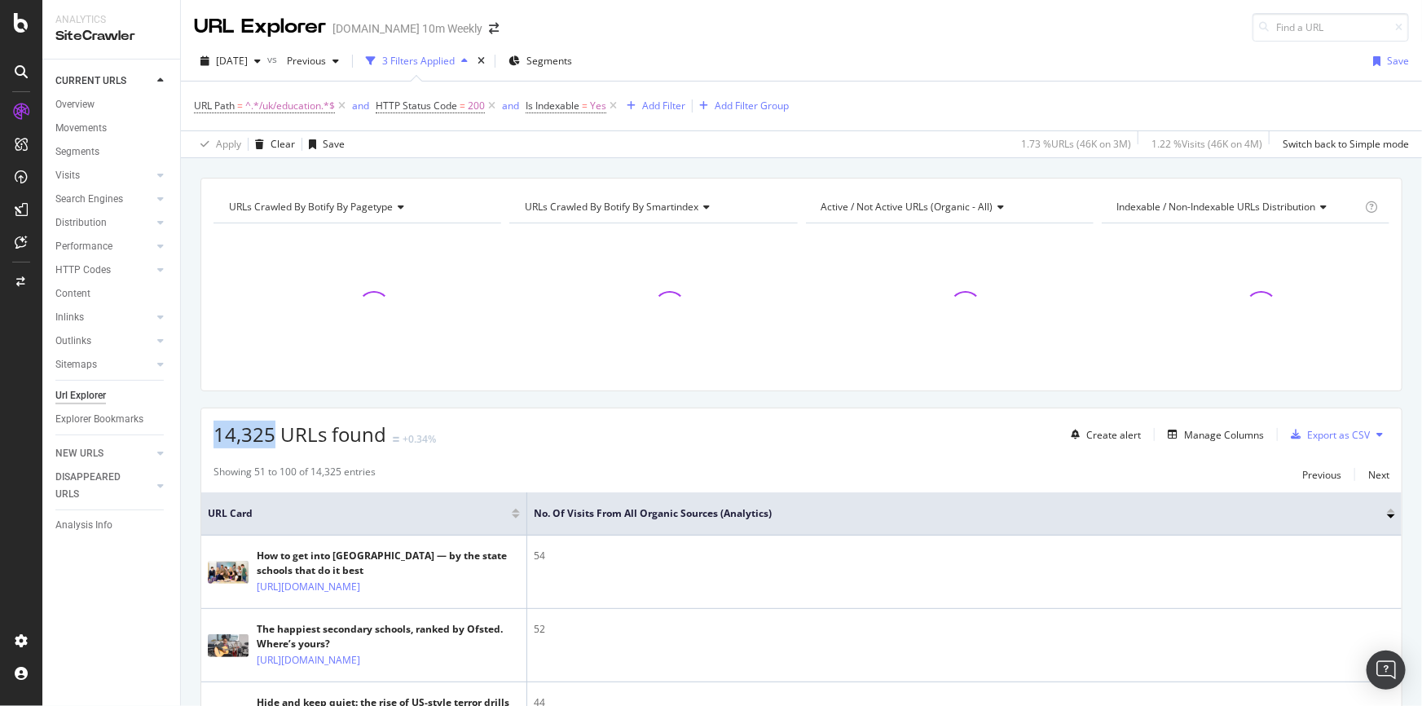
drag, startPoint x: 270, startPoint y: 433, endPoint x: 213, endPoint y: 430, distance: 57.1
click at [214, 430] on span "14,325 URLs found" at bounding box center [300, 434] width 173 height 27
copy span "14,325"
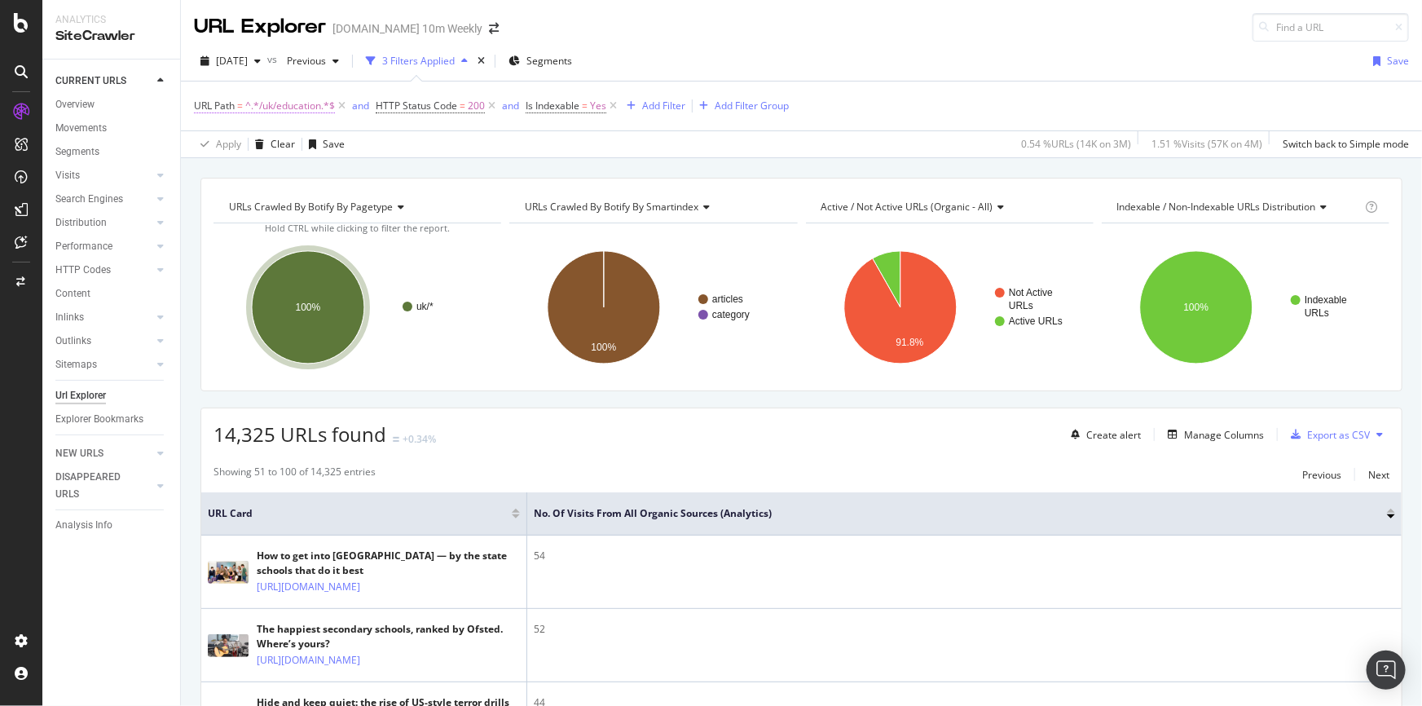
click at [286, 103] on span "^.*/uk/education.*$" at bounding box center [290, 106] width 90 height 23
paste input "crime"
type input "/uk/crime"
click at [390, 203] on div "Contains /uk/crime Cancel Add filter Apply" at bounding box center [297, 172] width 205 height 111
click at [385, 203] on div "Apply" at bounding box center [374, 208] width 25 height 14
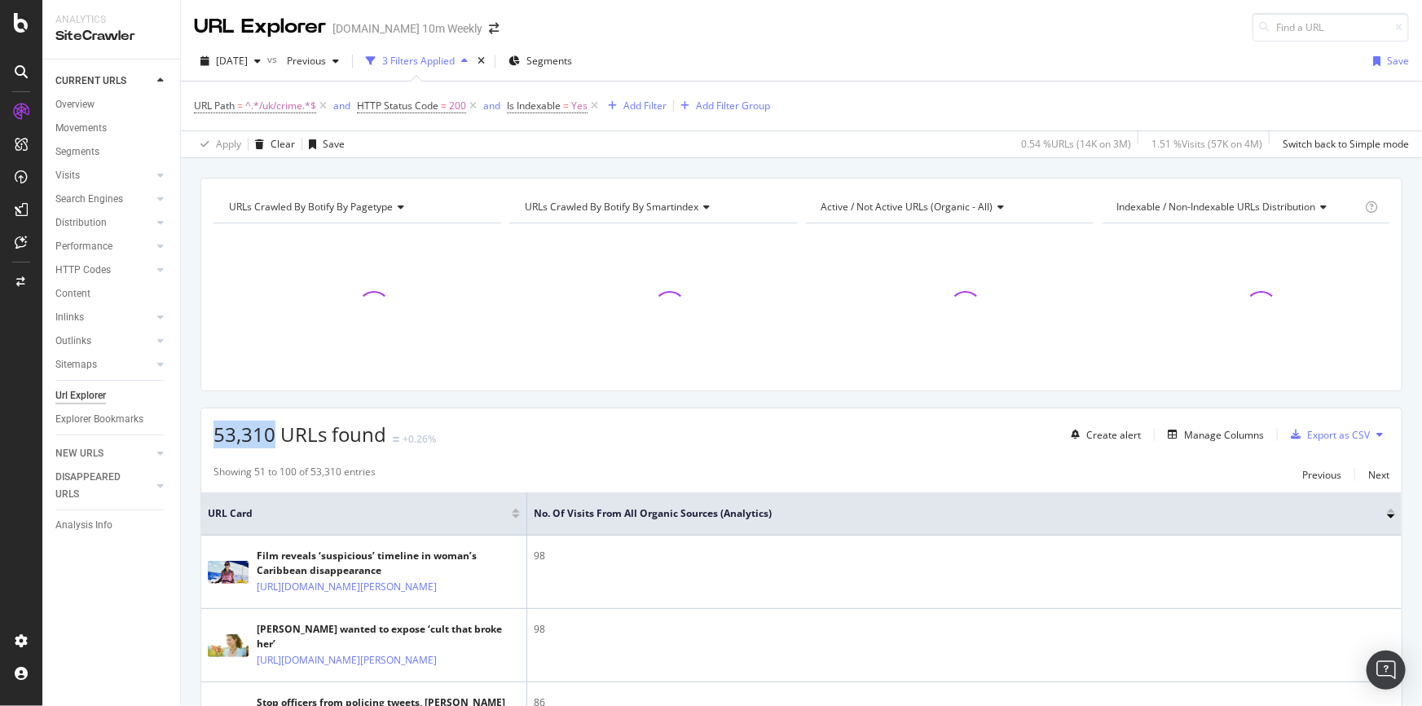
drag, startPoint x: 274, startPoint y: 432, endPoint x: 205, endPoint y: 435, distance: 69.4
click at [205, 435] on div "53,310 URLs found +0.26% Create alert Manage Columns Export as CSV" at bounding box center [801, 428] width 1201 height 40
copy span "53,310"
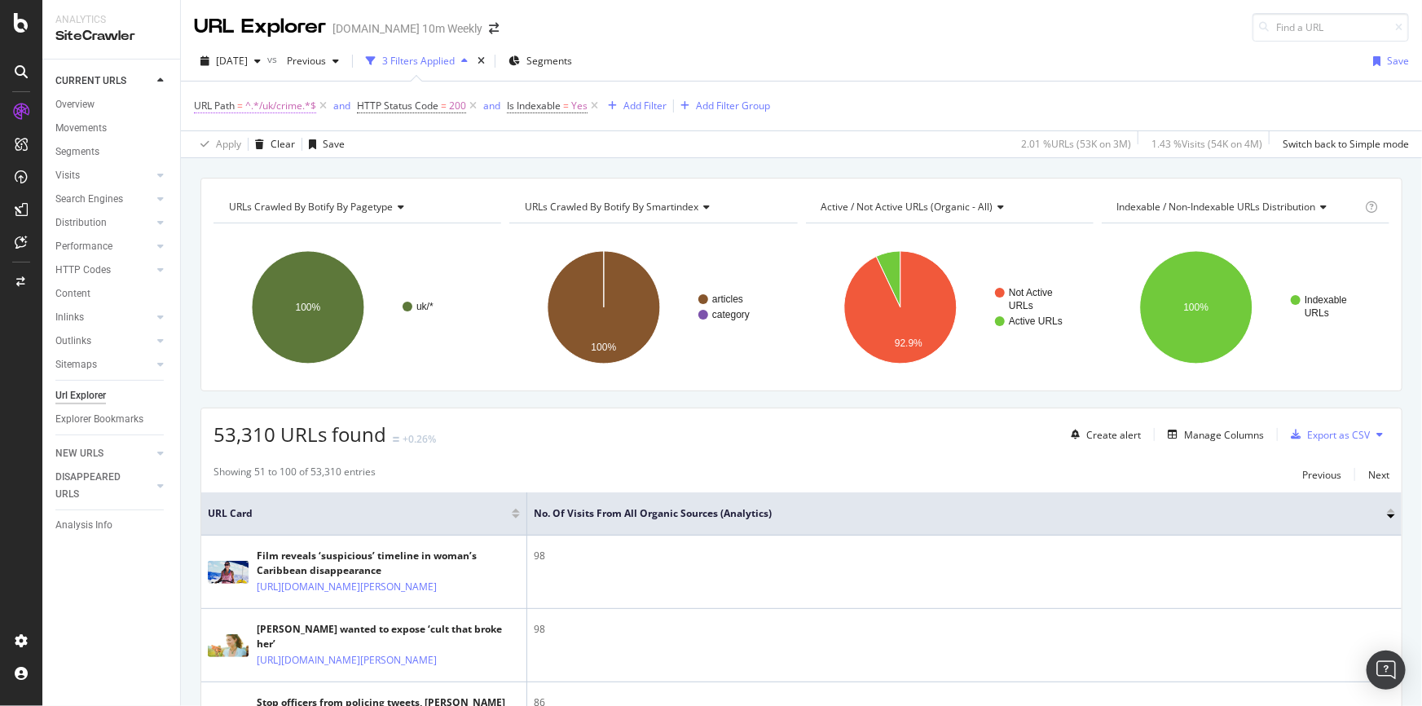
click at [287, 104] on span "^.*/uk/crime.*$" at bounding box center [280, 106] width 71 height 23
paste input "defenc"
type input "/uk/defence"
click at [360, 210] on div "button" at bounding box center [351, 207] width 22 height 10
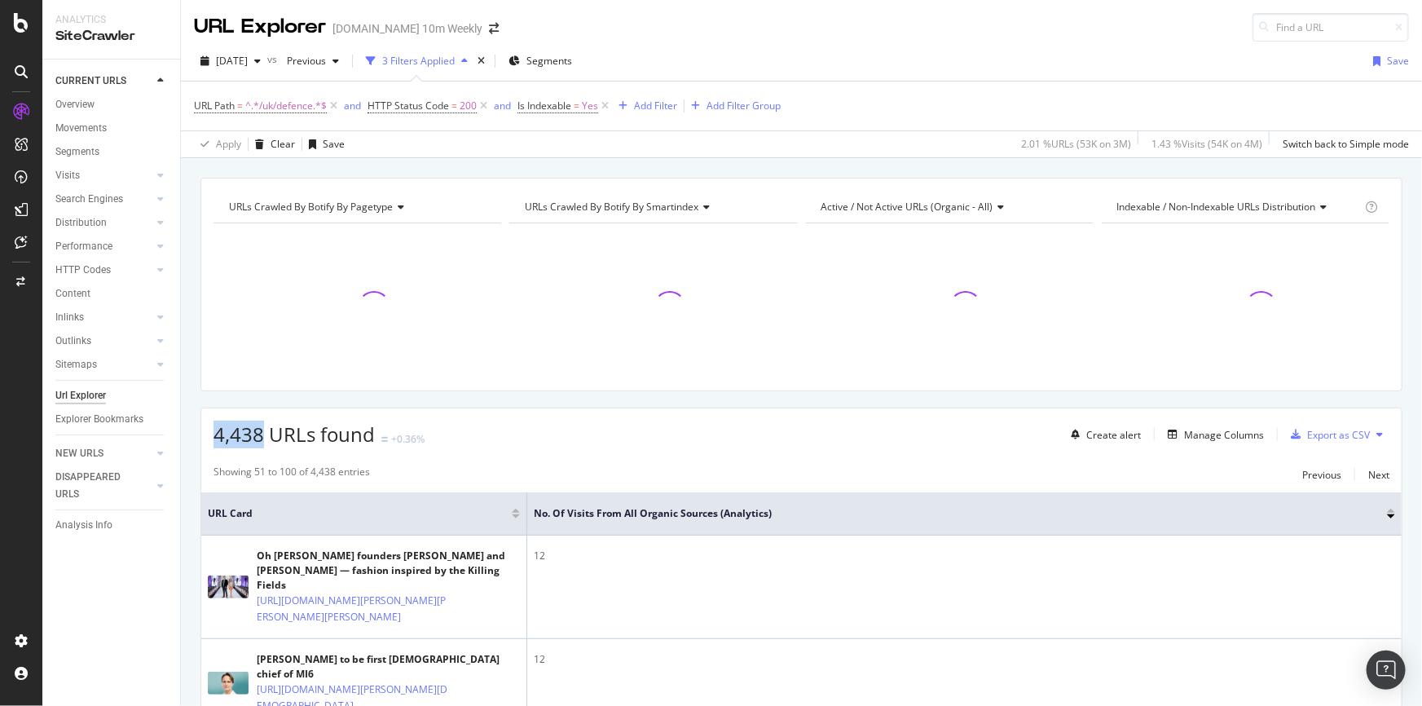
drag, startPoint x: 215, startPoint y: 431, endPoint x: 259, endPoint y: 432, distance: 44.0
click at [259, 432] on span "4,438 URLs found" at bounding box center [294, 434] width 161 height 27
copy span "4,438"
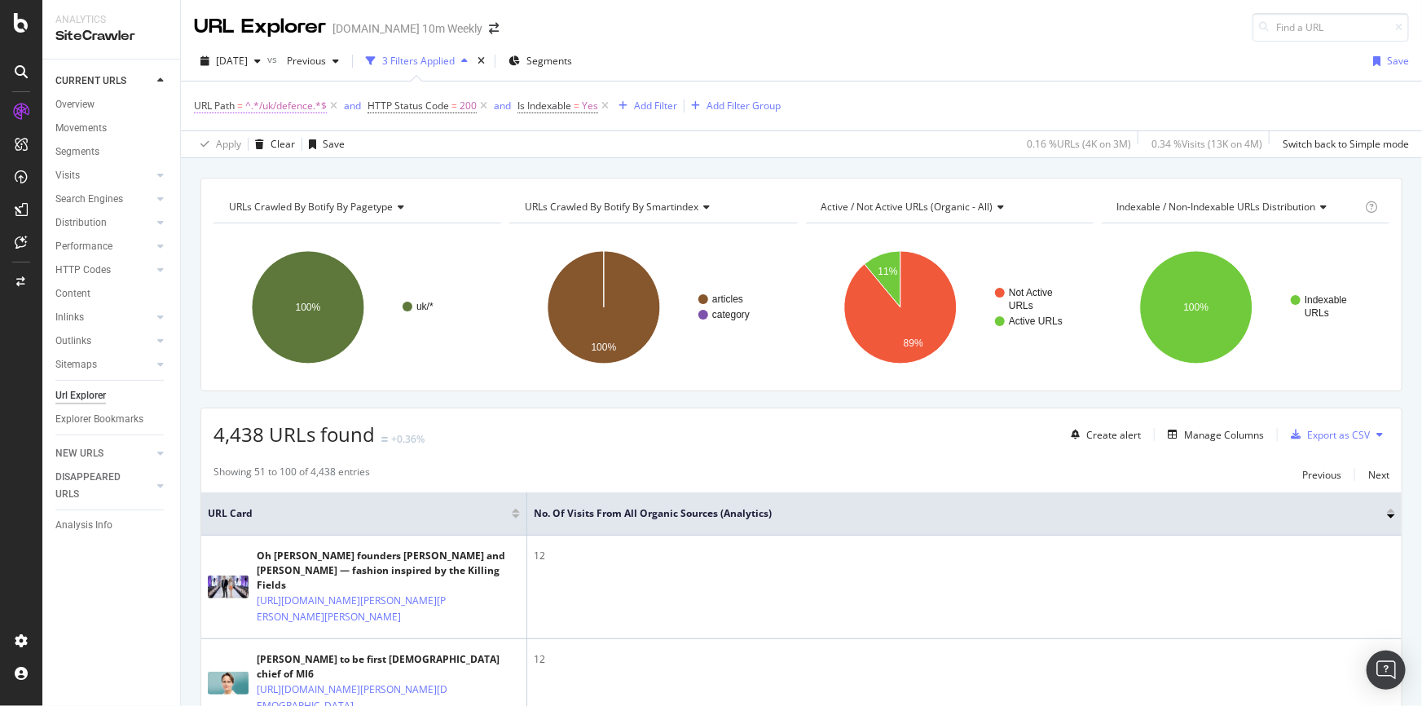
click at [292, 104] on span "^.*/uk/defence.*$" at bounding box center [286, 106] width 82 height 23
paste input "sci"
type input "/uk/science"
click at [376, 208] on div "Apply" at bounding box center [374, 208] width 25 height 14
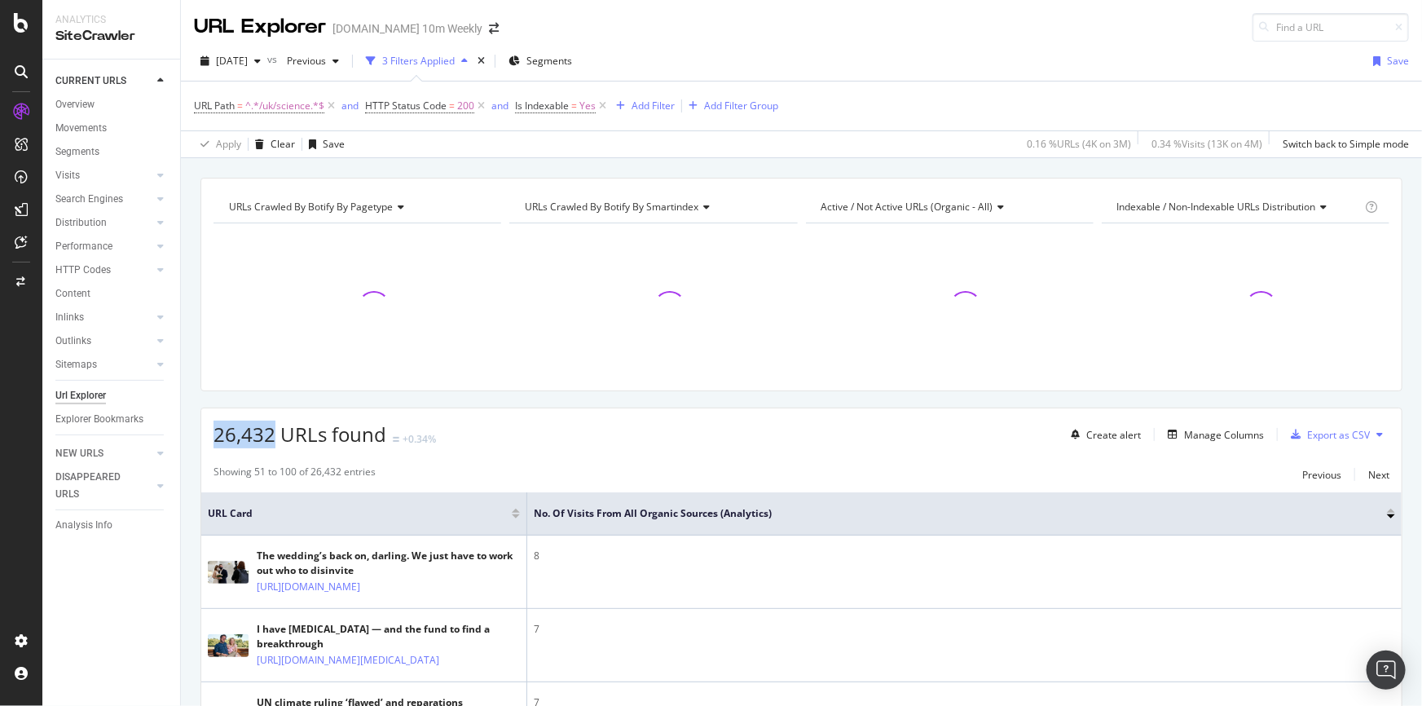
drag, startPoint x: 218, startPoint y: 432, endPoint x: 269, endPoint y: 430, distance: 51.4
click at [269, 430] on span "26,432 URLs found" at bounding box center [300, 434] width 173 height 27
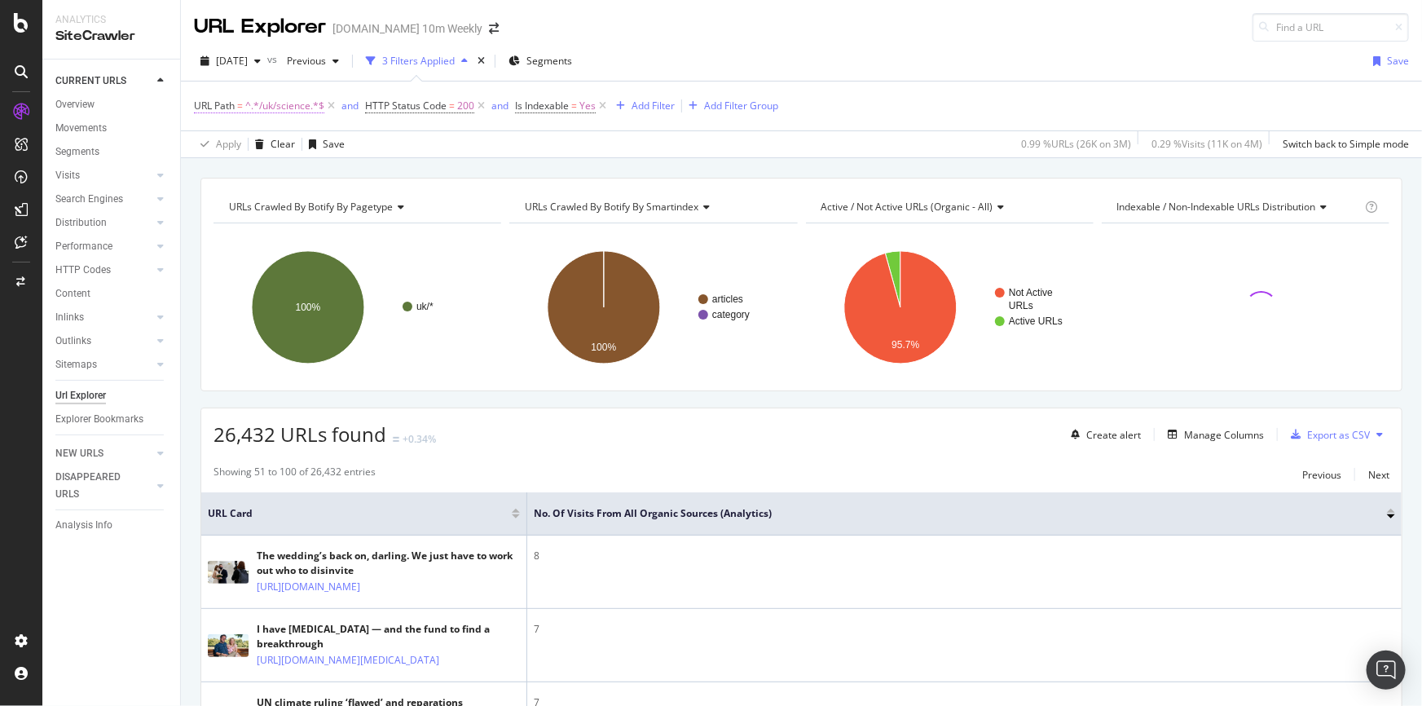
click at [297, 102] on span "^.*/uk/science.*$" at bounding box center [284, 106] width 79 height 23
paste input "environment"
type input "/uk/environment"
click at [370, 205] on div "Apply" at bounding box center [374, 208] width 25 height 14
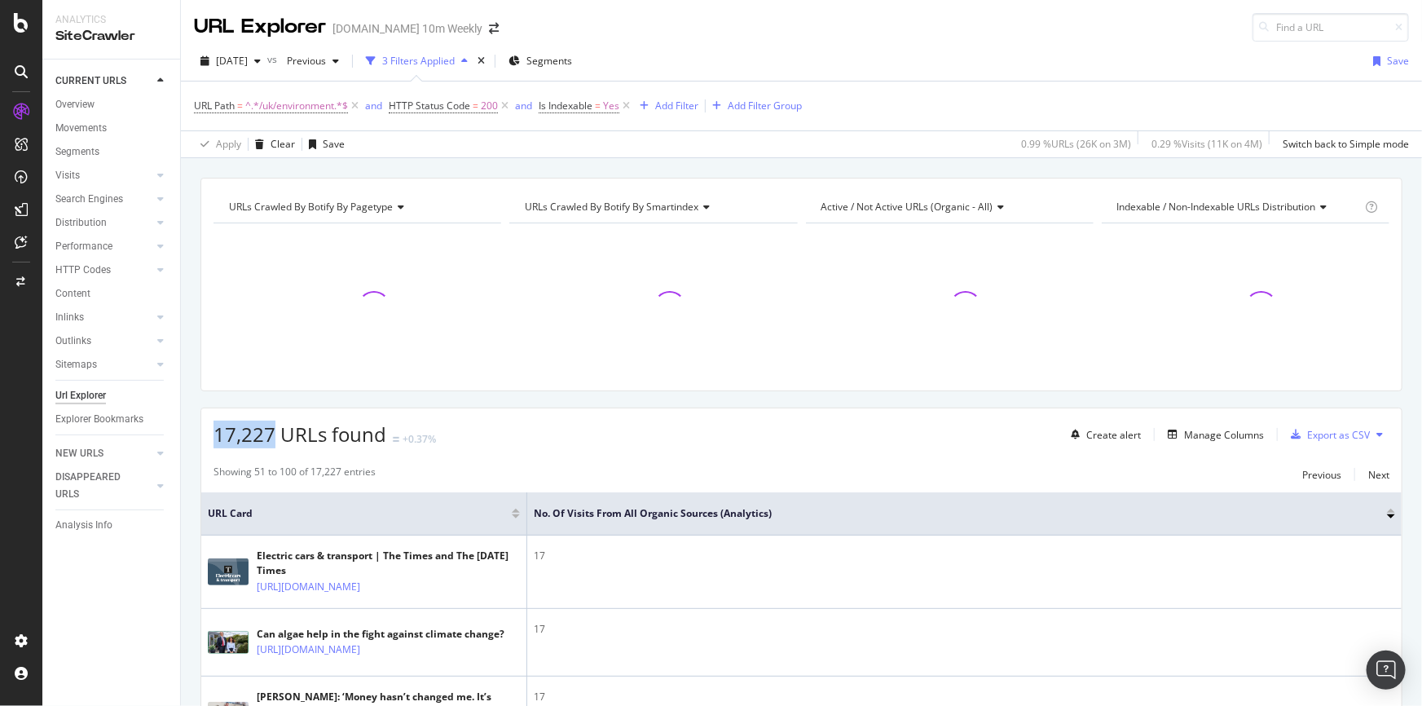
drag, startPoint x: 274, startPoint y: 431, endPoint x: 214, endPoint y: 435, distance: 60.5
click at [214, 435] on span "17,227 URLs found" at bounding box center [300, 434] width 173 height 27
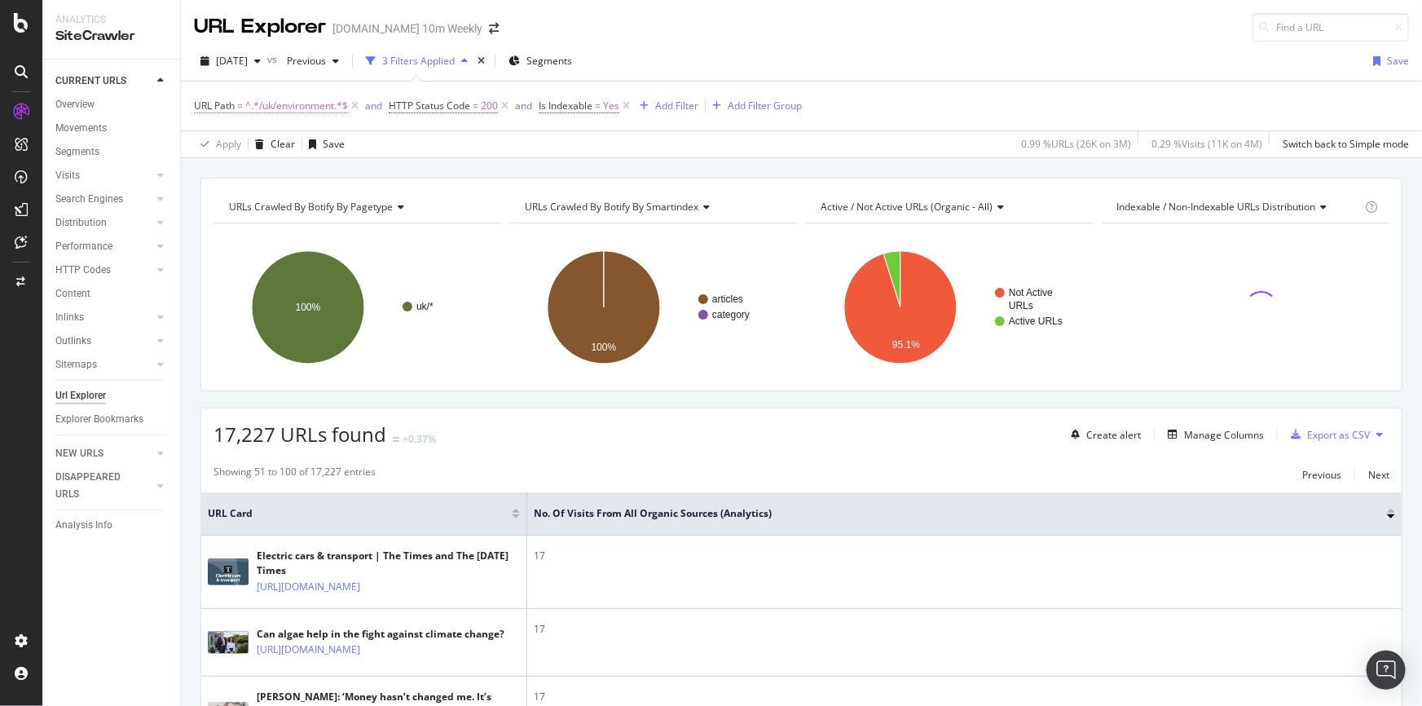
click at [284, 99] on span "^.*/uk/environment.*$" at bounding box center [296, 106] width 103 height 23
paste input "law"
type input "/uk/law"
click at [366, 197] on div "Contains /uk/law Cancel Add filter Apply" at bounding box center [297, 172] width 205 height 111
click at [368, 201] on div "Apply" at bounding box center [374, 208] width 25 height 14
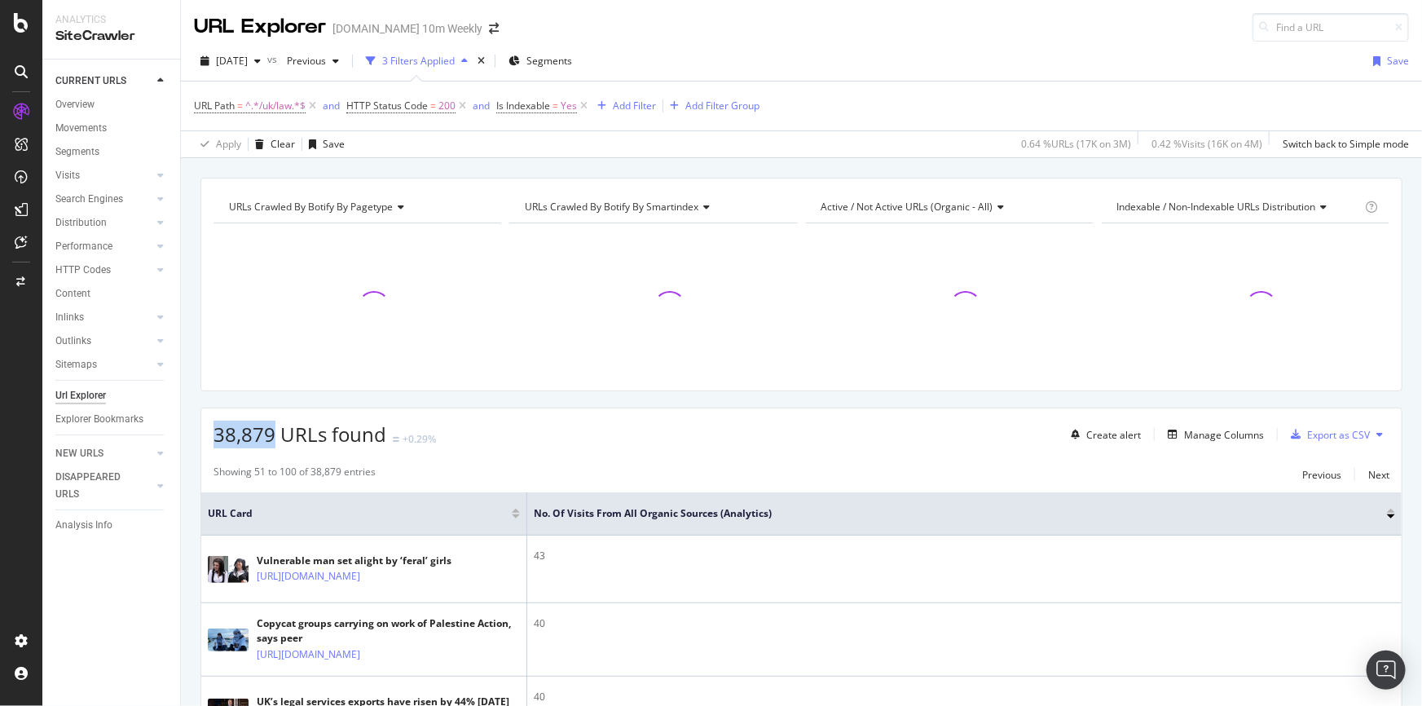
drag, startPoint x: 275, startPoint y: 437, endPoint x: 214, endPoint y: 434, distance: 61.2
click at [214, 434] on span "38,879 URLs found" at bounding box center [300, 434] width 173 height 27
